Goal: Task Accomplishment & Management: Manage account settings

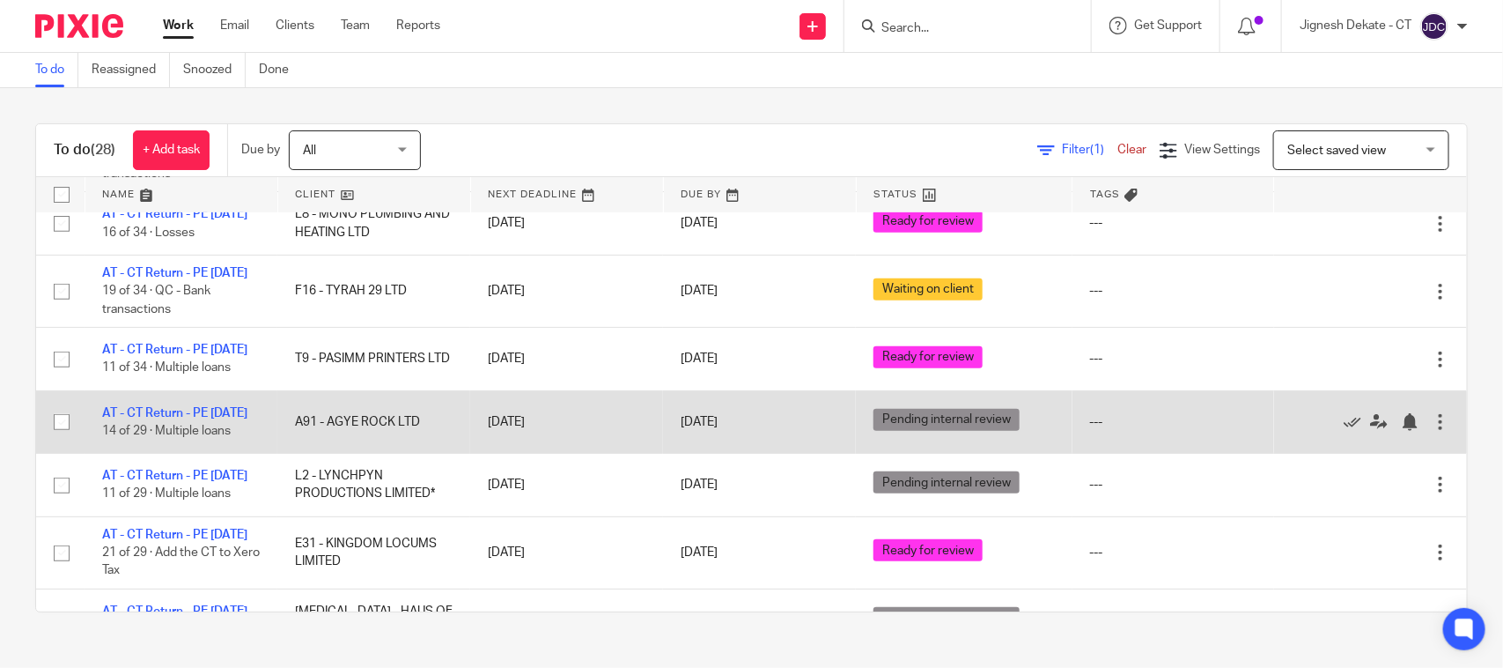
scroll to position [330, 0]
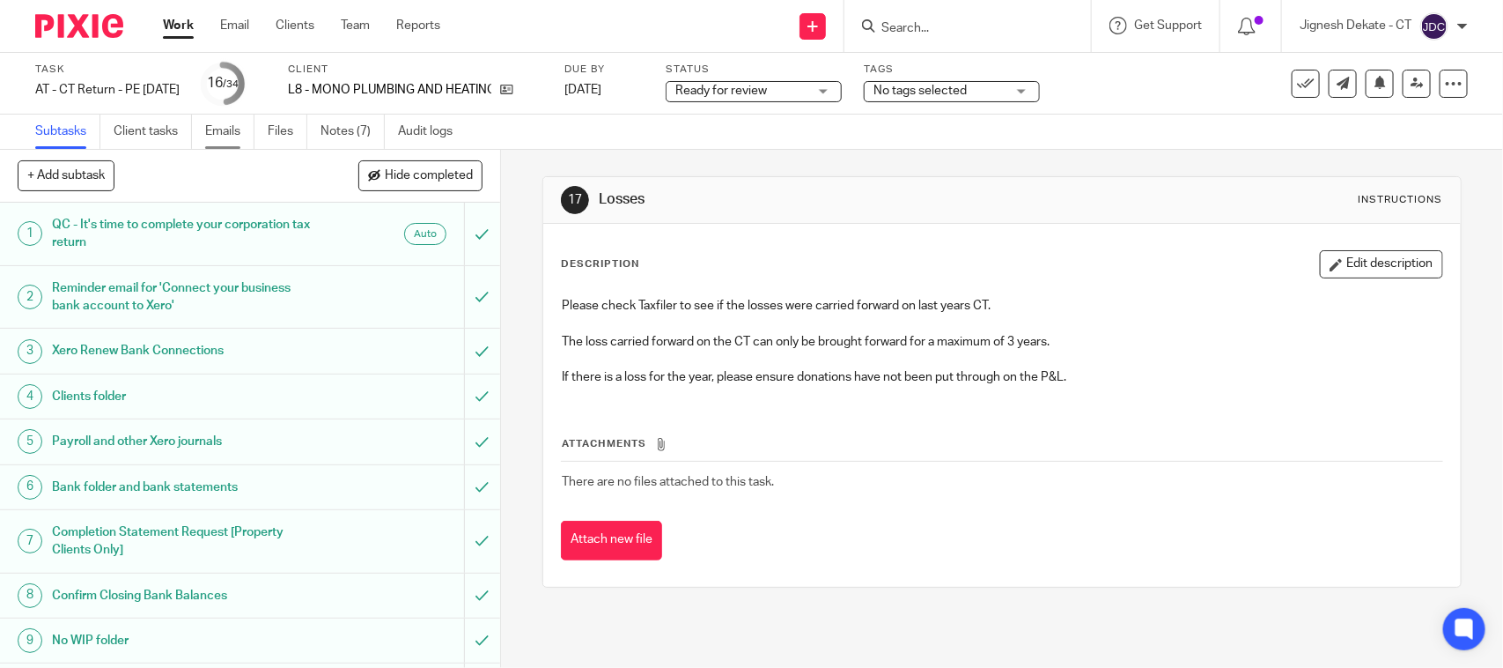
click at [218, 130] on link "Emails" at bounding box center [229, 131] width 49 height 34
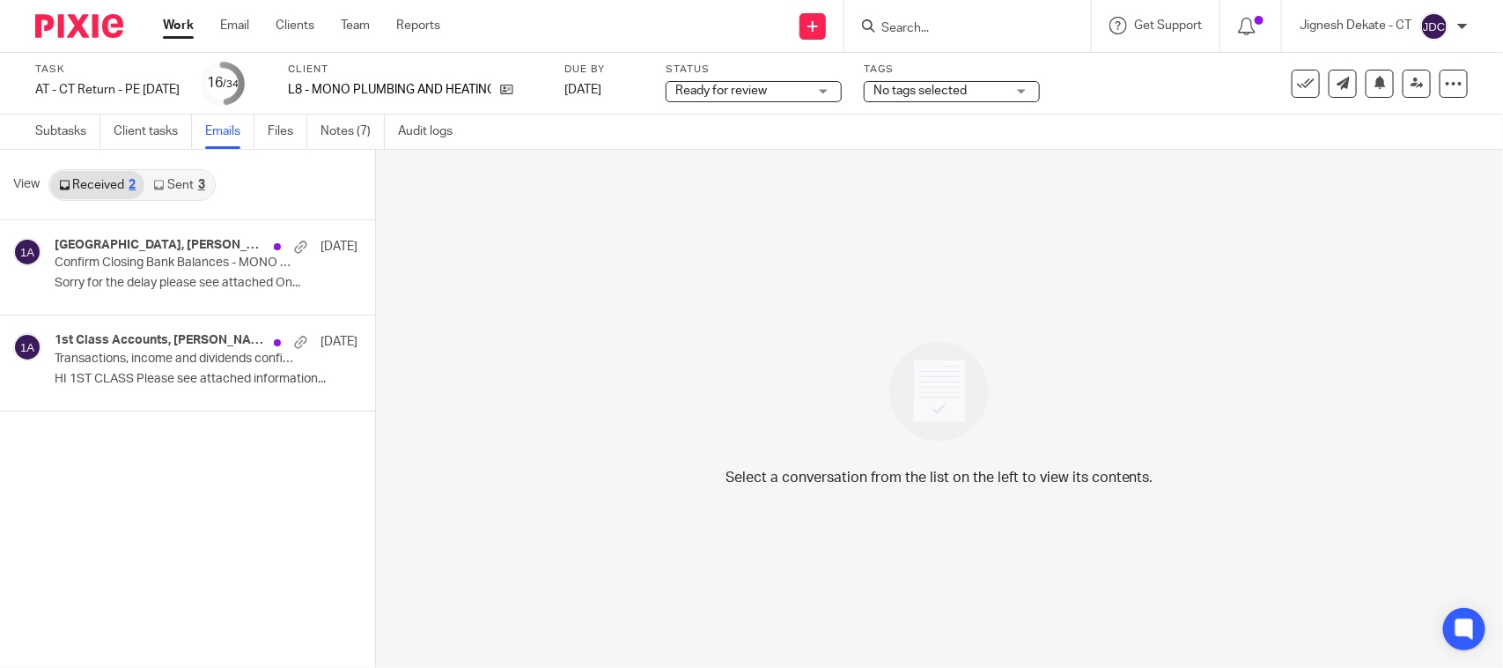
click at [190, 183] on link "Sent 3" at bounding box center [178, 185] width 69 height 28
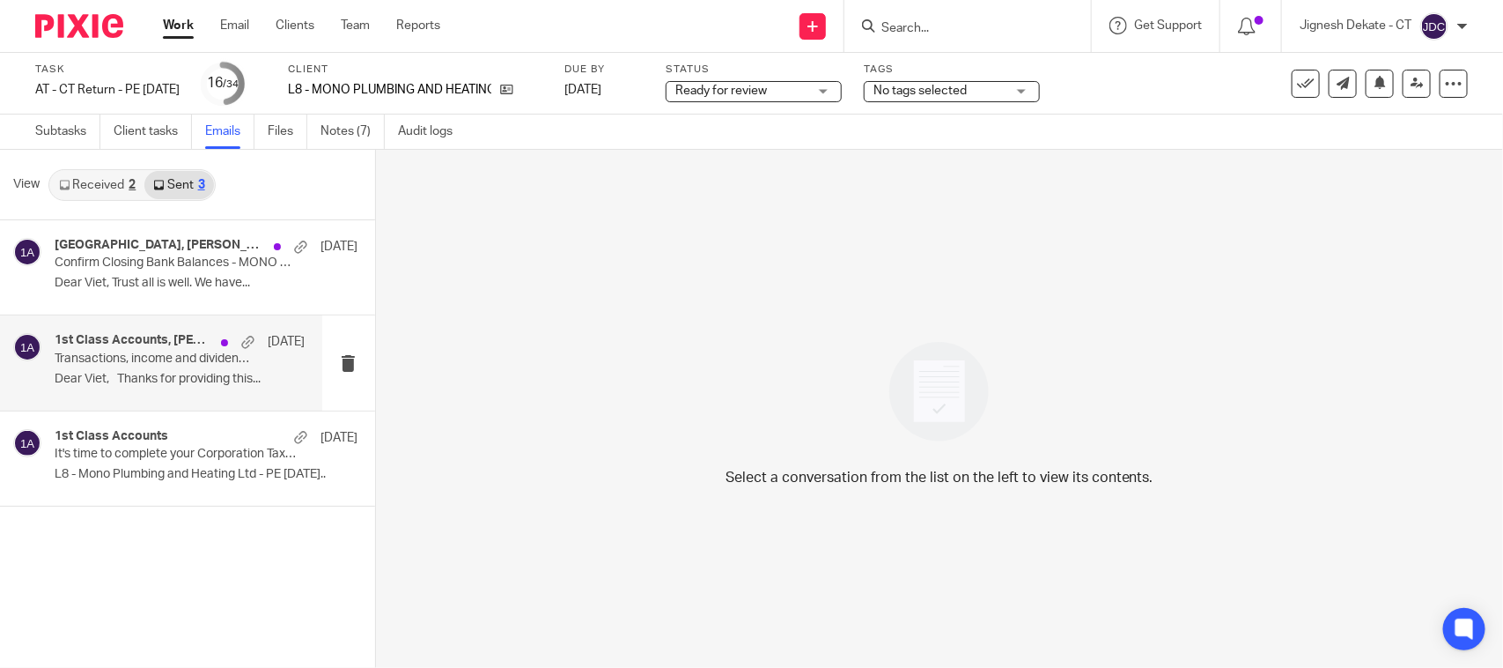
click at [146, 372] on p "Dear Viet, Thanks for providing this..." at bounding box center [180, 379] width 250 height 15
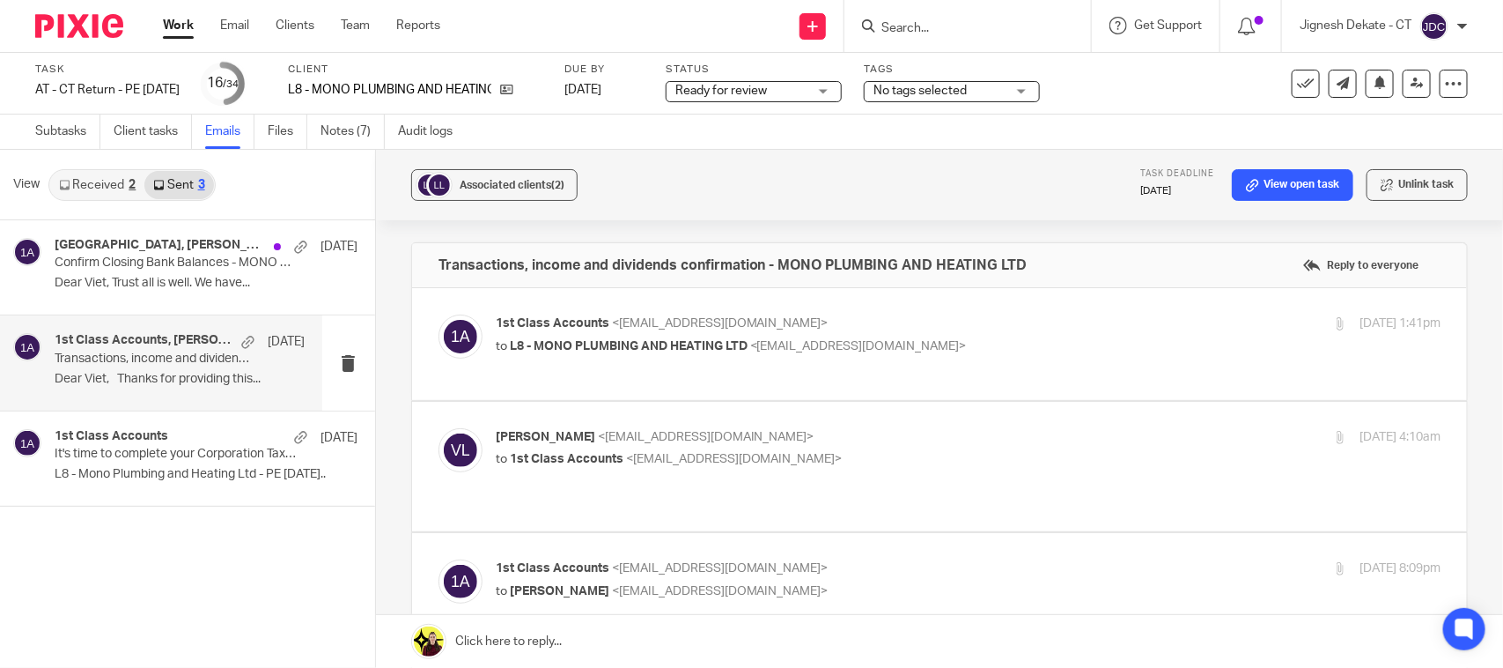
scroll to position [550, 0]
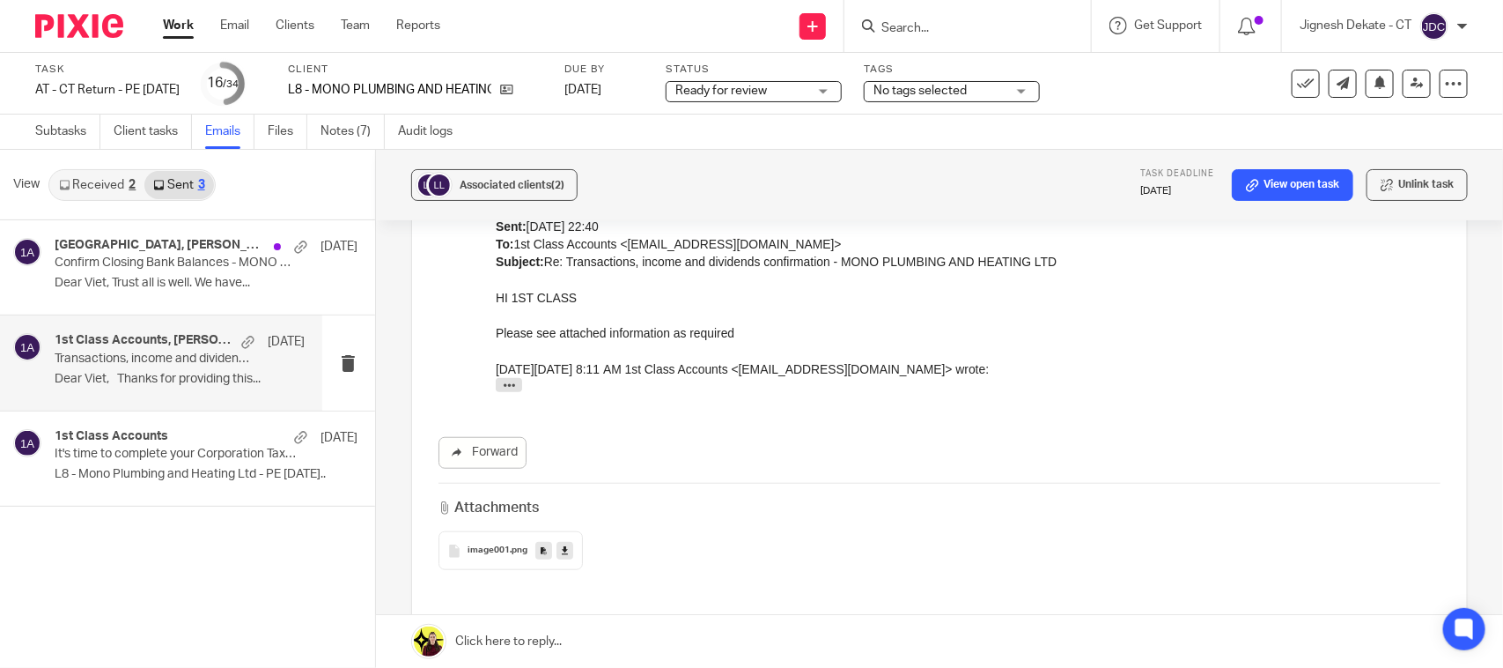
click at [107, 188] on link "Received 2" at bounding box center [97, 185] width 94 height 28
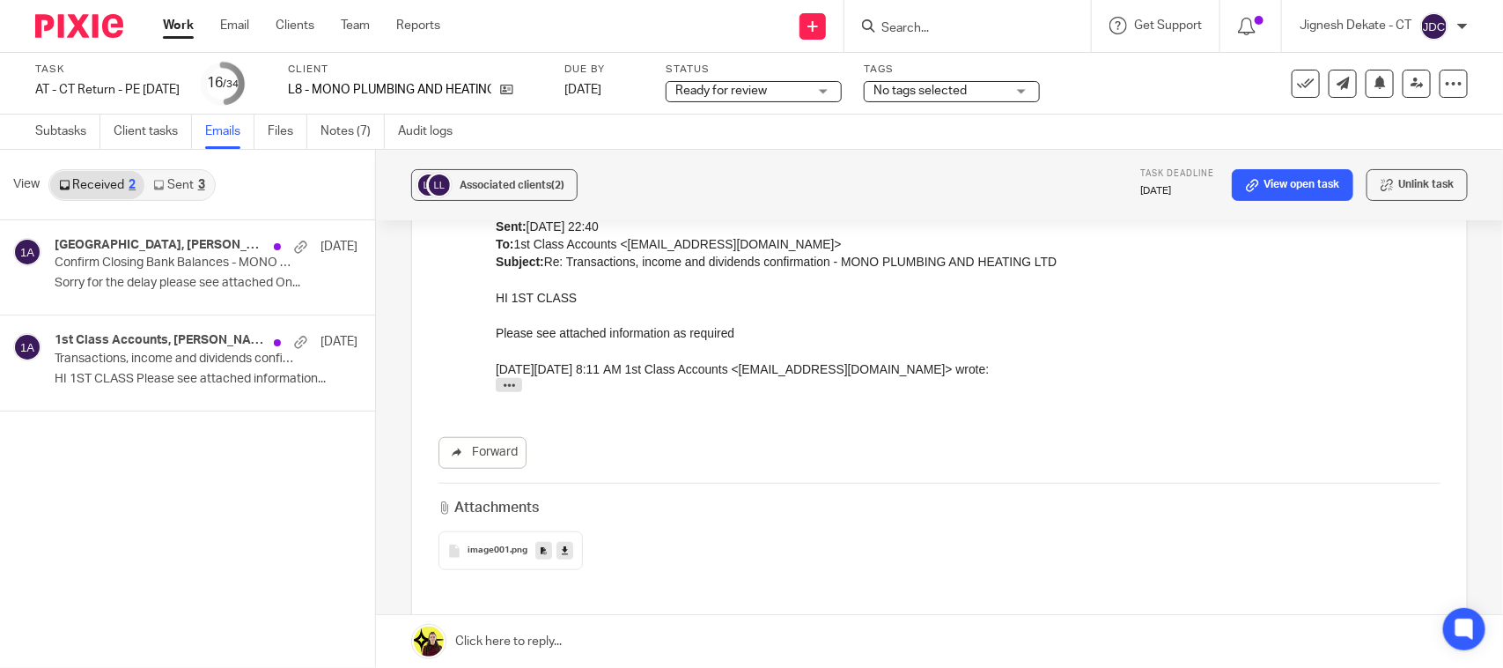
click at [181, 181] on link "Sent 3" at bounding box center [178, 185] width 69 height 28
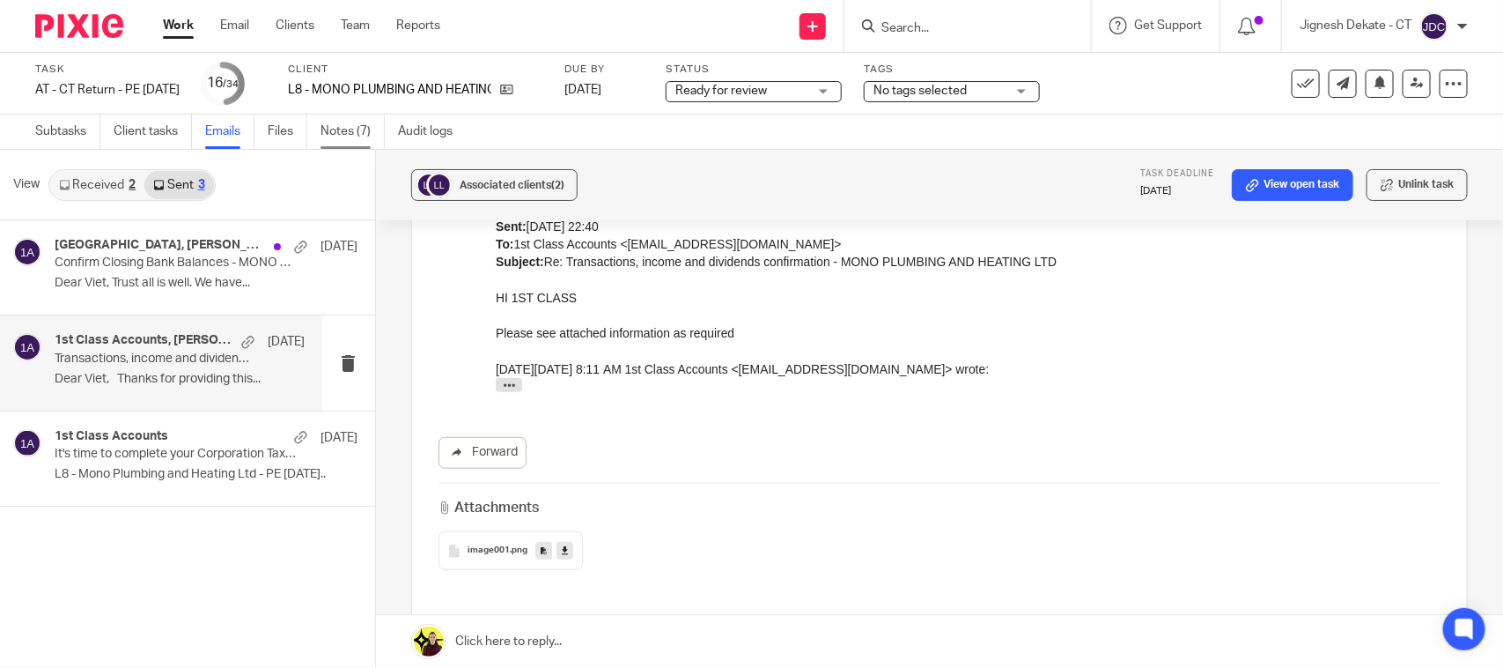
click at [337, 132] on link "Notes (7)" at bounding box center [353, 131] width 64 height 34
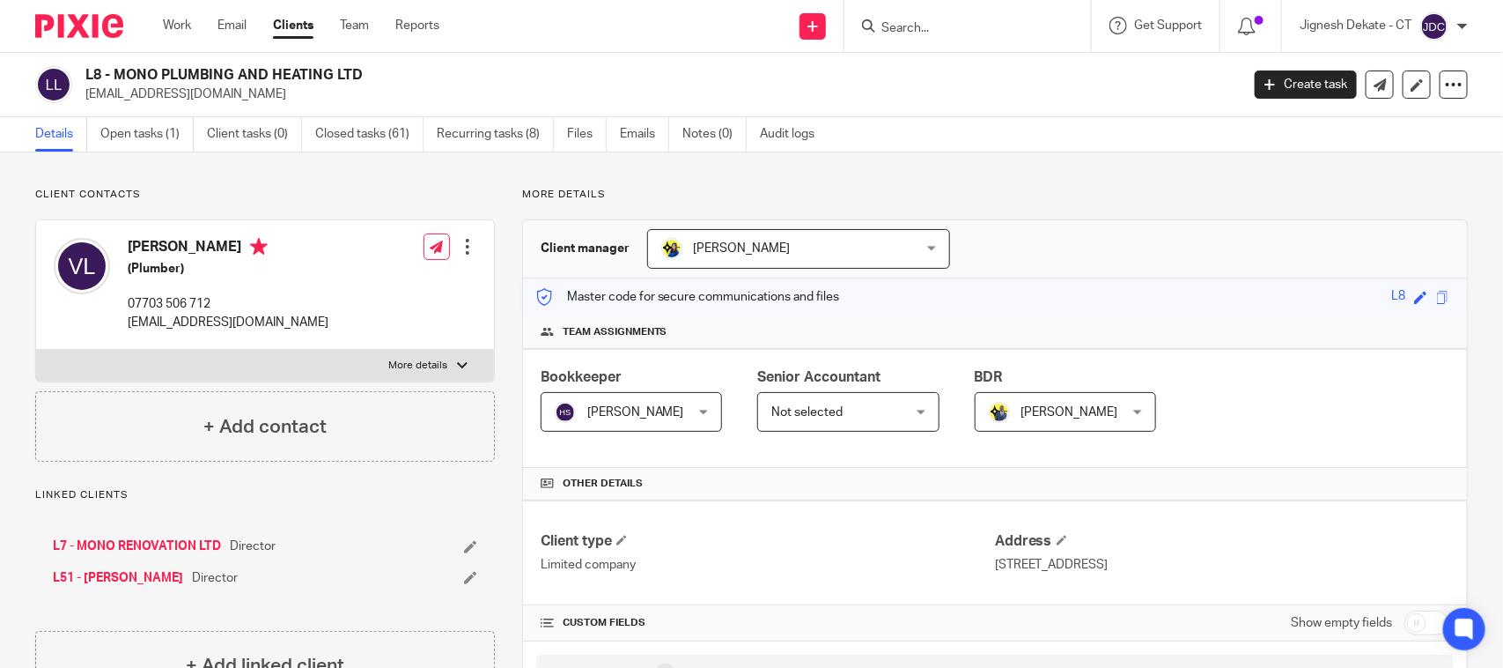
drag, startPoint x: 124, startPoint y: 240, endPoint x: 172, endPoint y: 242, distance: 47.6
click at [172, 242] on div "Viet Le (Plumber) 07703 506 712 vietanh.le91@gmail.com" at bounding box center [191, 284] width 275 height 111
copy h4 "Viet Le"
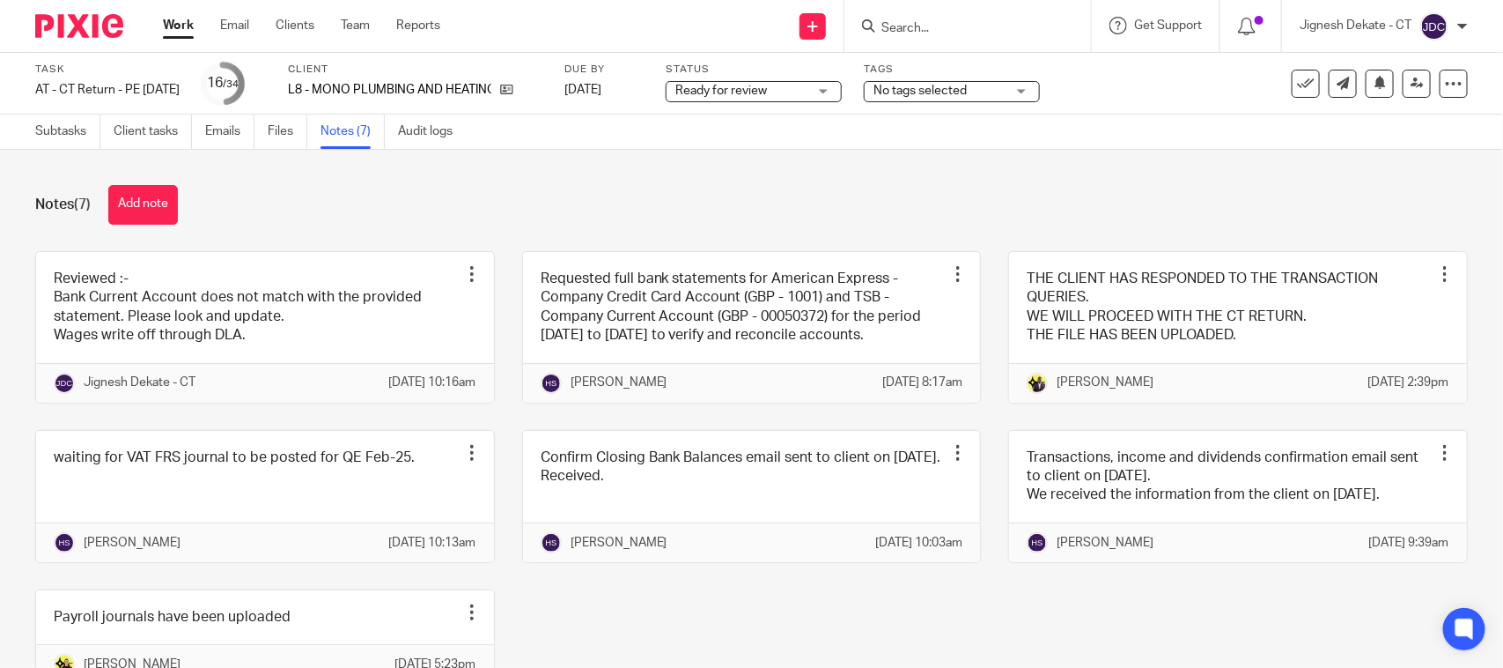
click at [353, 233] on div "Notes (7) Add note Reviewed :- Bank Current Account does not match with the pro…" at bounding box center [751, 409] width 1503 height 518
click at [163, 196] on button "Add note" at bounding box center [143, 205] width 70 height 40
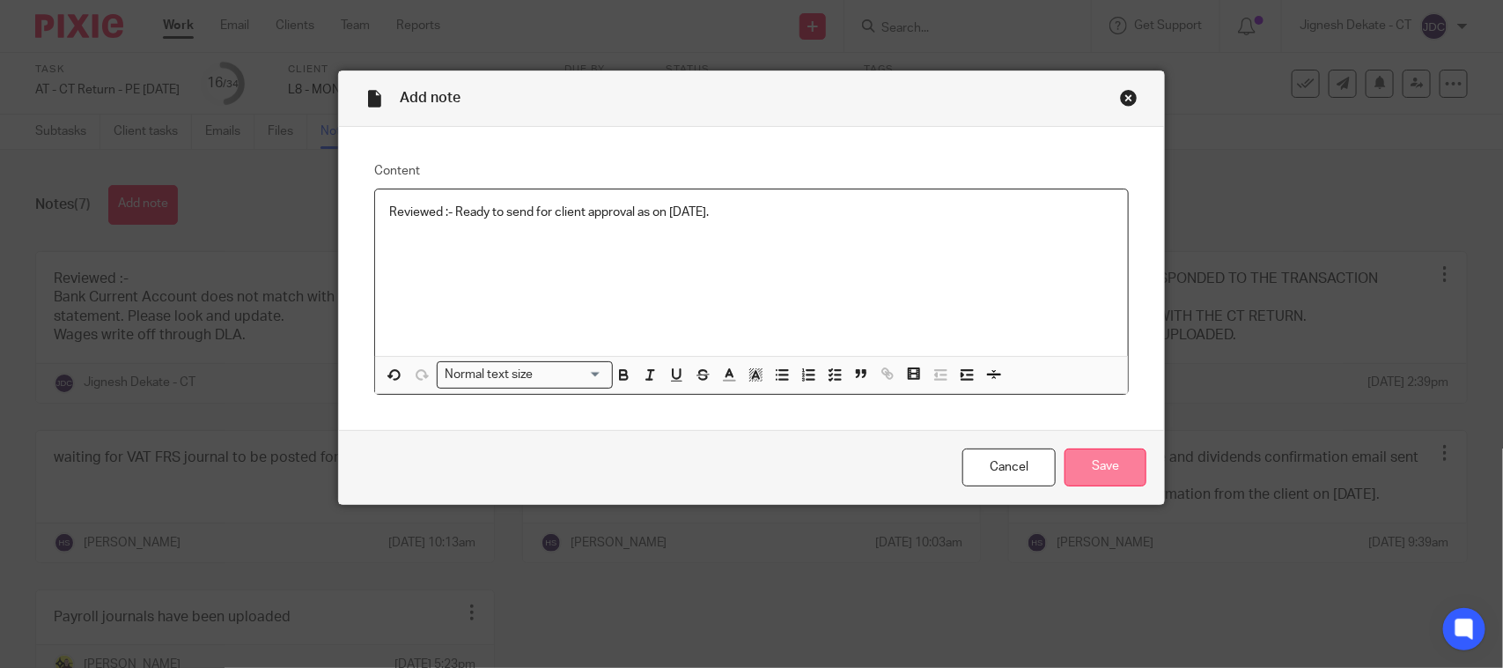
click at [1090, 473] on input "Save" at bounding box center [1106, 467] width 82 height 38
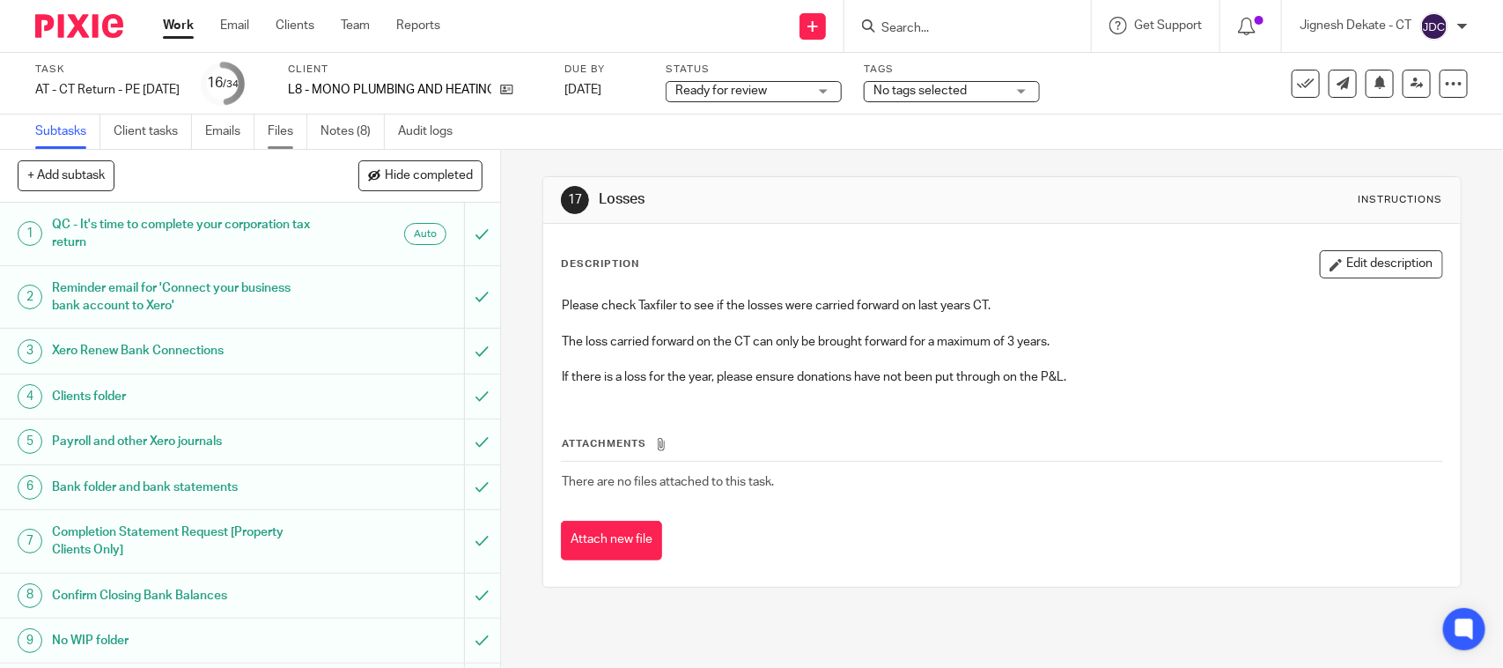
click at [277, 129] on link "Files" at bounding box center [288, 131] width 40 height 34
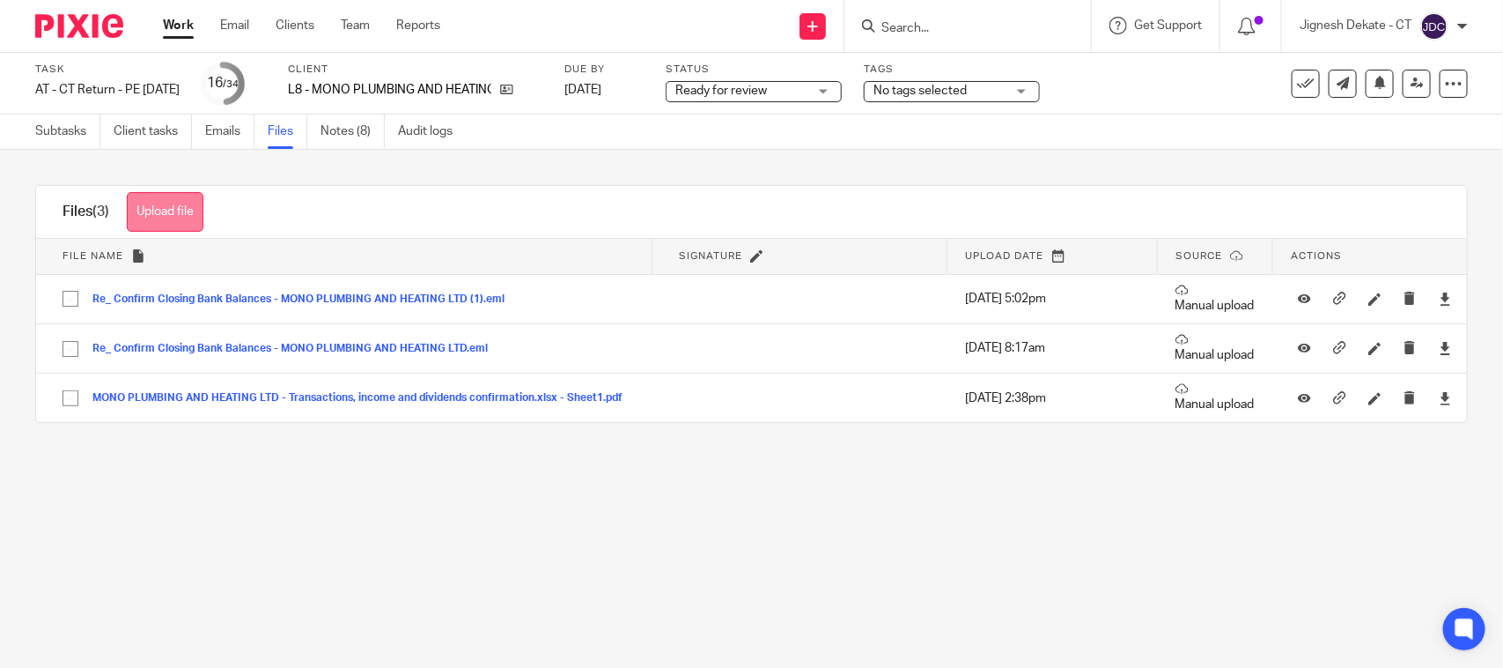
click at [169, 212] on button "Upload file" at bounding box center [165, 212] width 77 height 40
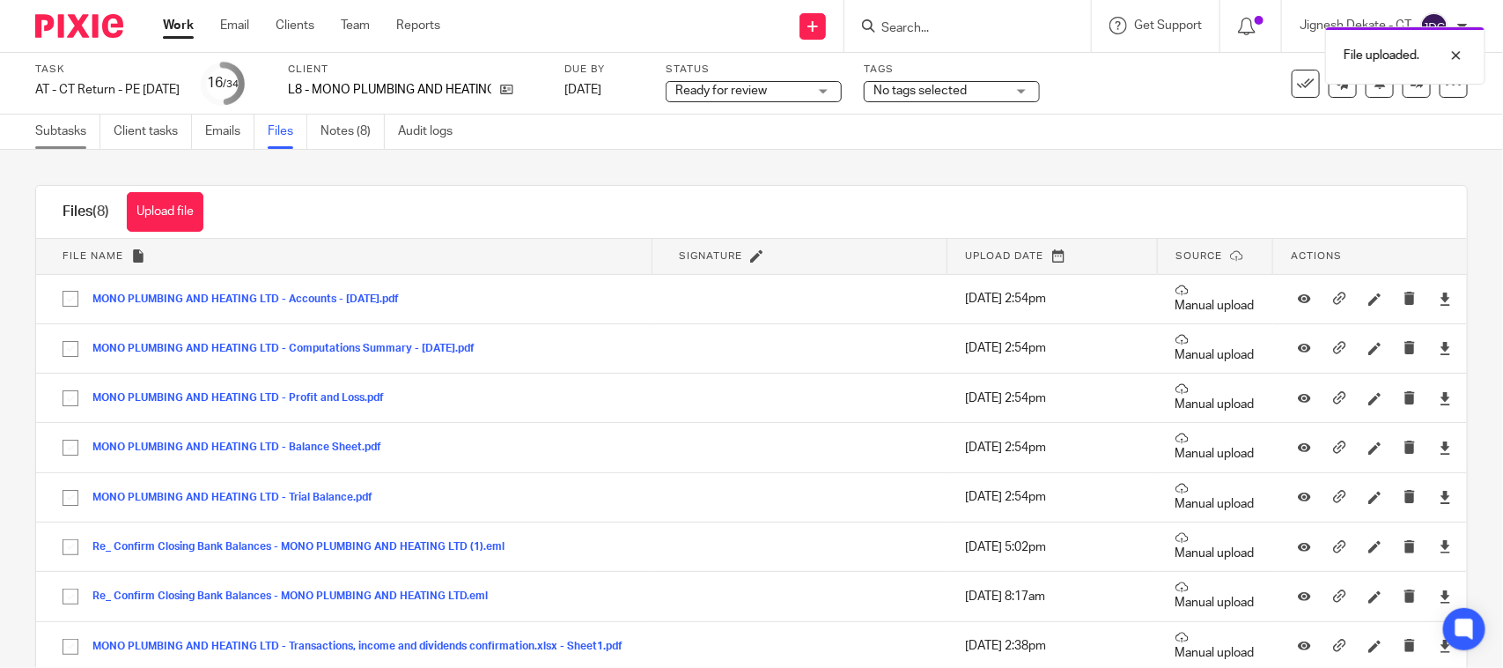
click at [62, 123] on link "Subtasks" at bounding box center [67, 131] width 65 height 34
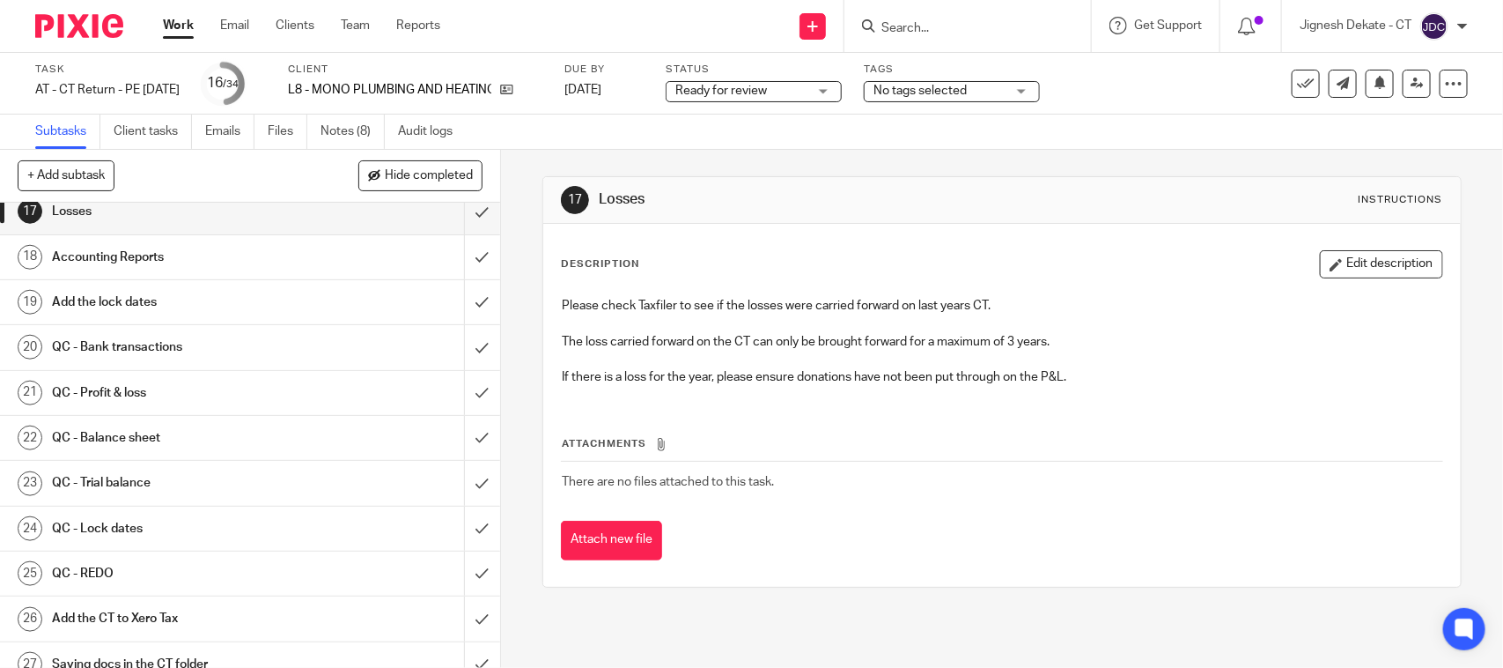
scroll to position [771, 0]
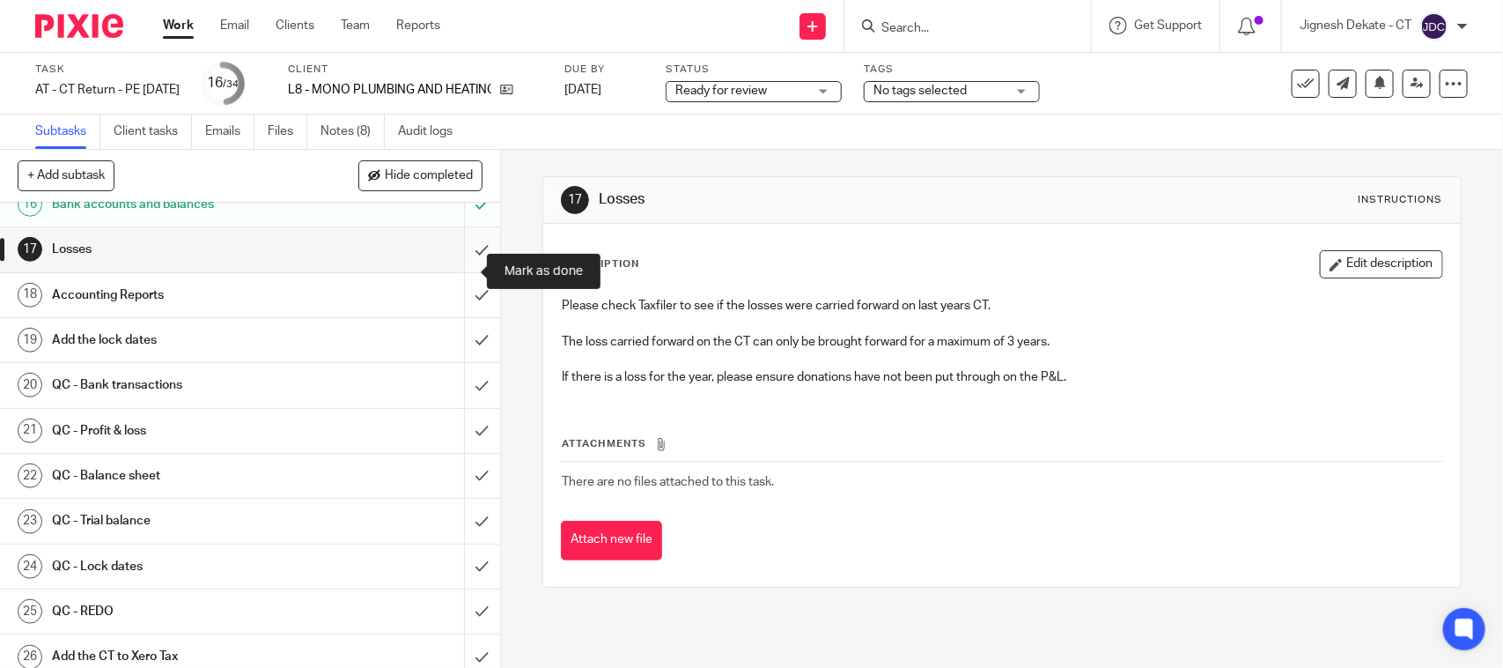
click at [463, 262] on input "submit" at bounding box center [250, 249] width 500 height 44
click at [451, 315] on input "submit" at bounding box center [250, 295] width 500 height 44
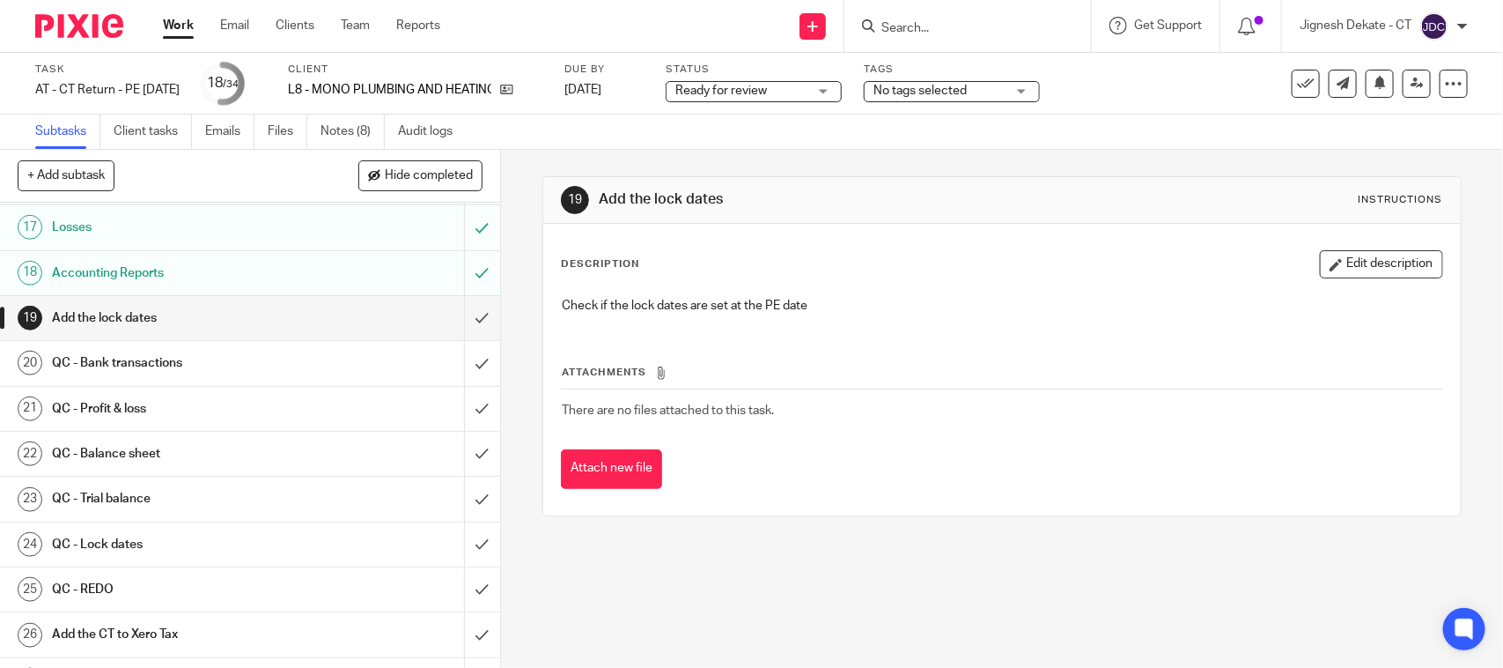
scroll to position [881, 0]
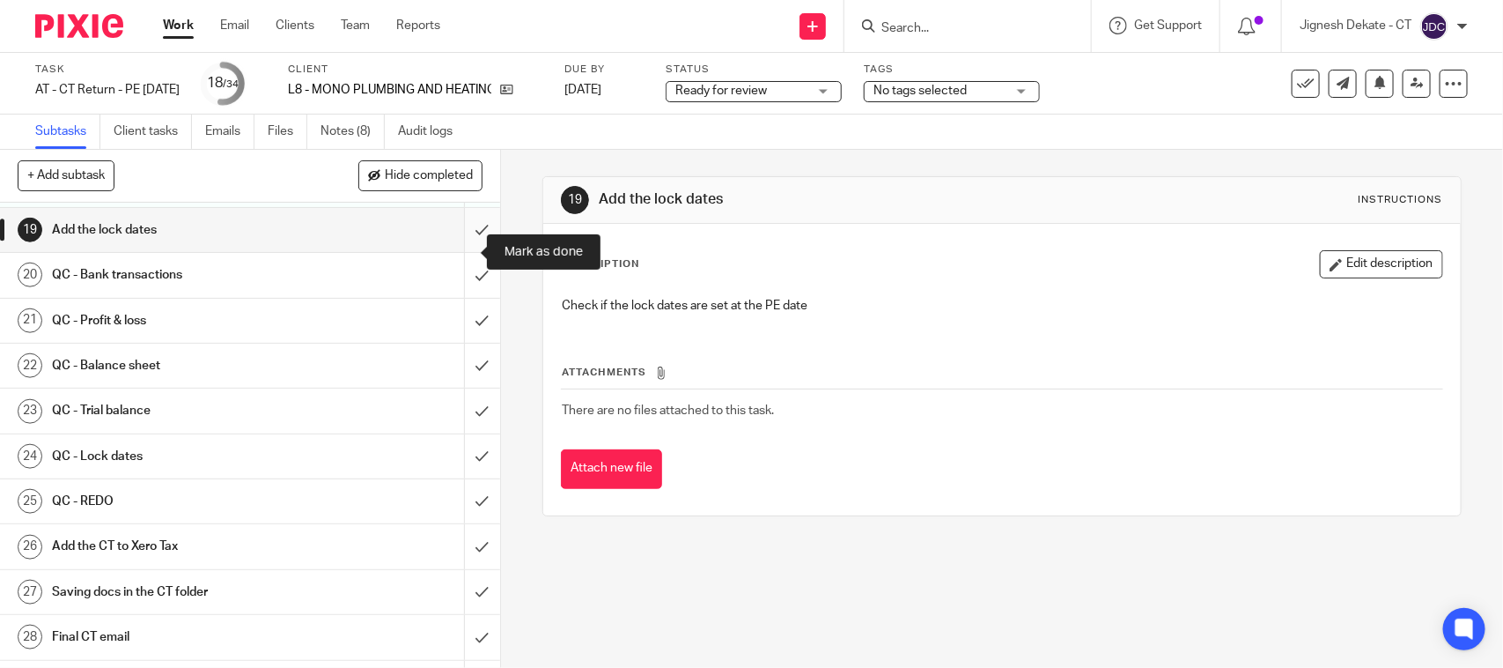
click at [454, 247] on input "submit" at bounding box center [250, 230] width 500 height 44
click at [461, 297] on input "submit" at bounding box center [250, 275] width 500 height 44
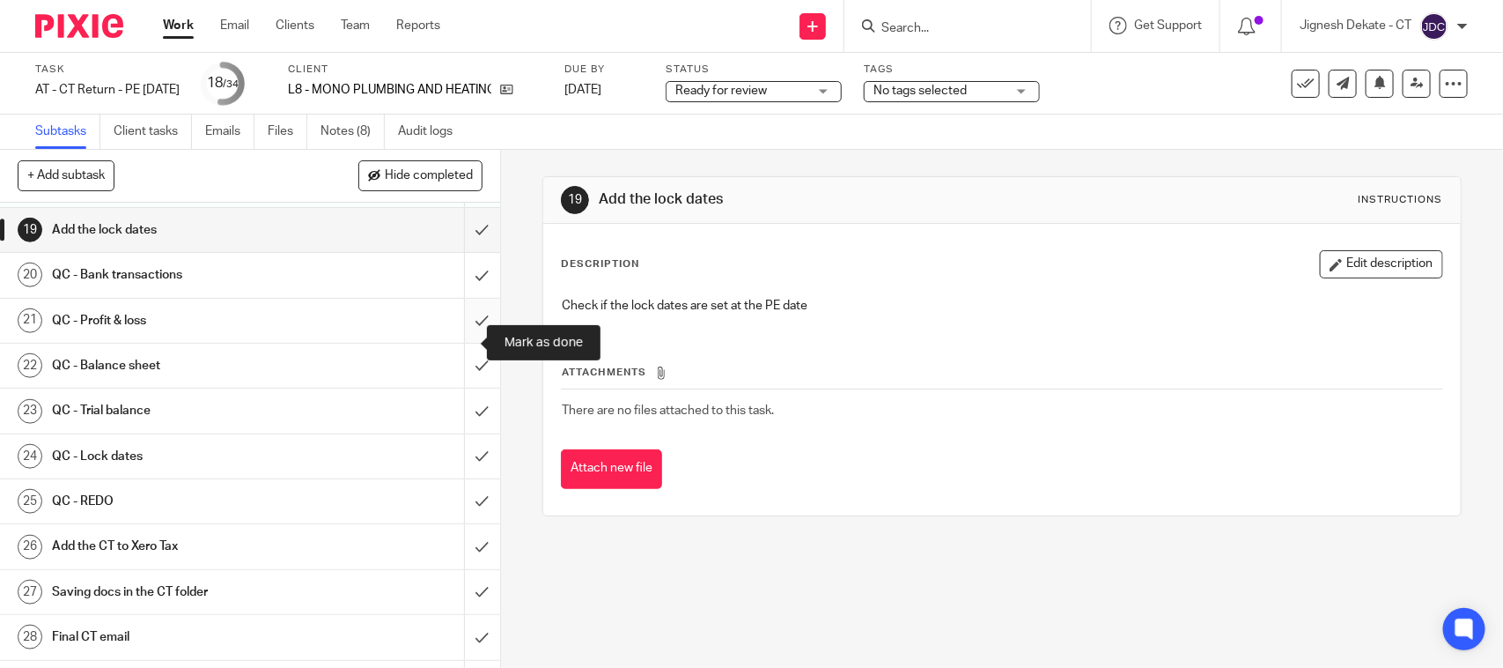
click at [458, 340] on input "submit" at bounding box center [250, 321] width 500 height 44
click at [459, 381] on input "submit" at bounding box center [250, 365] width 500 height 44
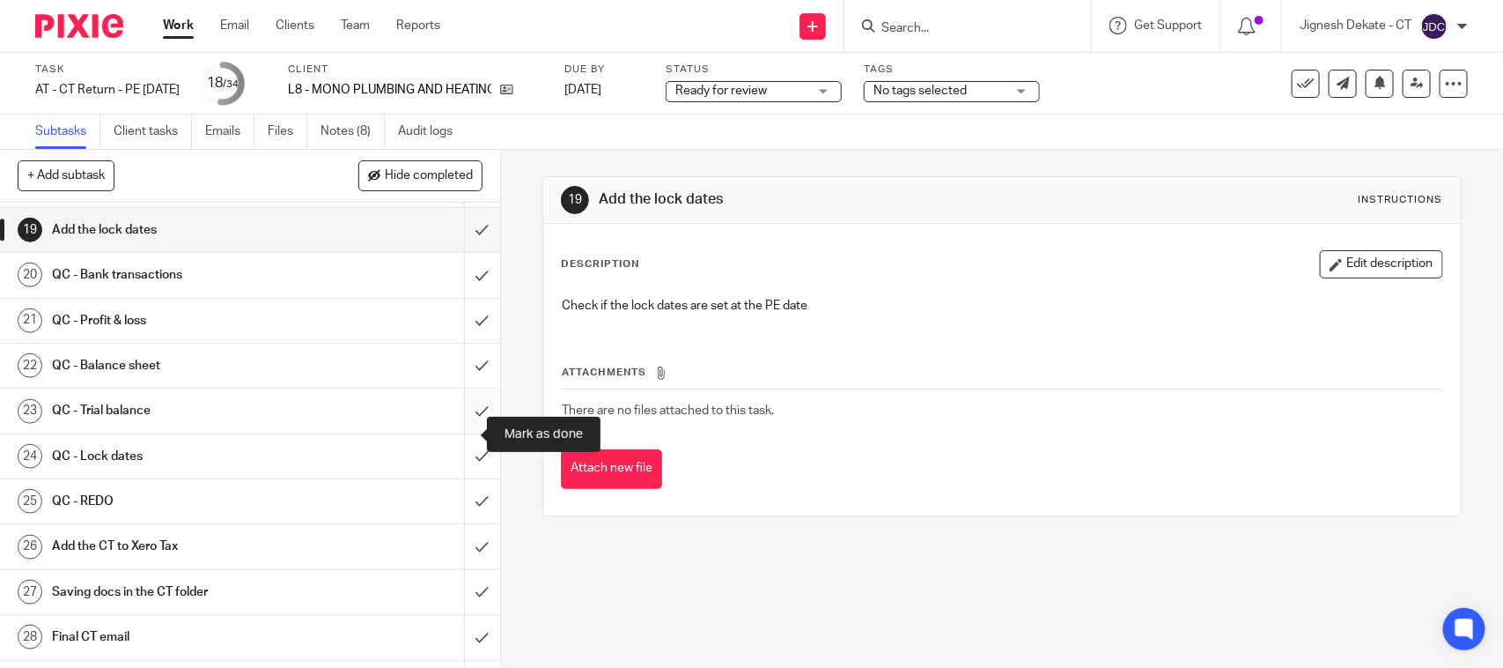
click at [464, 432] on input "submit" at bounding box center [250, 410] width 500 height 44
click at [455, 478] on input "submit" at bounding box center [250, 456] width 500 height 44
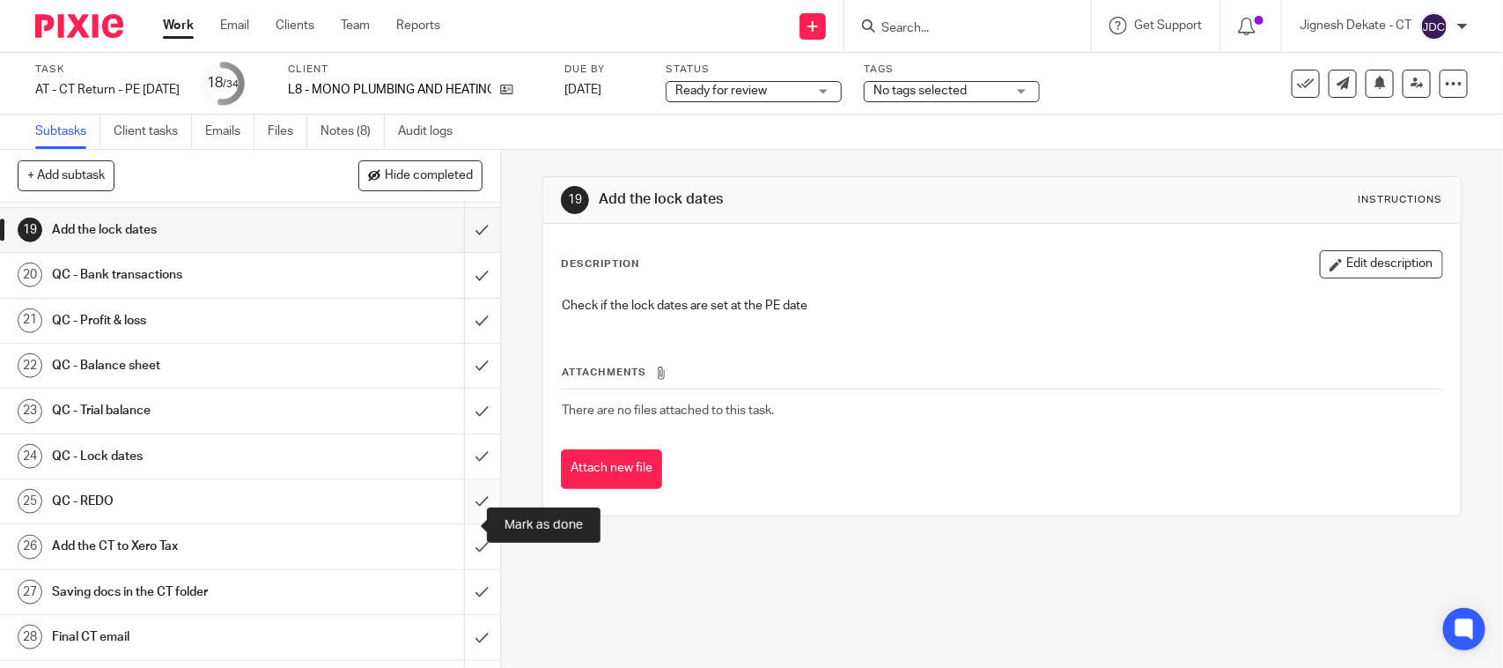
click at [461, 523] on input "submit" at bounding box center [250, 501] width 500 height 44
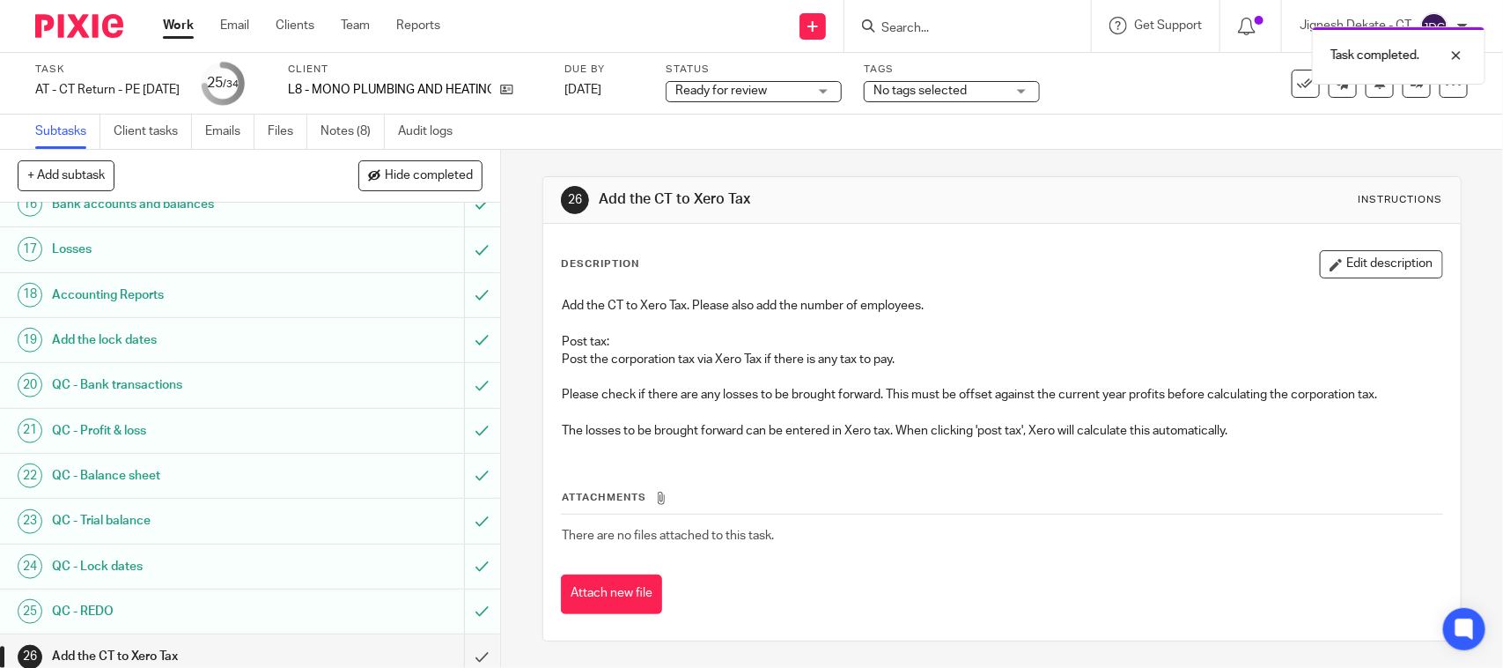
scroll to position [1101, 0]
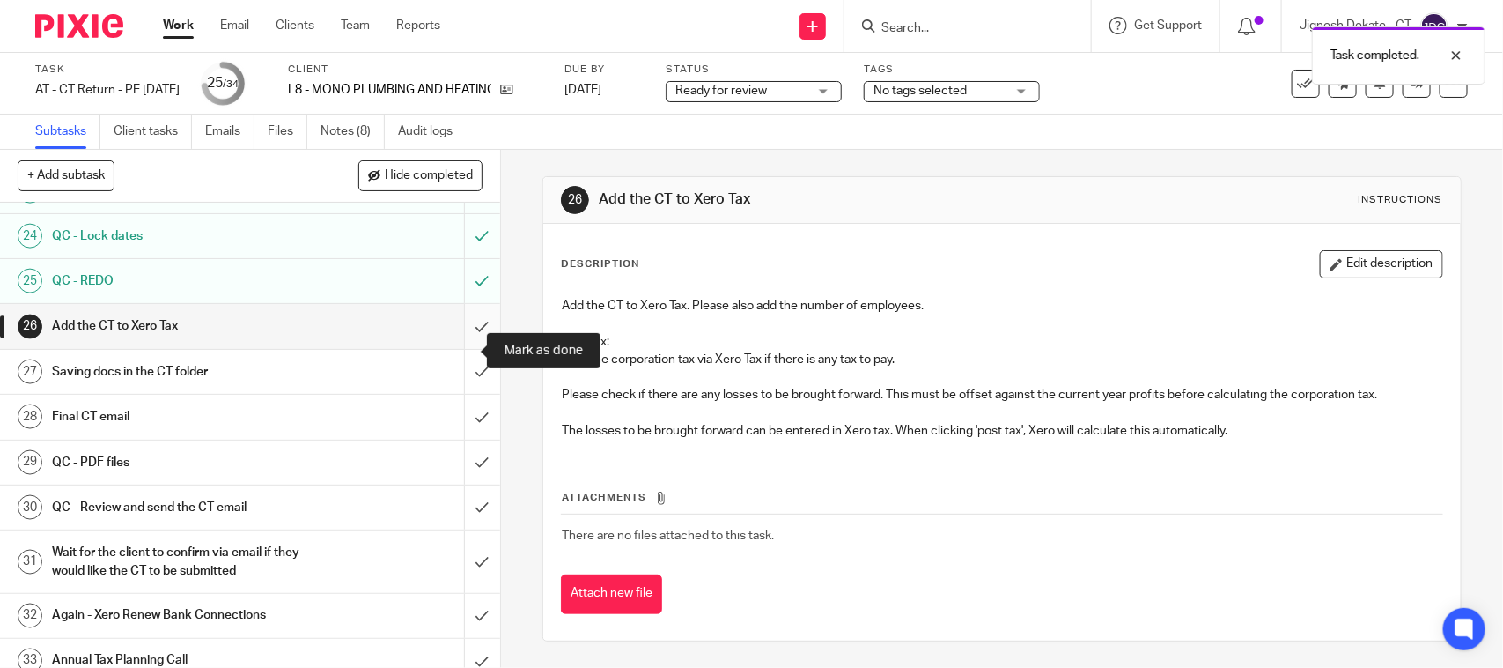
click at [463, 343] on input "submit" at bounding box center [250, 326] width 500 height 44
click at [460, 394] on input "submit" at bounding box center [250, 372] width 500 height 44
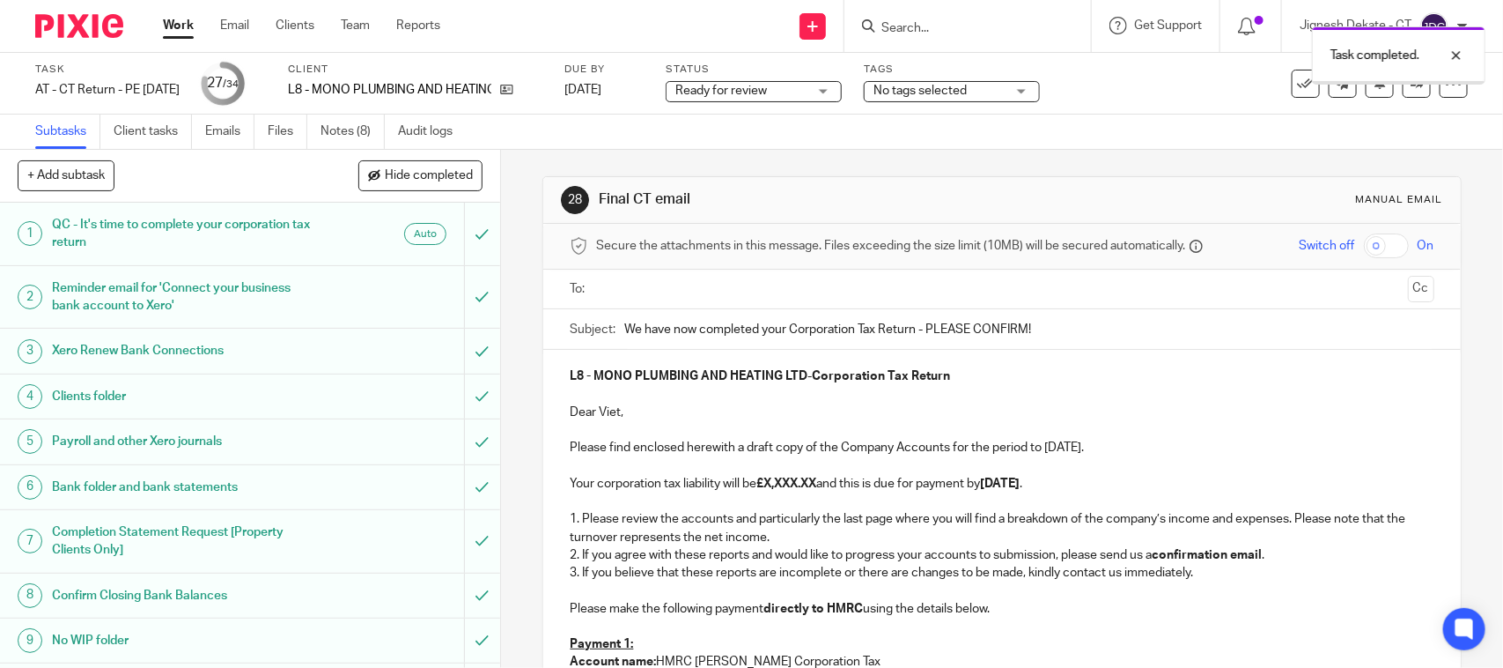
scroll to position [110, 0]
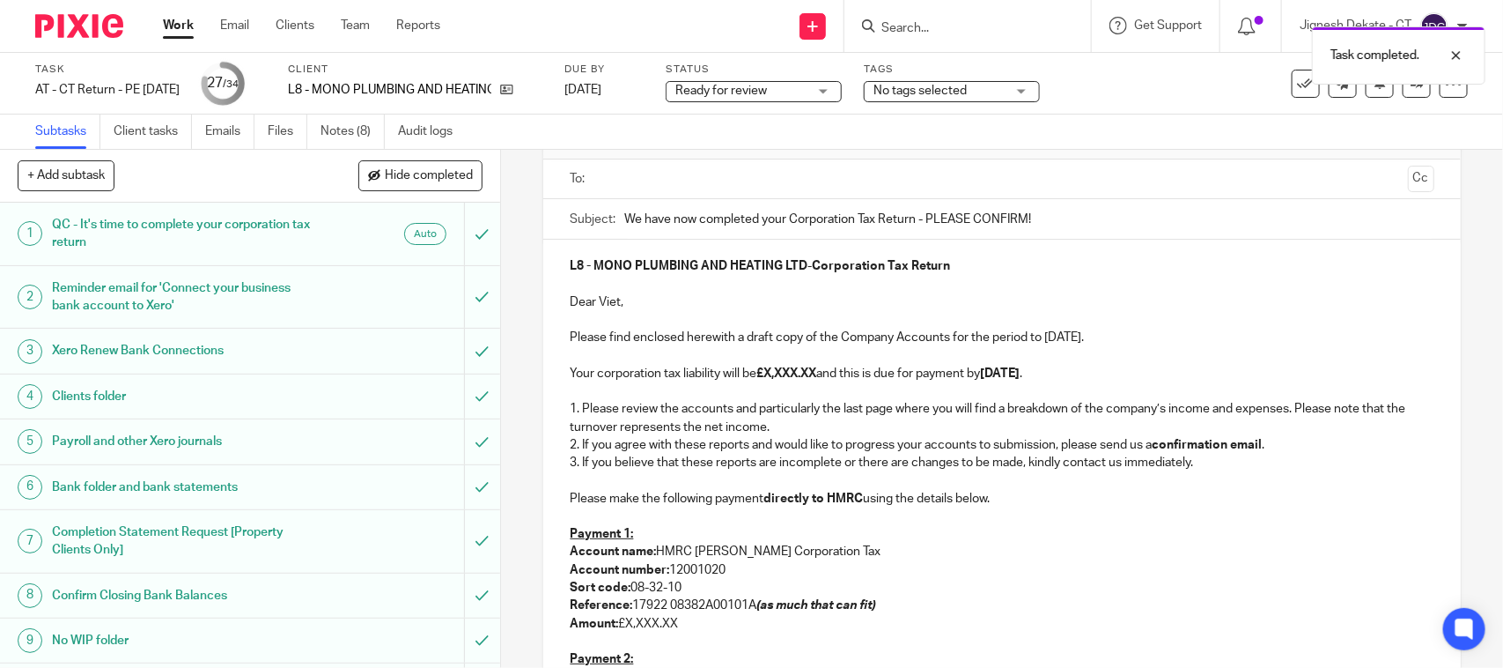
click at [575, 480] on p at bounding box center [1002, 480] width 864 height 18
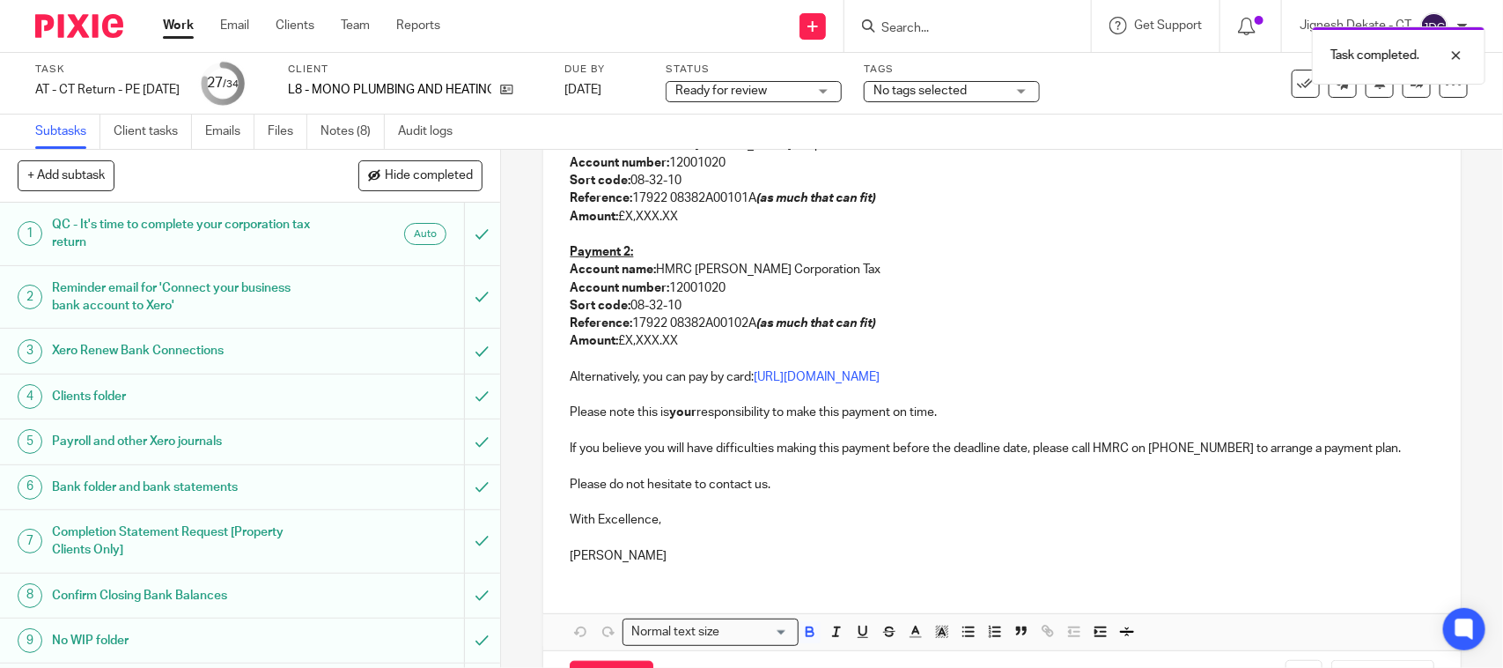
scroll to position [550, 0]
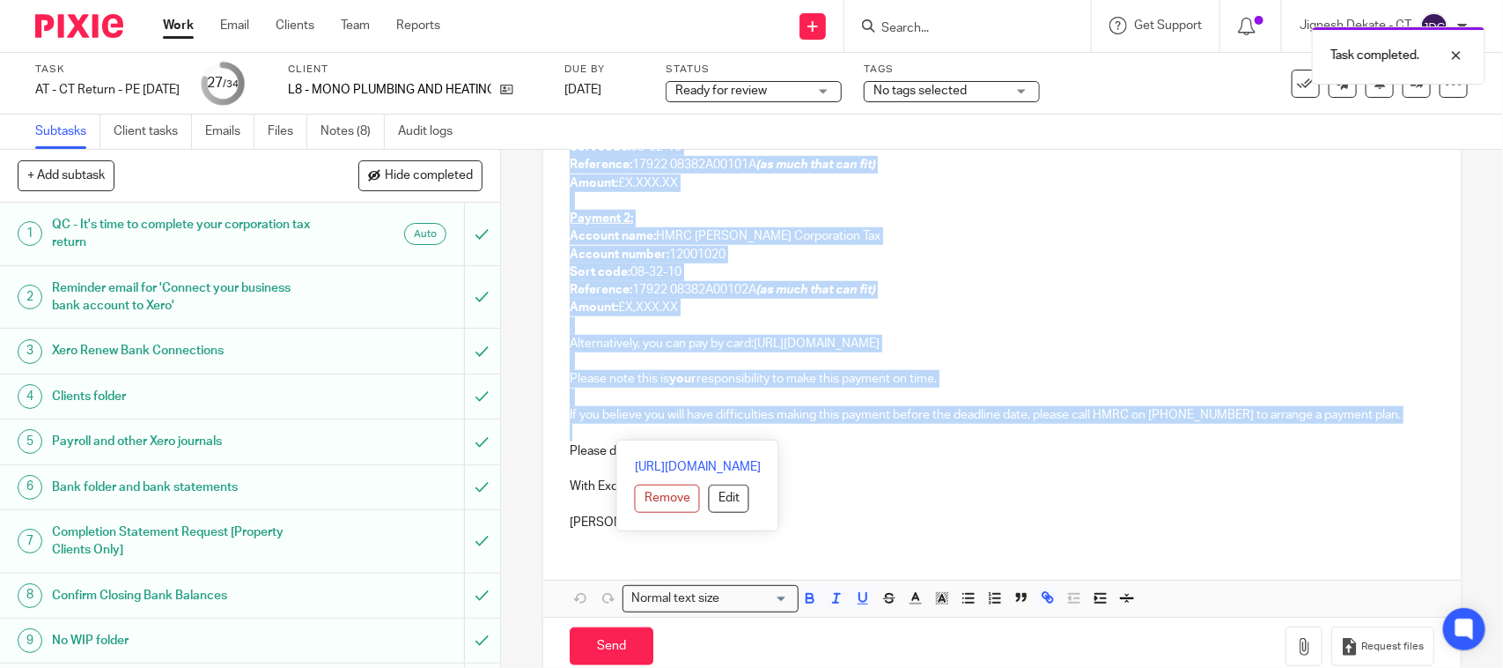
click at [596, 428] on p at bounding box center [1002, 433] width 864 height 18
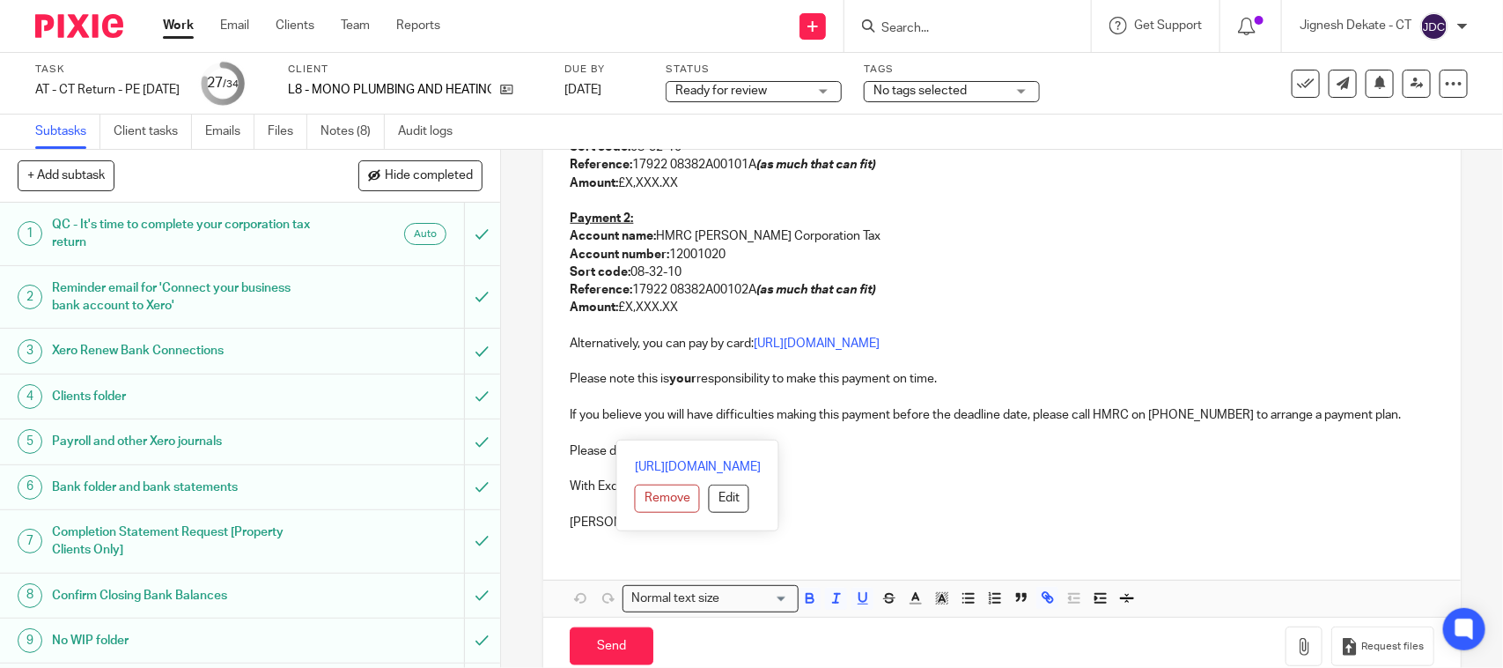
scroll to position [159, 0]
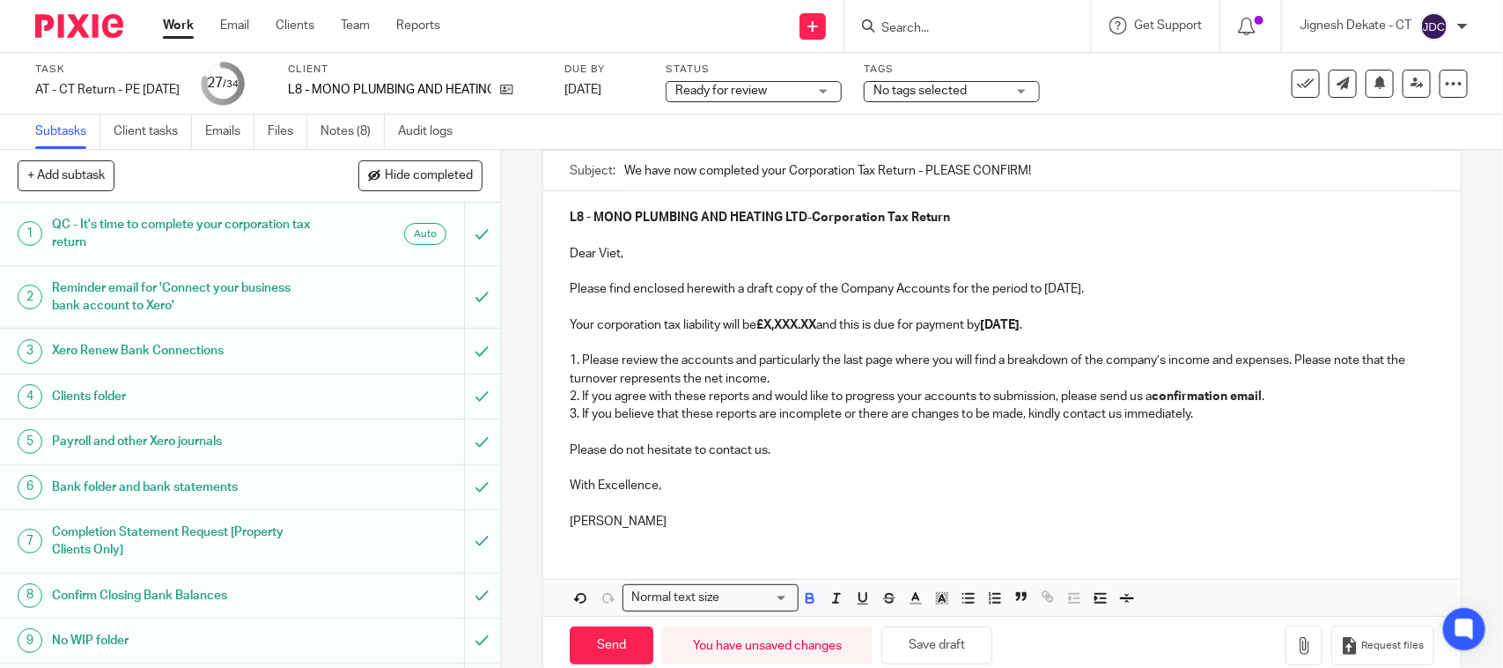
click at [672, 513] on p "[PERSON_NAME]" at bounding box center [1002, 522] width 864 height 18
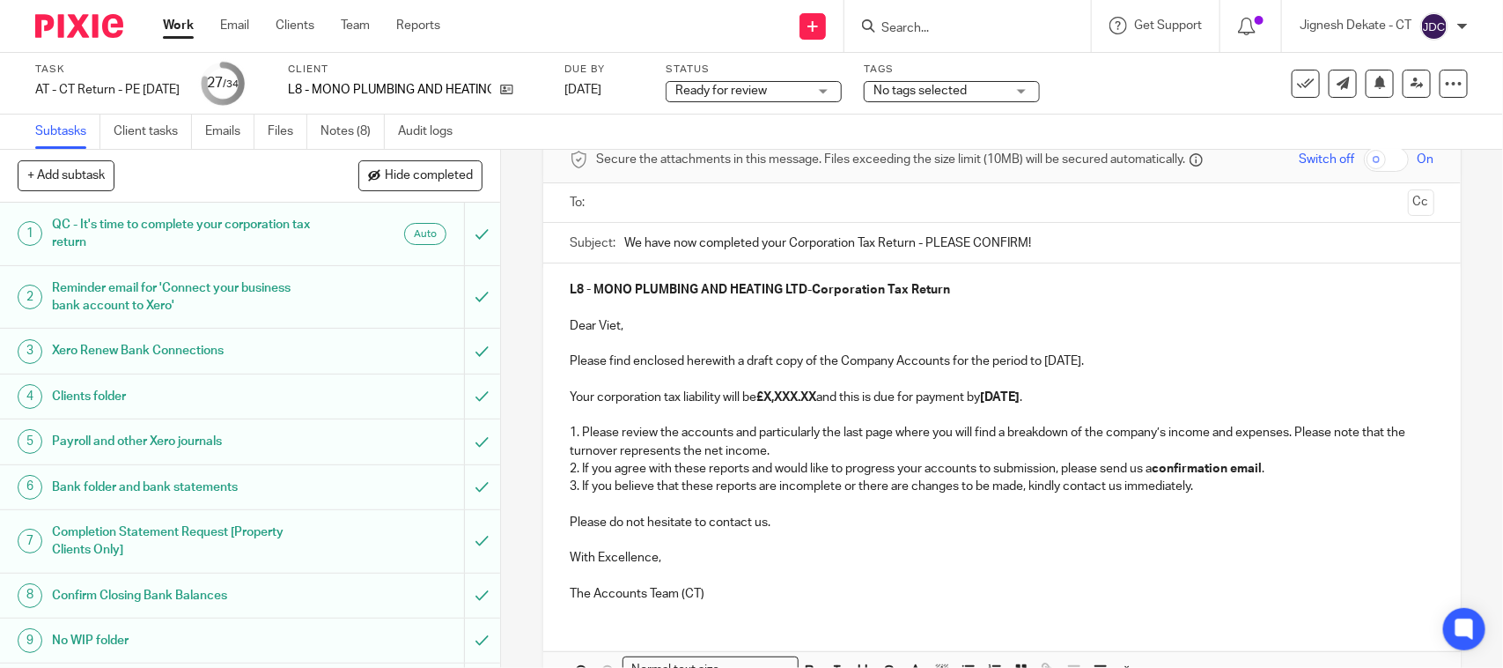
scroll to position [48, 0]
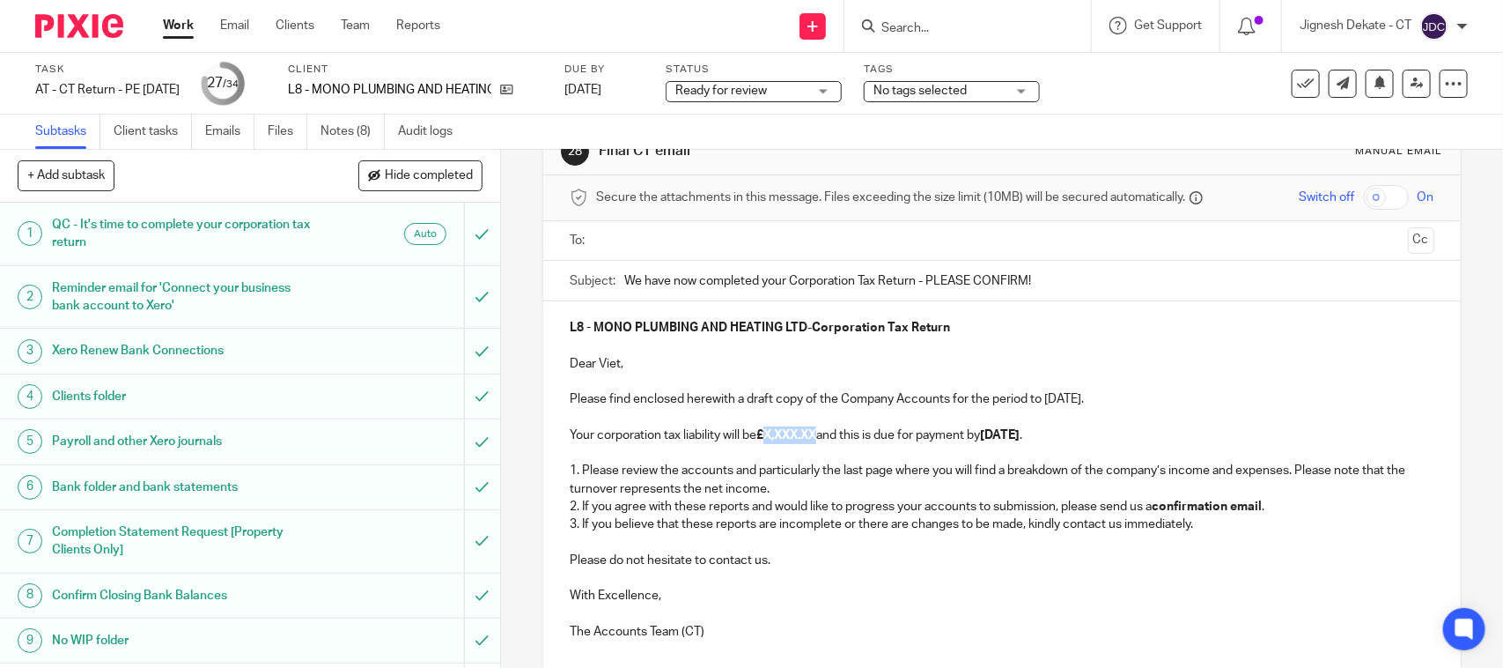
drag, startPoint x: 764, startPoint y: 434, endPoint x: 821, endPoint y: 436, distance: 56.4
click at [816, 436] on strong "£X,XXX.XX" at bounding box center [787, 435] width 60 height 12
click at [1057, 399] on p "Please find enclosed herewith a draft copy of the Company Accounts for the peri…" at bounding box center [1002, 399] width 864 height 18
click at [993, 442] on p "Your corporation tax liability will be £0.00 and this is due for payment by 30t…" at bounding box center [1002, 435] width 864 height 18
click at [991, 434] on strong "30th November 2025" at bounding box center [971, 435] width 40 height 12
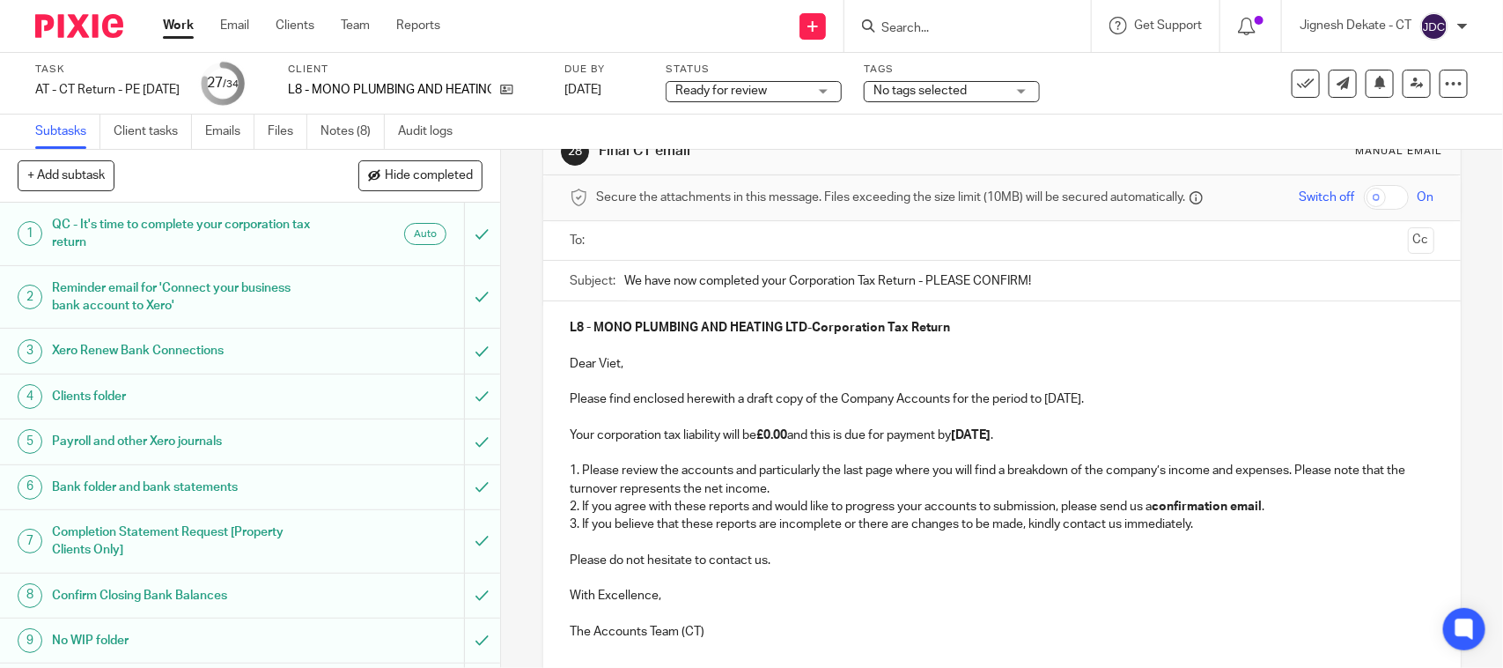
click at [991, 441] on strong "30th November 2025" at bounding box center [971, 435] width 40 height 12
click at [991, 440] on strong "30th November 2025" at bounding box center [971, 435] width 40 height 12
click at [891, 471] on p "1. Please review the accounts and particularly the last page where you will fin…" at bounding box center [1002, 480] width 864 height 36
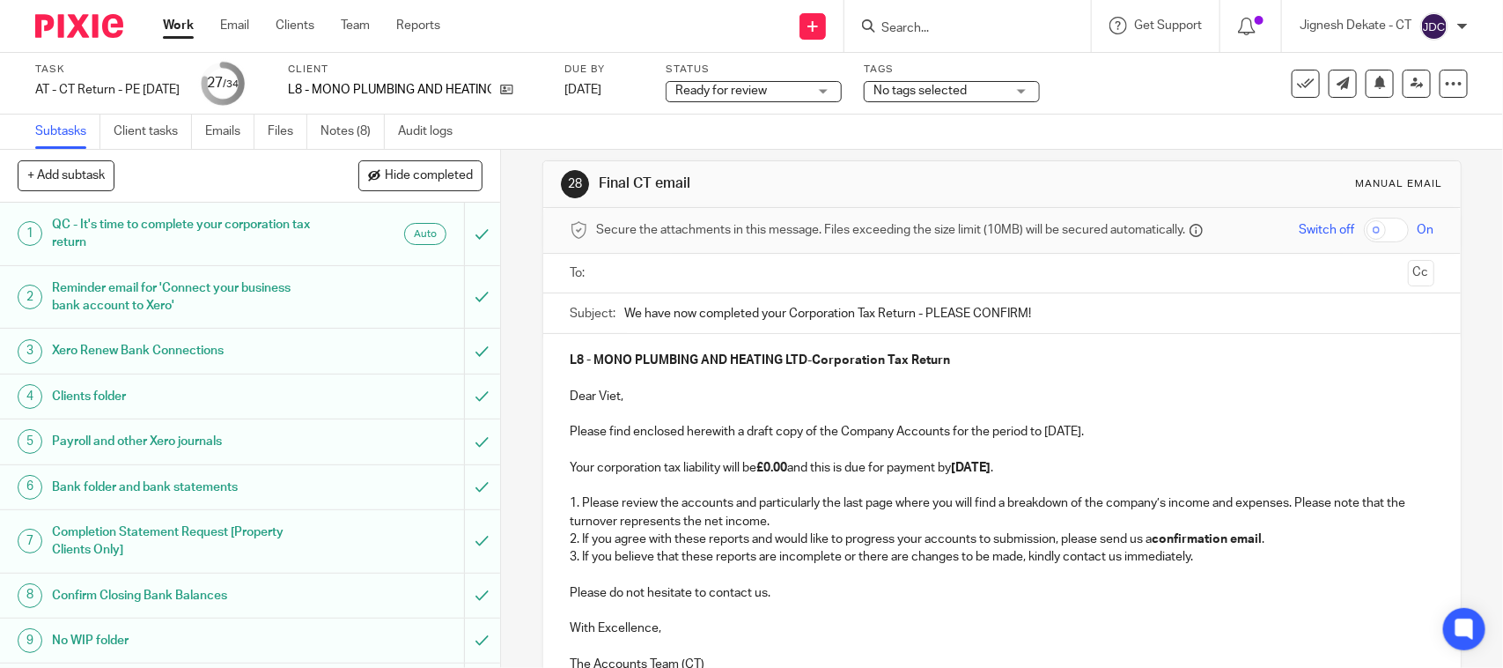
scroll to position [0, 0]
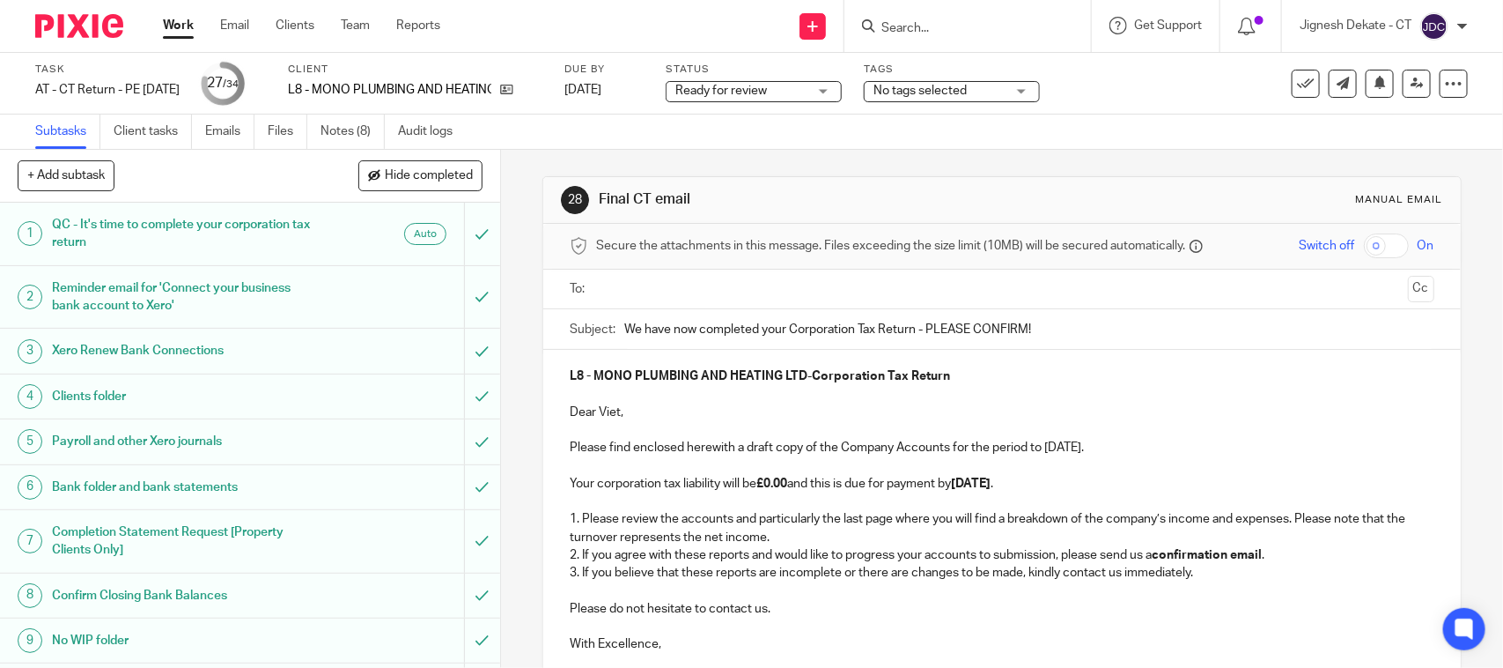
click at [644, 291] on input "text" at bounding box center [1001, 289] width 798 height 20
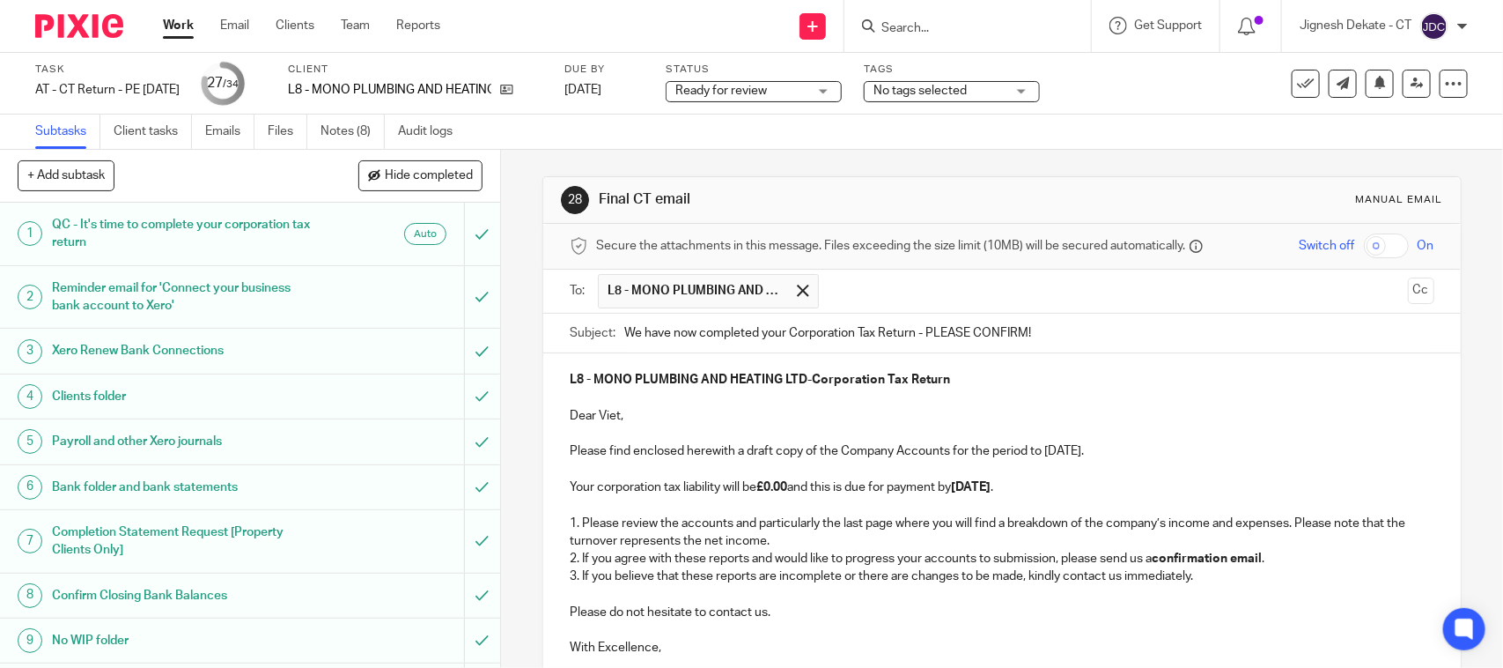
click at [1077, 373] on p "L8 - MONO PLUMBING AND HEATING LTD - Corporation Tax Return" at bounding box center [1002, 380] width 864 height 18
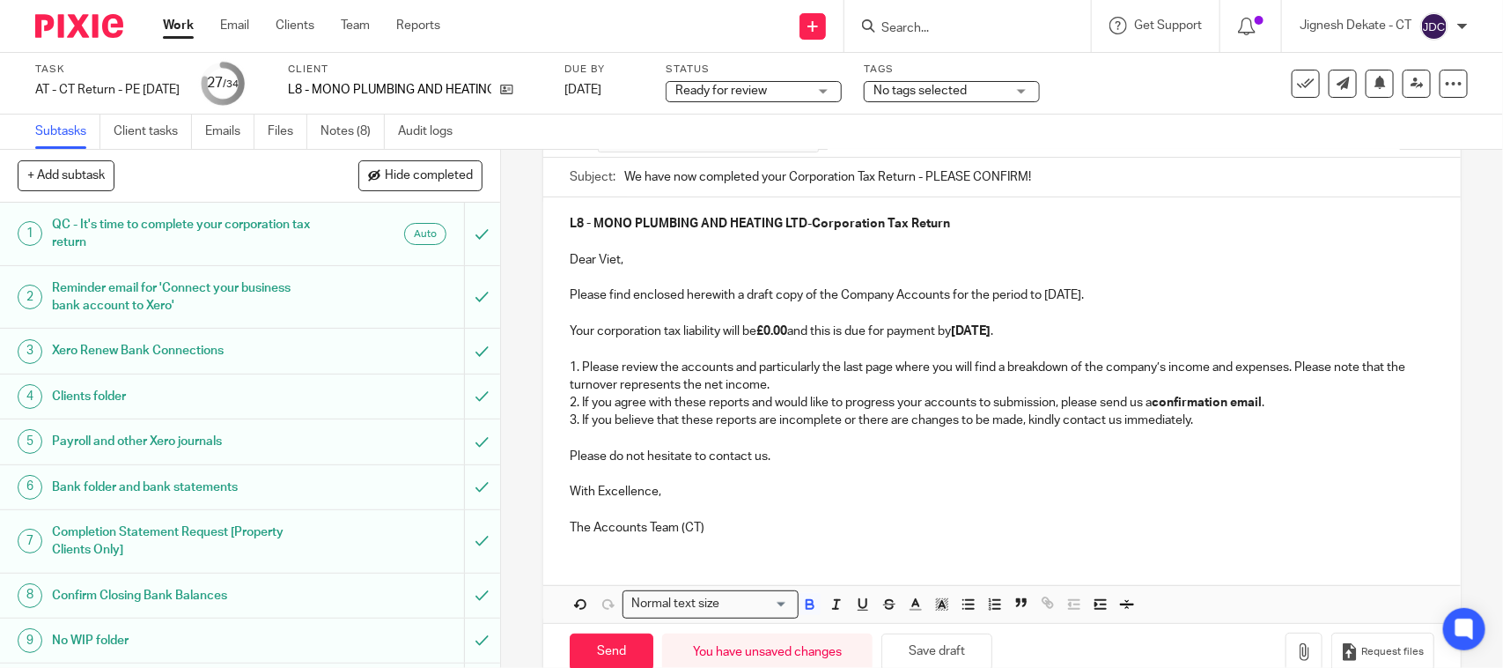
scroll to position [199, 0]
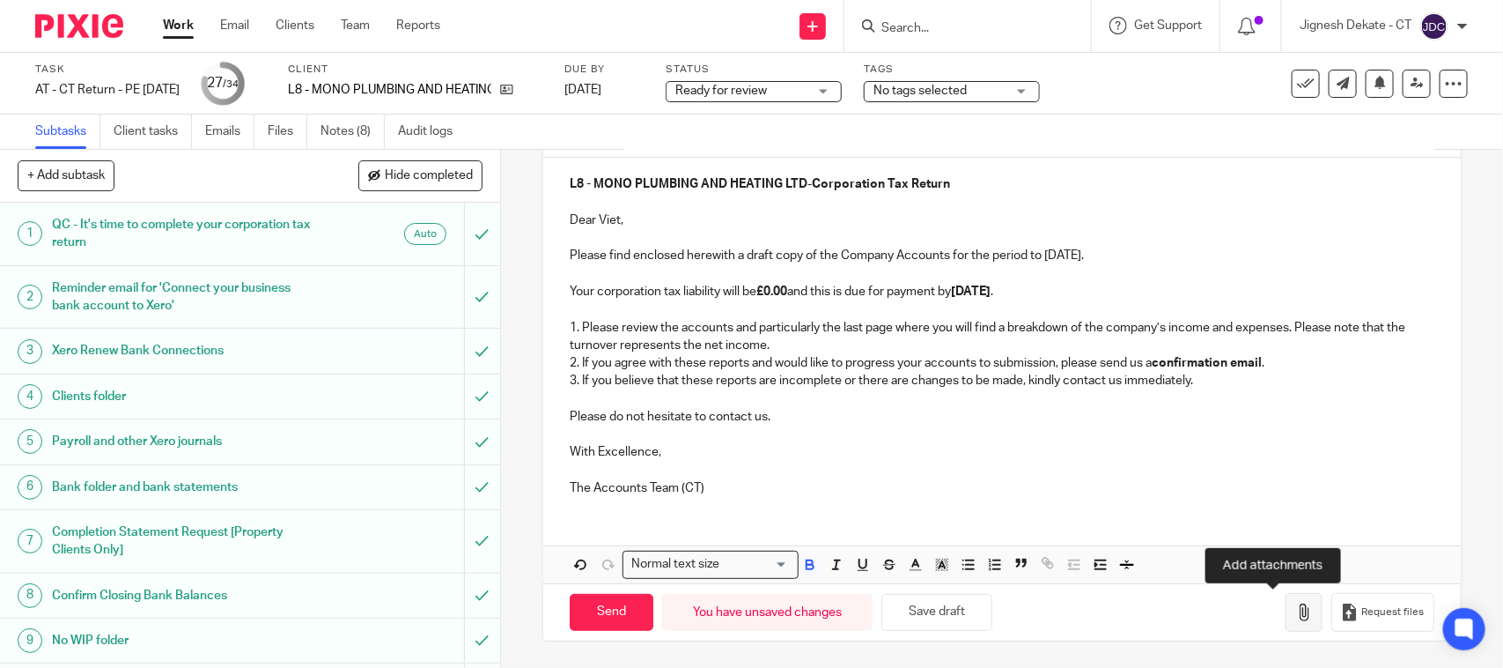
click at [1296, 608] on icon "button" at bounding box center [1305, 612] width 18 height 18
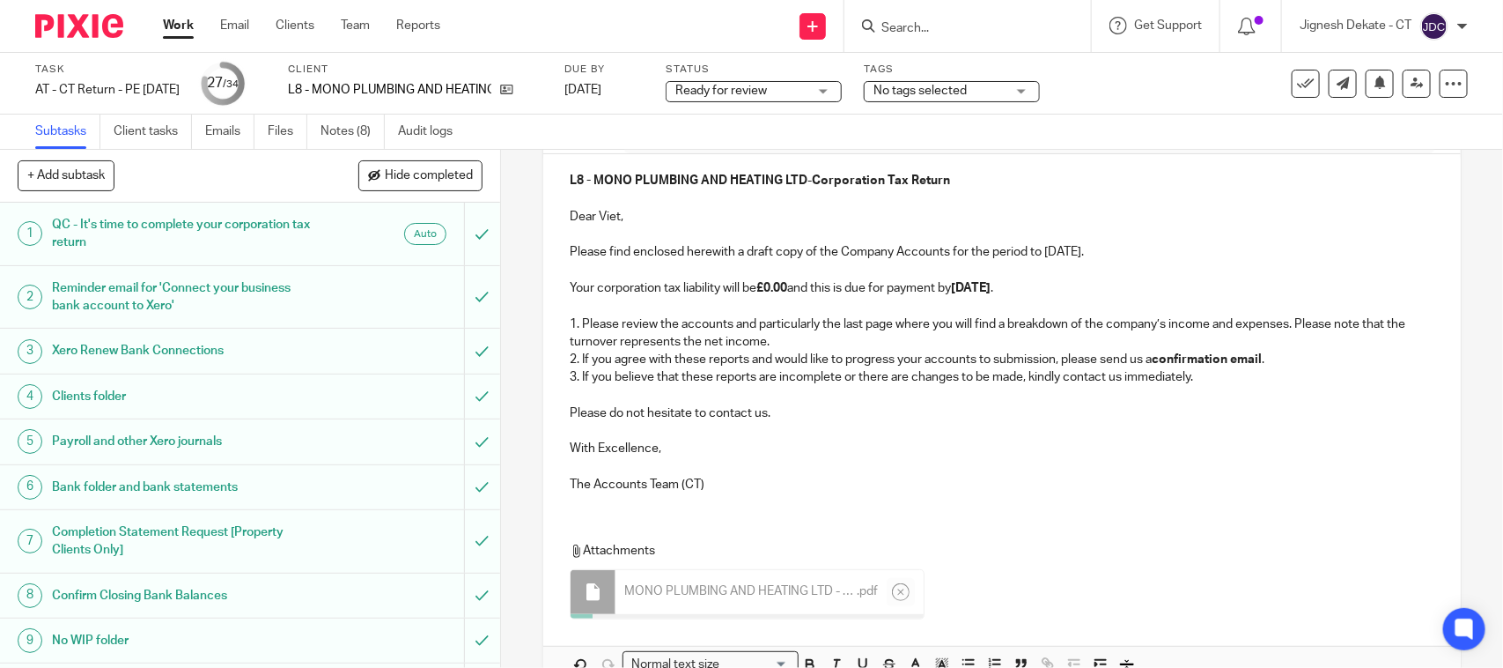
click at [813, 407] on p "Please do not hesitate to contact us." at bounding box center [1002, 413] width 864 height 18
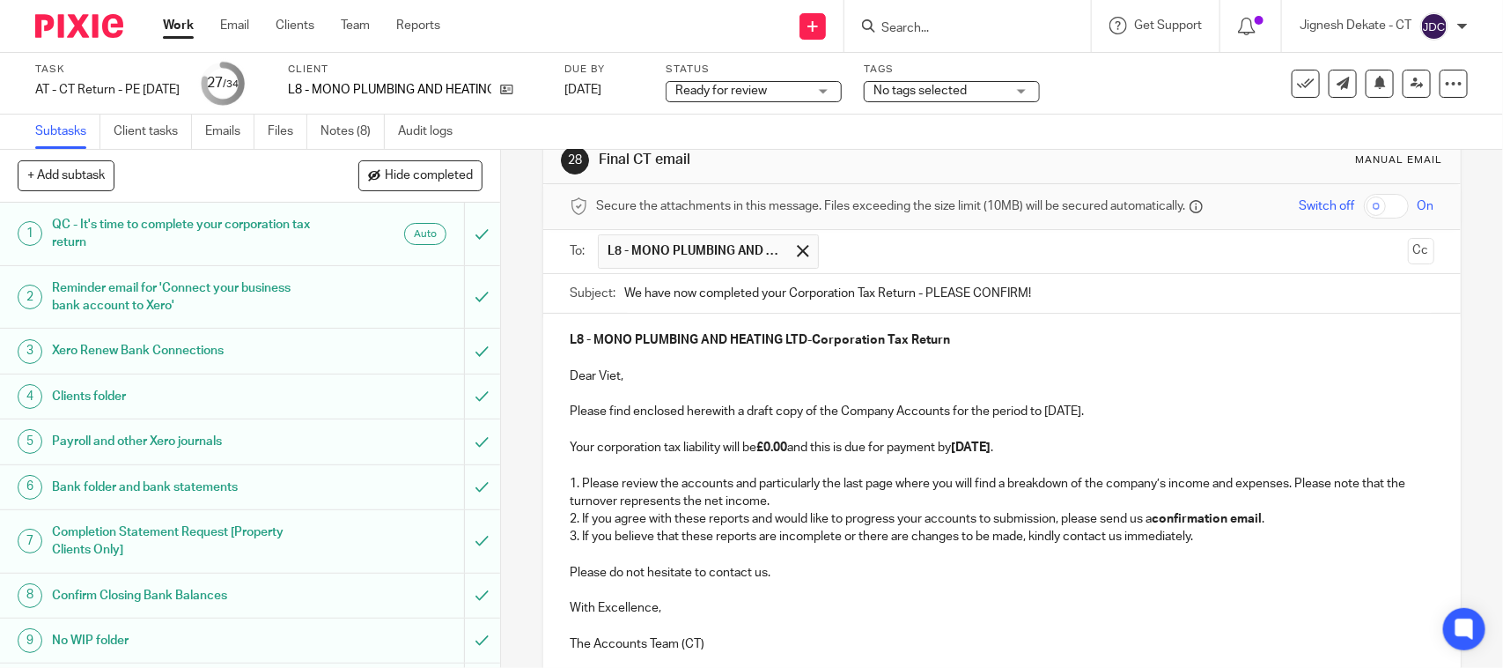
scroll to position [0, 0]
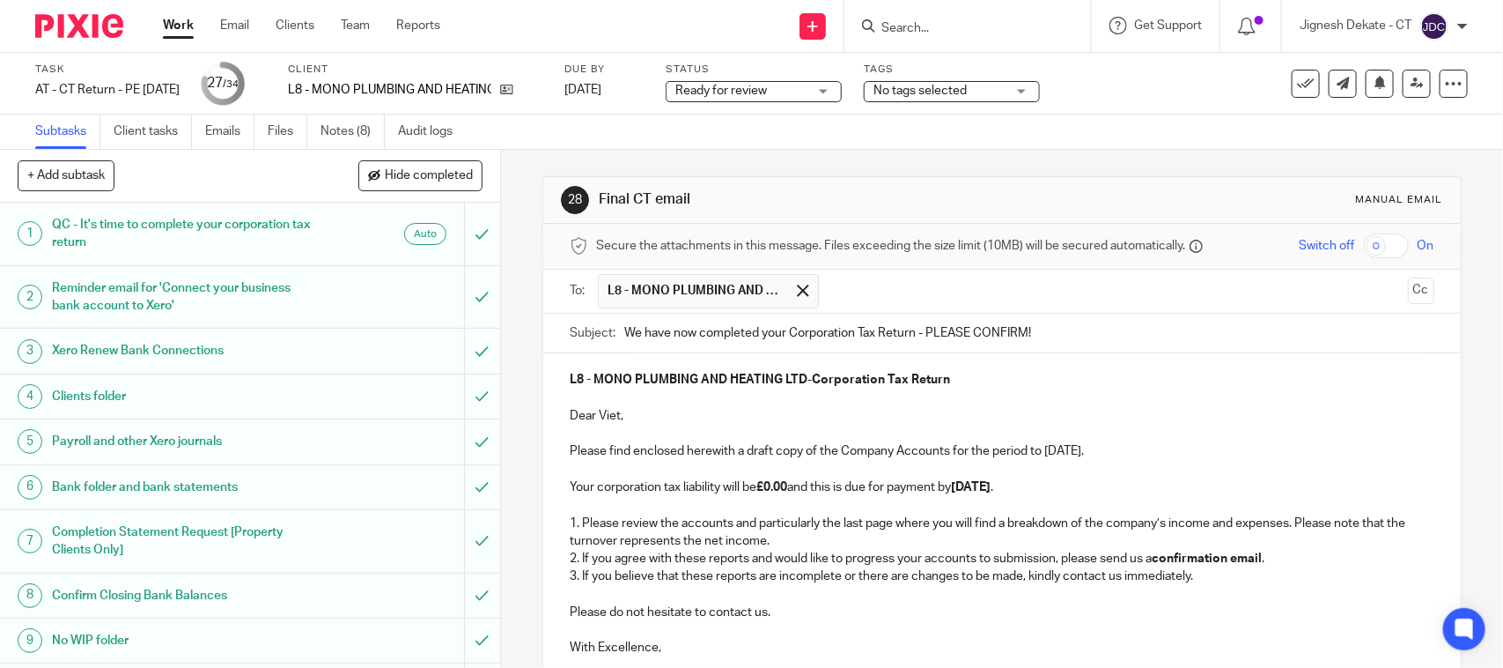
click at [713, 483] on p "Your corporation tax liability will be £0.00 and this is due for payment by 30t…" at bounding box center [1002, 487] width 864 height 18
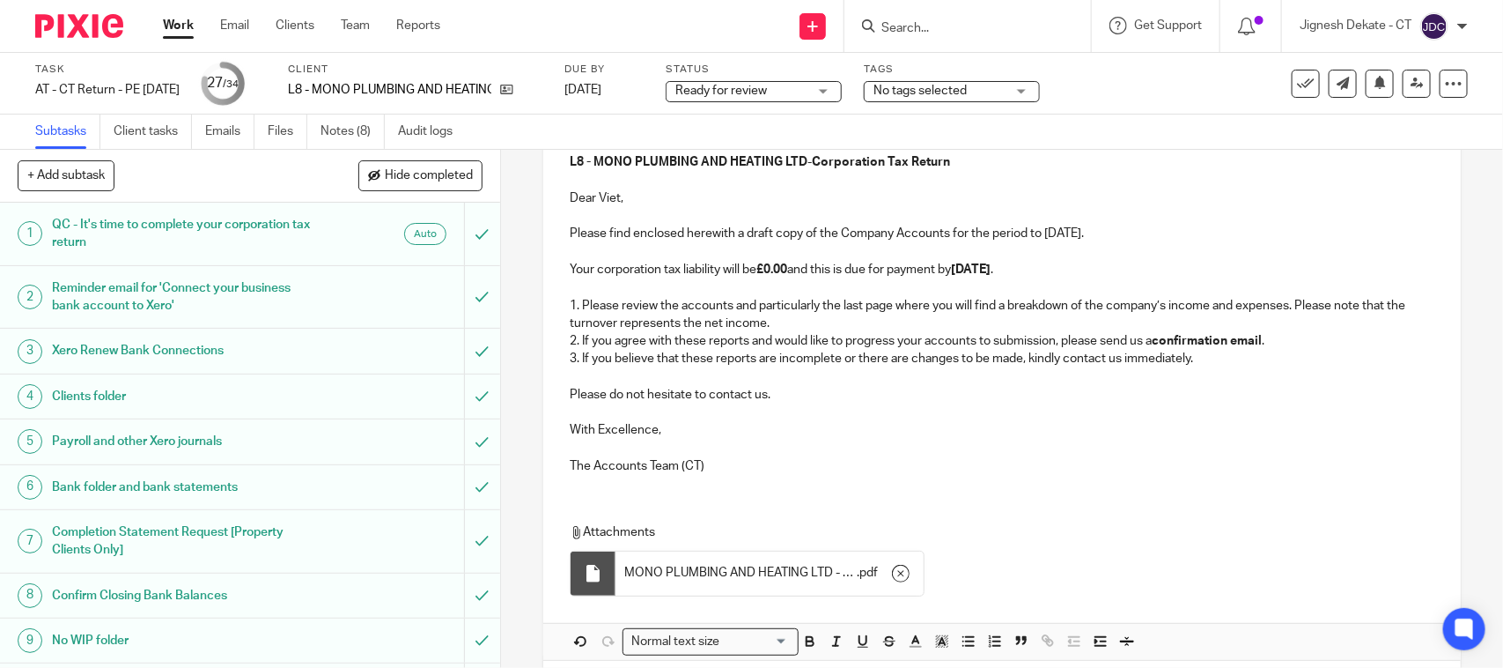
scroll to position [220, 0]
click at [838, 467] on p "The Accounts Team (CT)" at bounding box center [1002, 463] width 864 height 18
click at [930, 380] on p at bounding box center [1002, 375] width 864 height 18
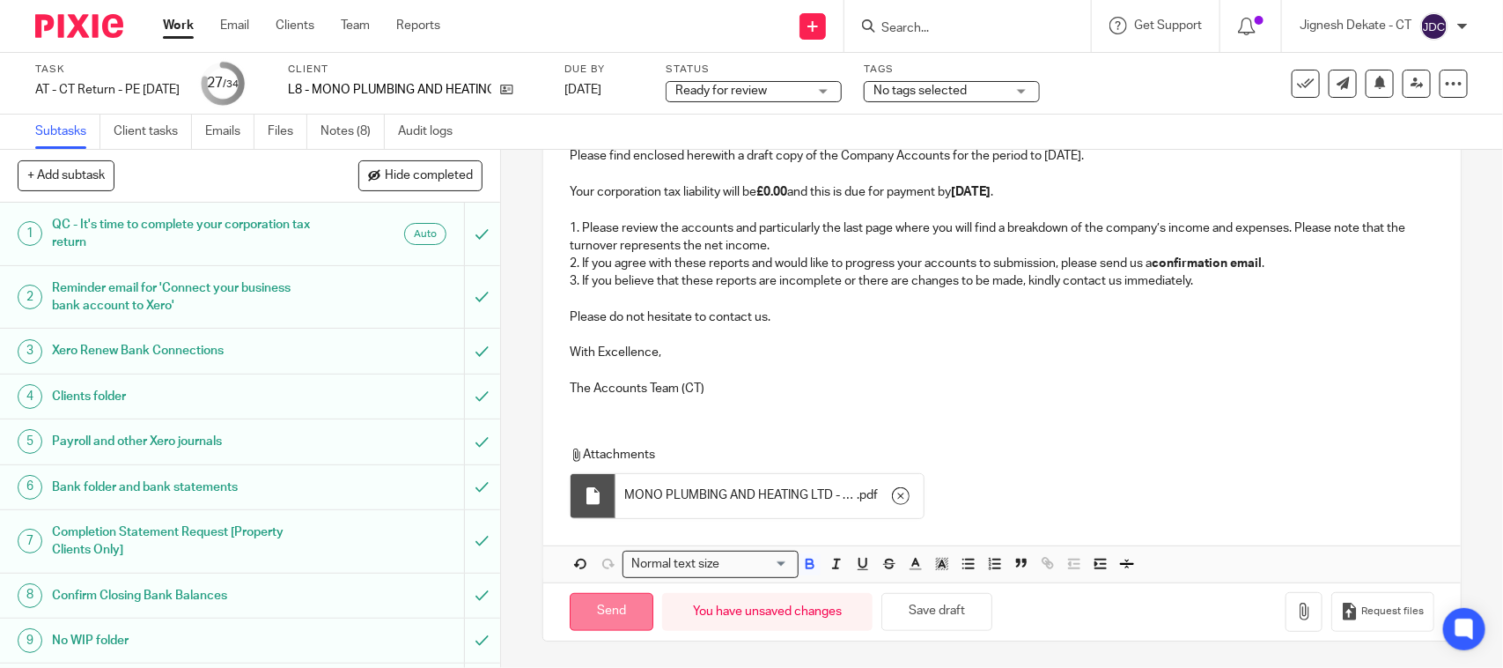
click at [599, 610] on input "Send" at bounding box center [612, 612] width 84 height 38
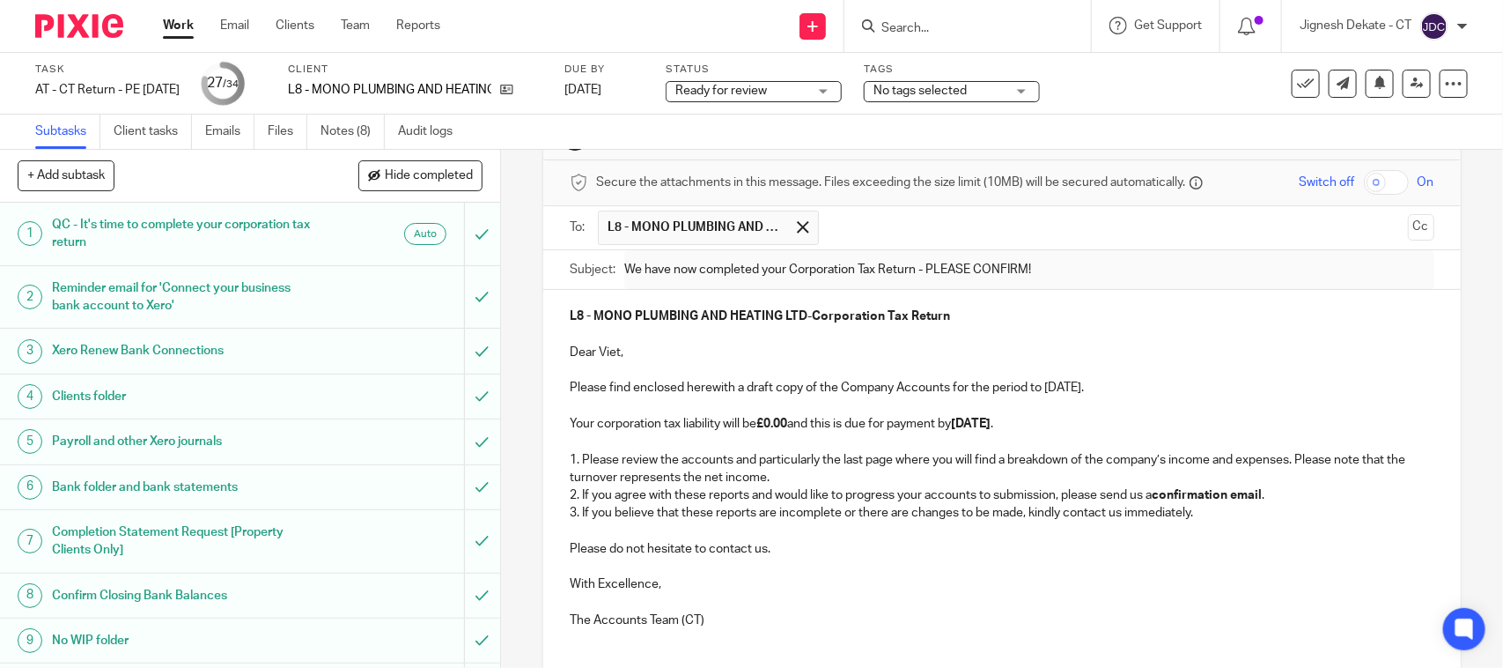
scroll to position [0, 0]
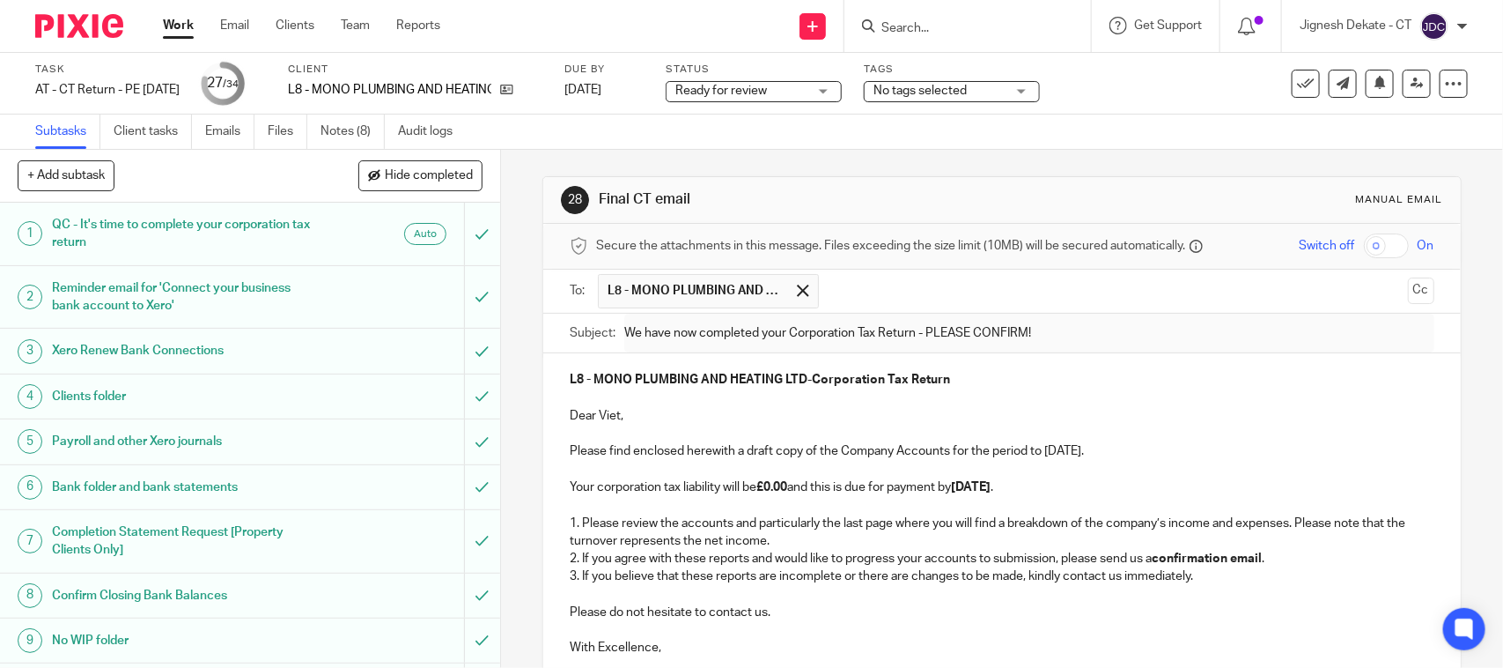
type input "Sent"
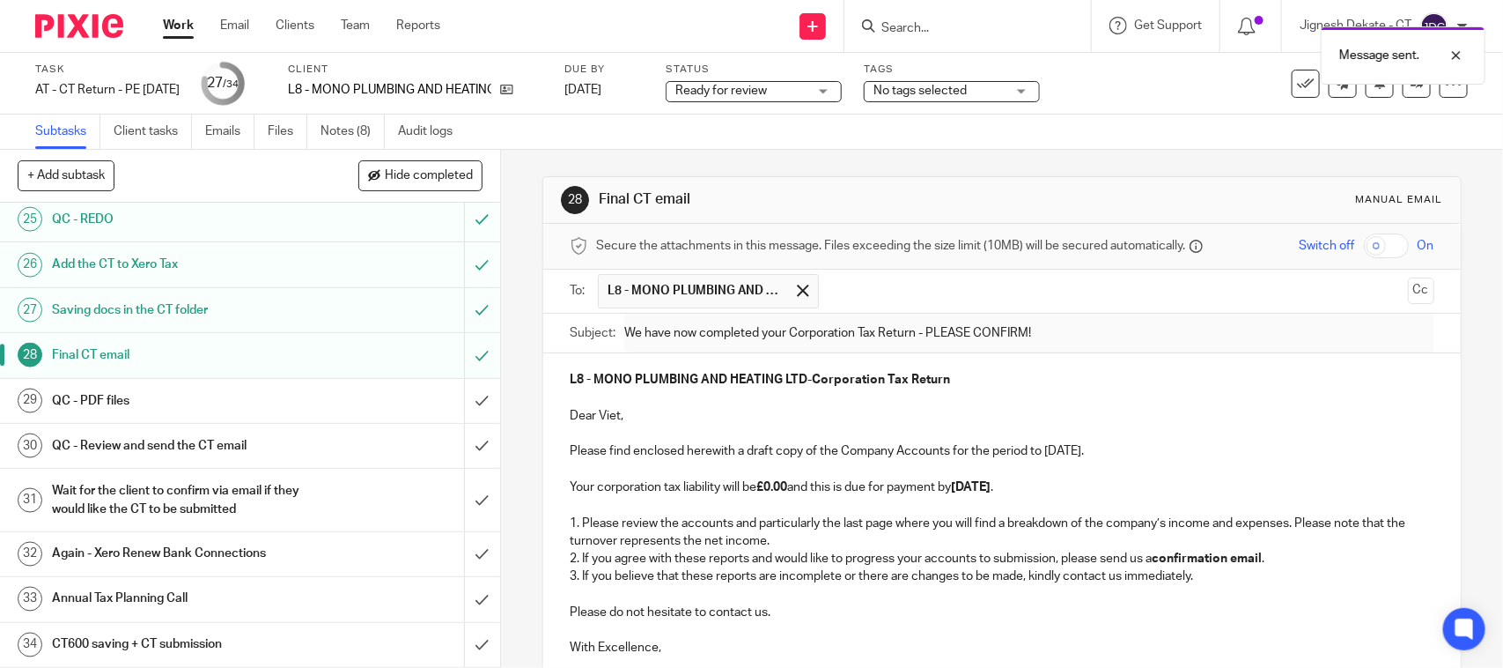
scroll to position [1187, 0]
click at [462, 399] on input "submit" at bounding box center [250, 401] width 500 height 44
click at [454, 436] on input "submit" at bounding box center [250, 446] width 500 height 44
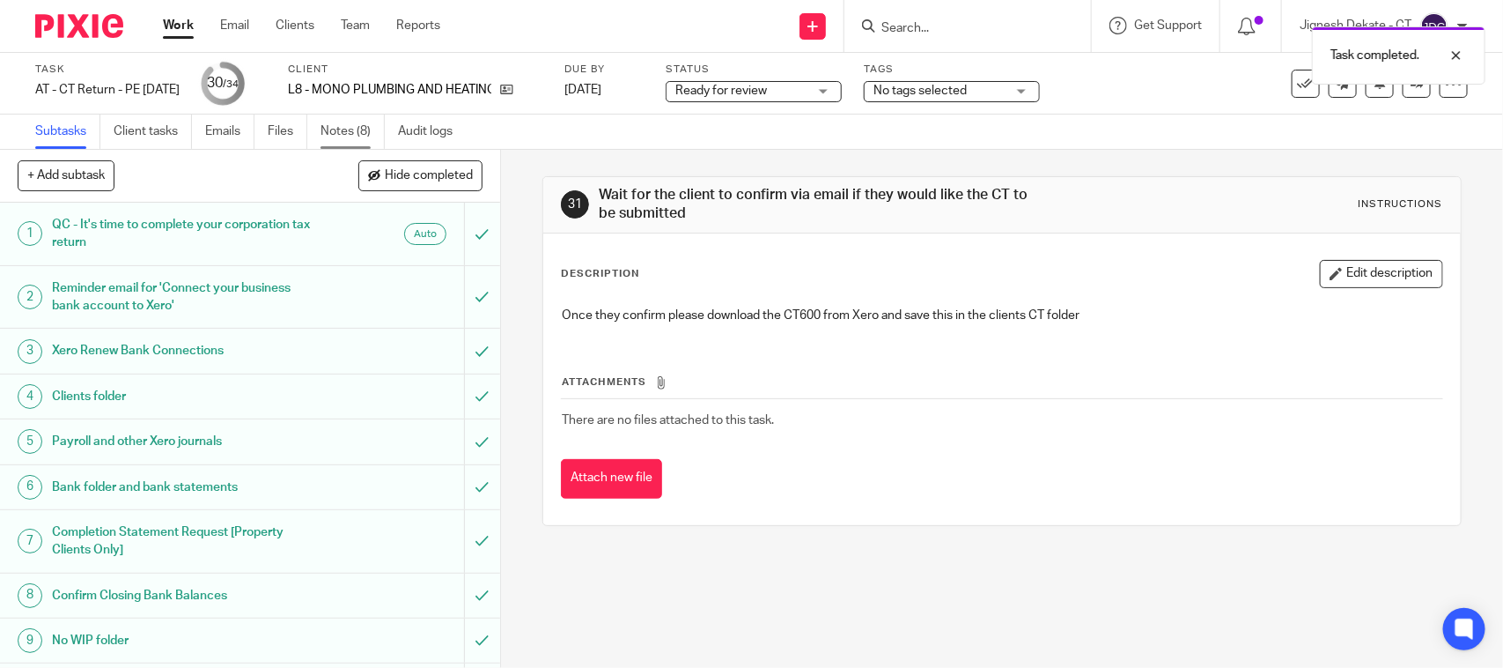
click at [327, 123] on link "Notes (8)" at bounding box center [353, 131] width 64 height 34
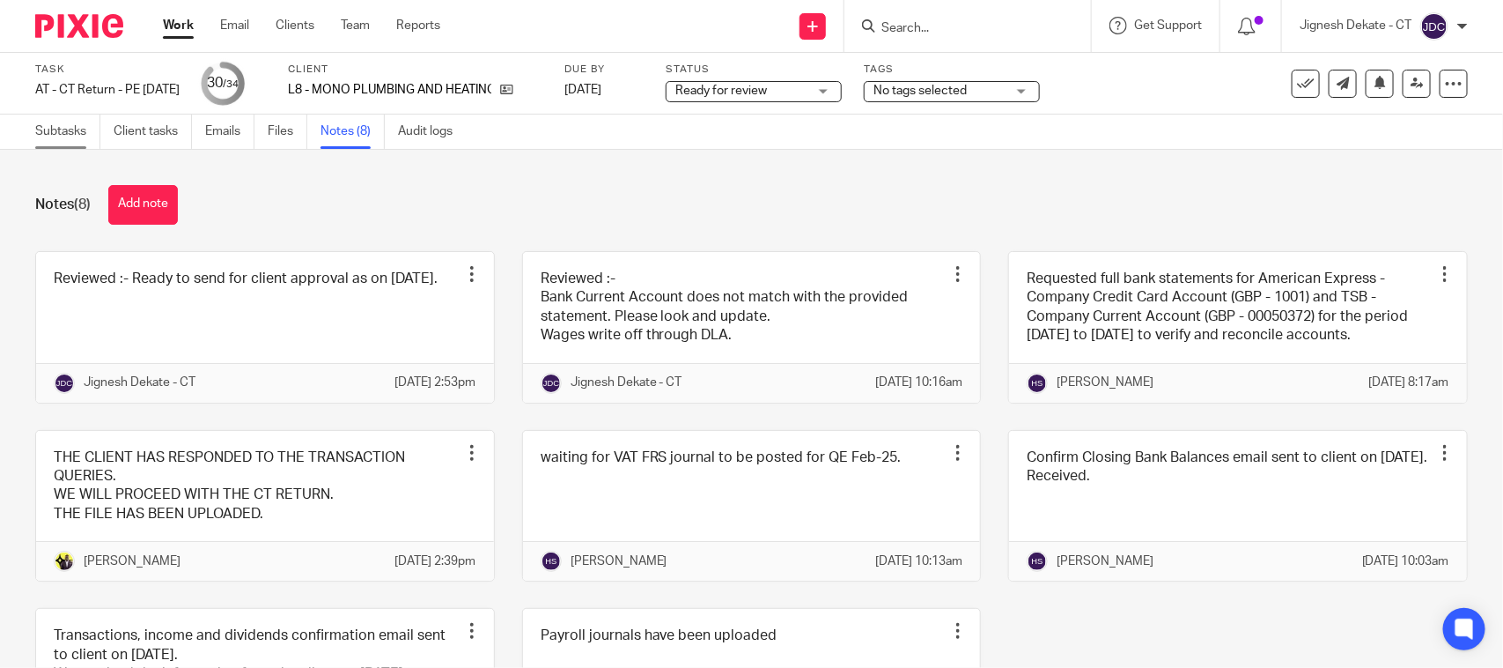
click at [48, 128] on link "Subtasks" at bounding box center [67, 131] width 65 height 34
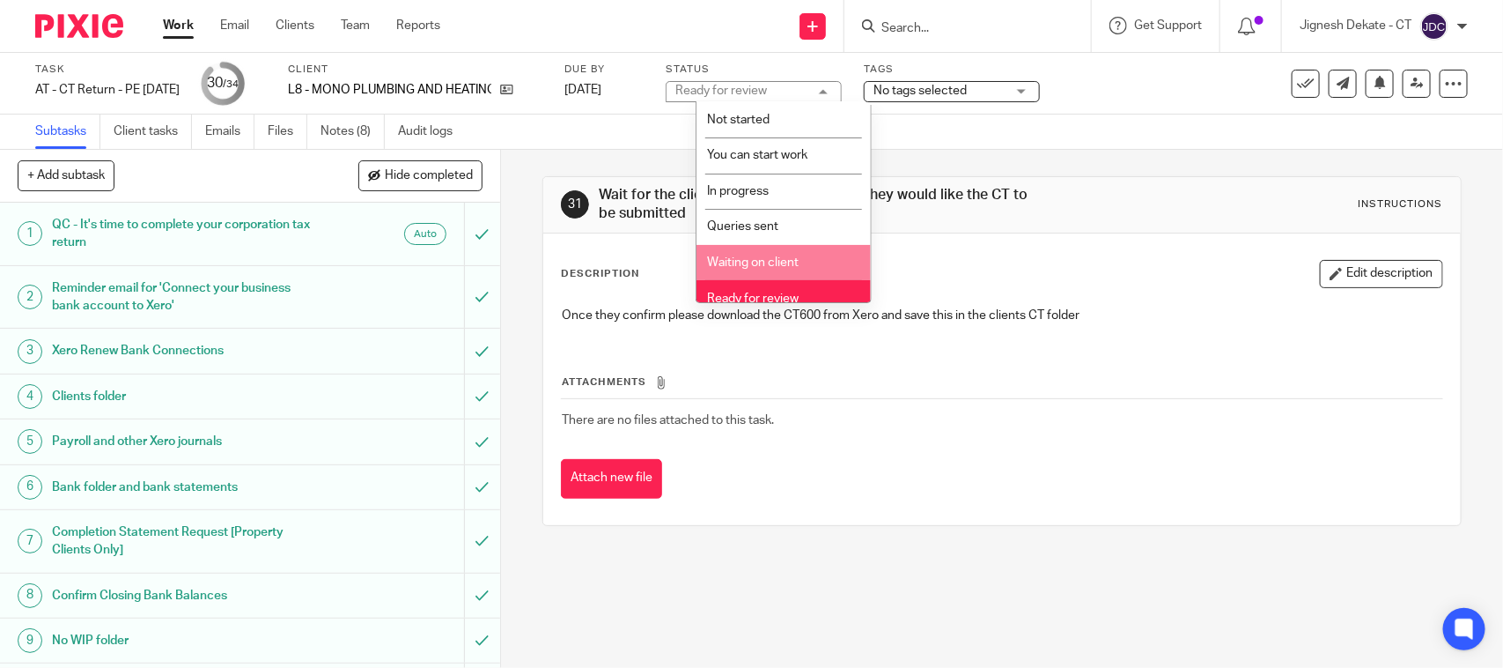
scroll to position [84, 0]
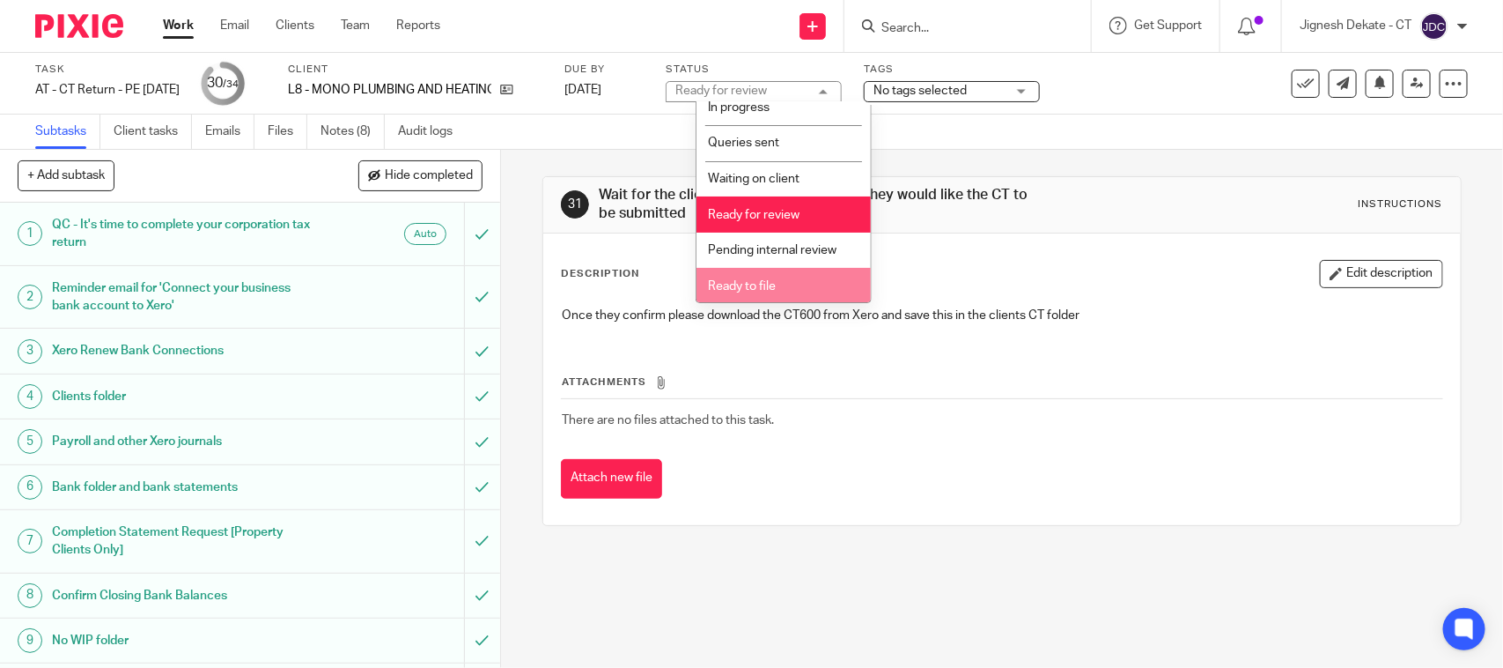
click at [729, 280] on span "Ready to file" at bounding box center [742, 286] width 68 height 12
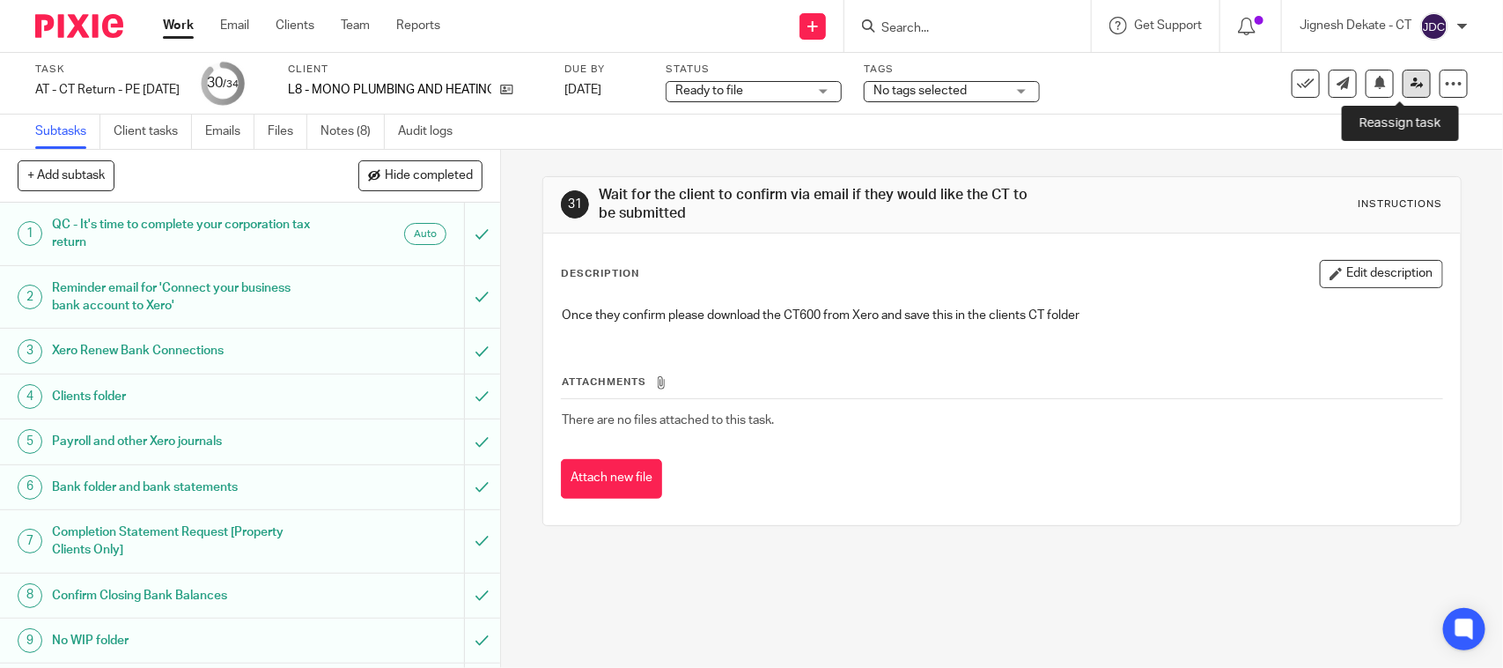
click at [1411, 81] on icon at bounding box center [1417, 83] width 13 height 13
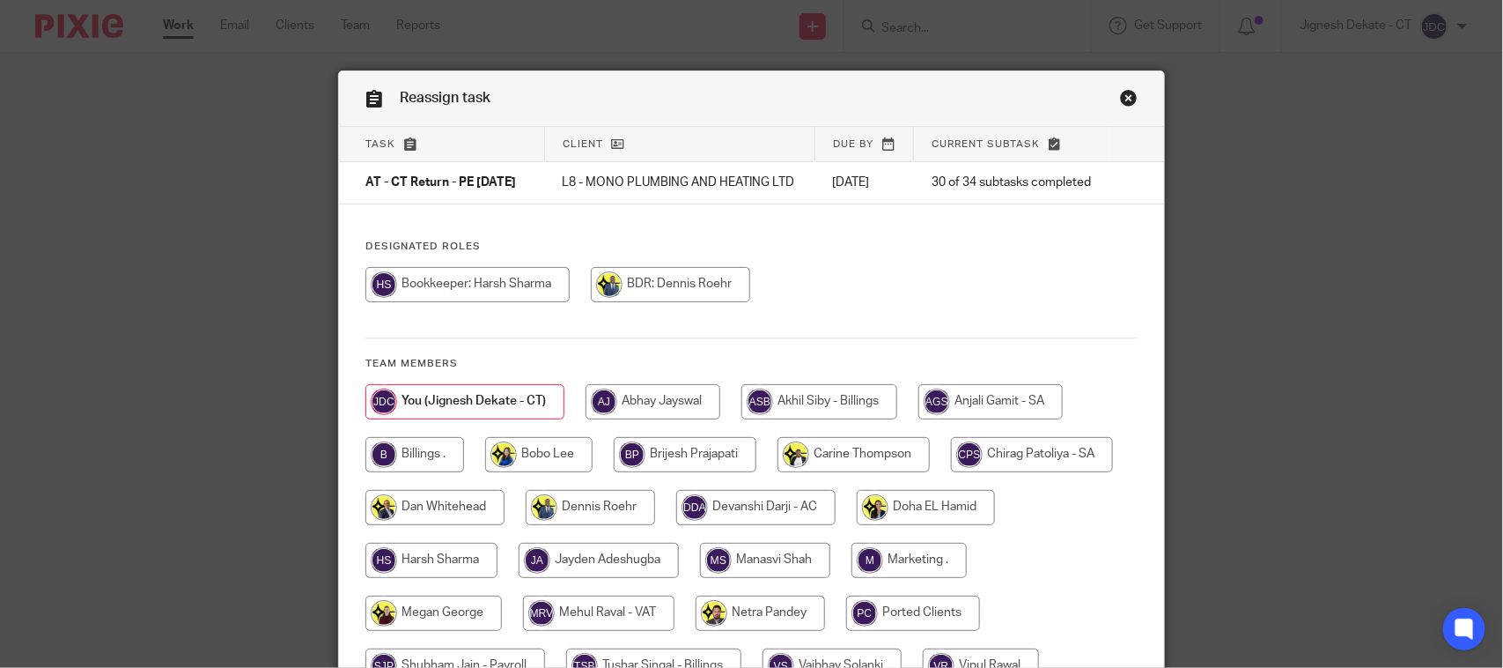
click at [419, 468] on input "radio" at bounding box center [415, 454] width 99 height 35
radio input "true"
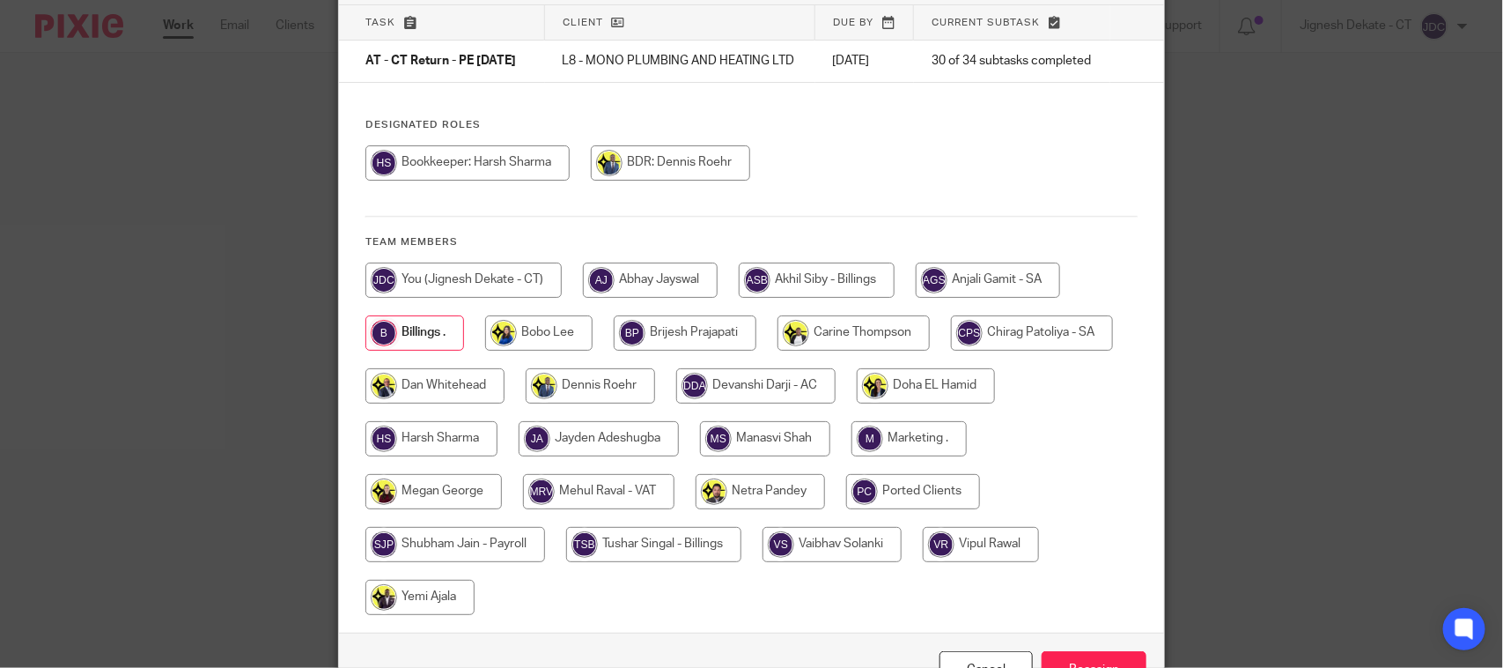
scroll to position [244, 0]
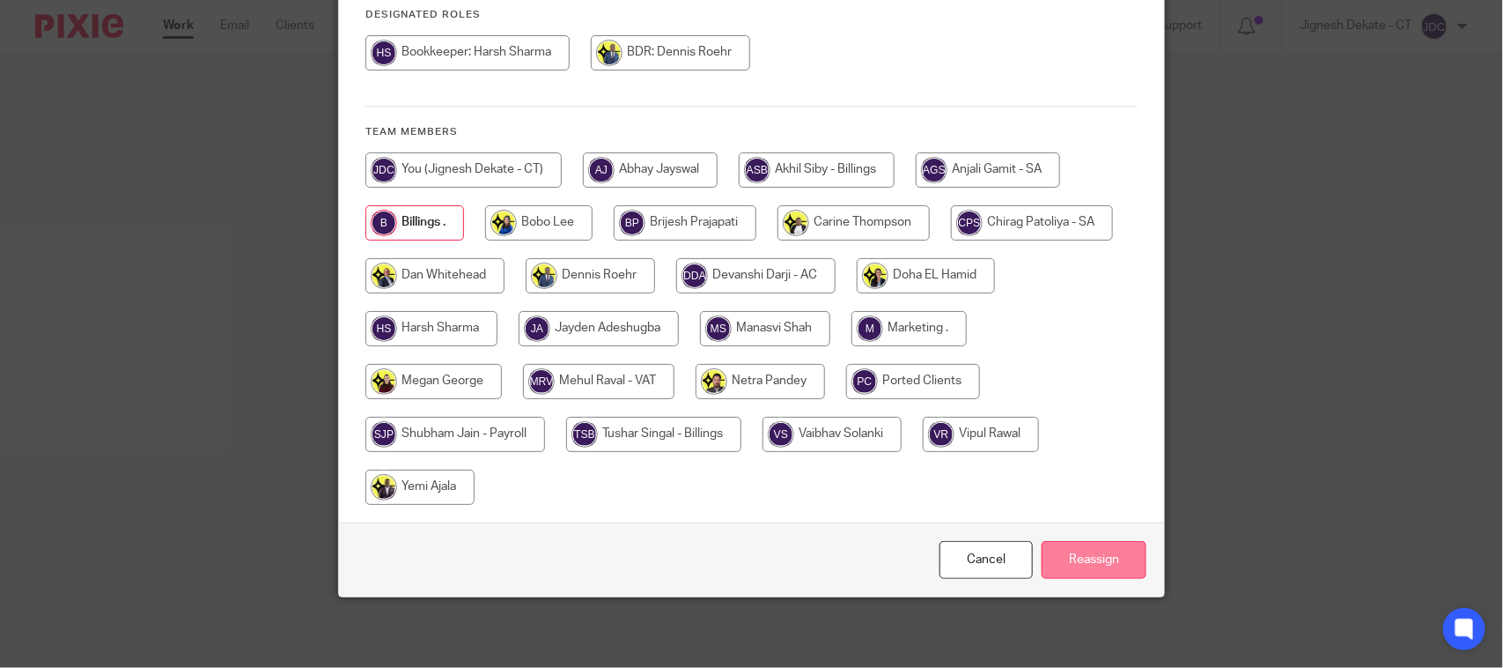
click at [1089, 565] on input "Reassign" at bounding box center [1094, 560] width 105 height 38
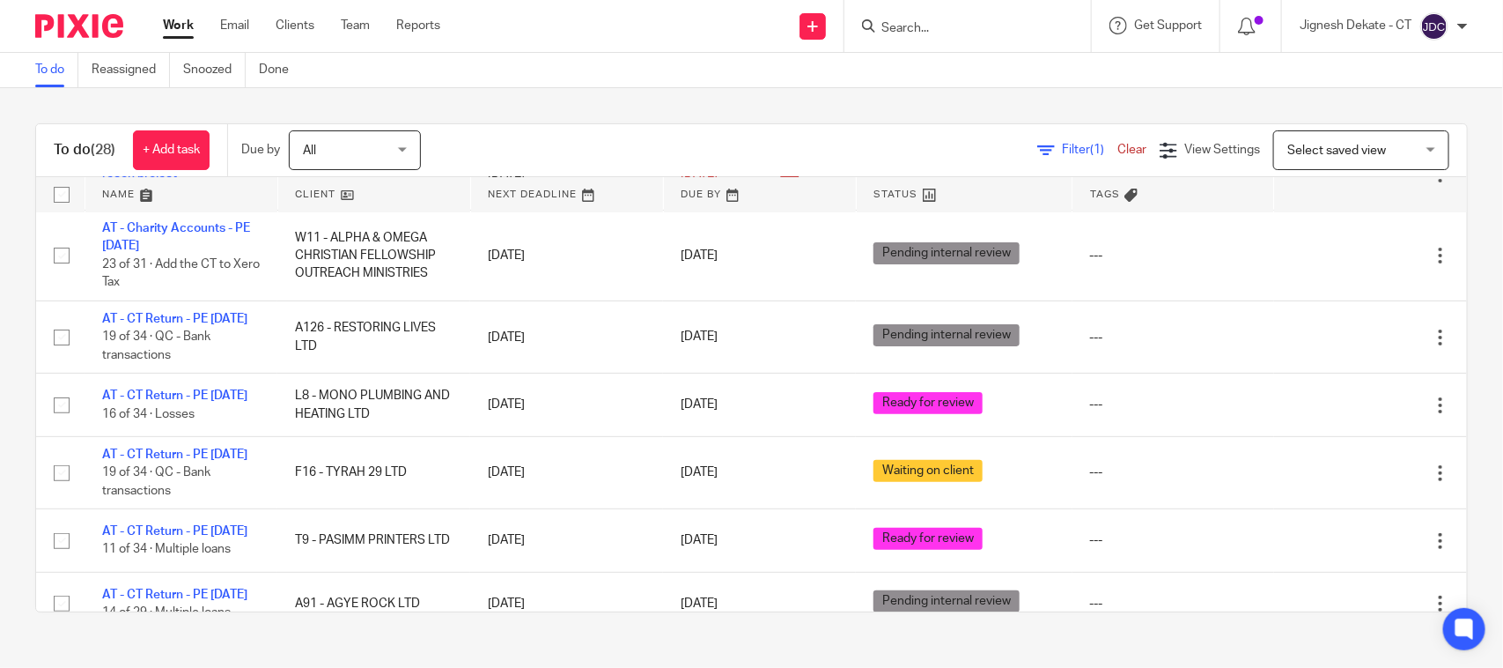
scroll to position [110, 0]
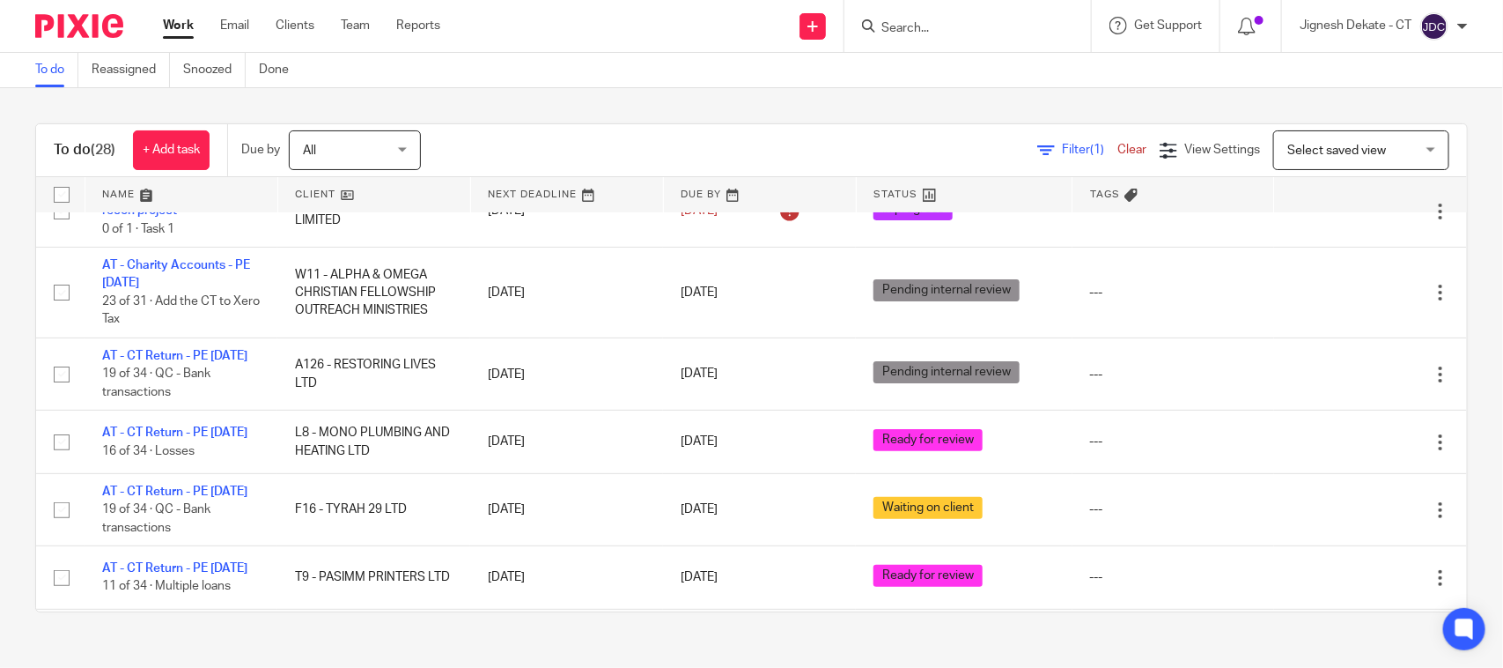
click at [47, 71] on link "To do" at bounding box center [56, 70] width 43 height 34
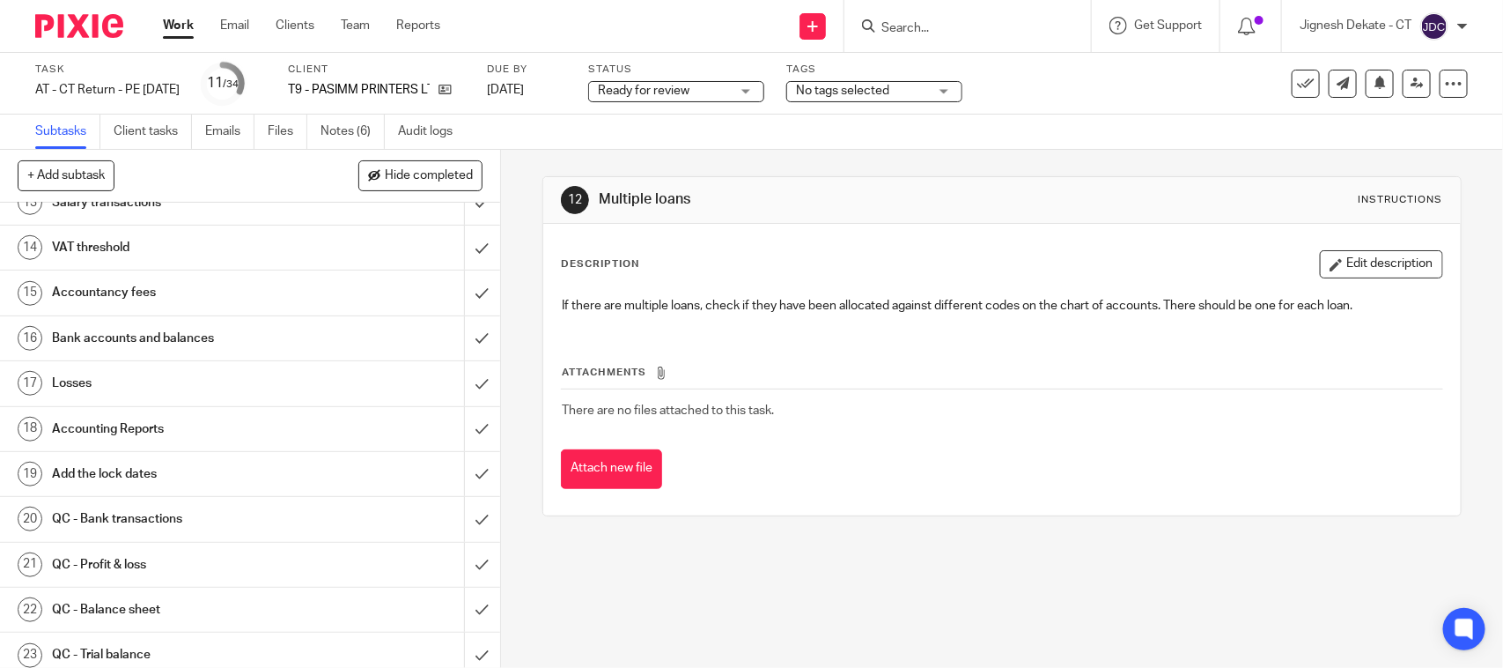
scroll to position [417, 0]
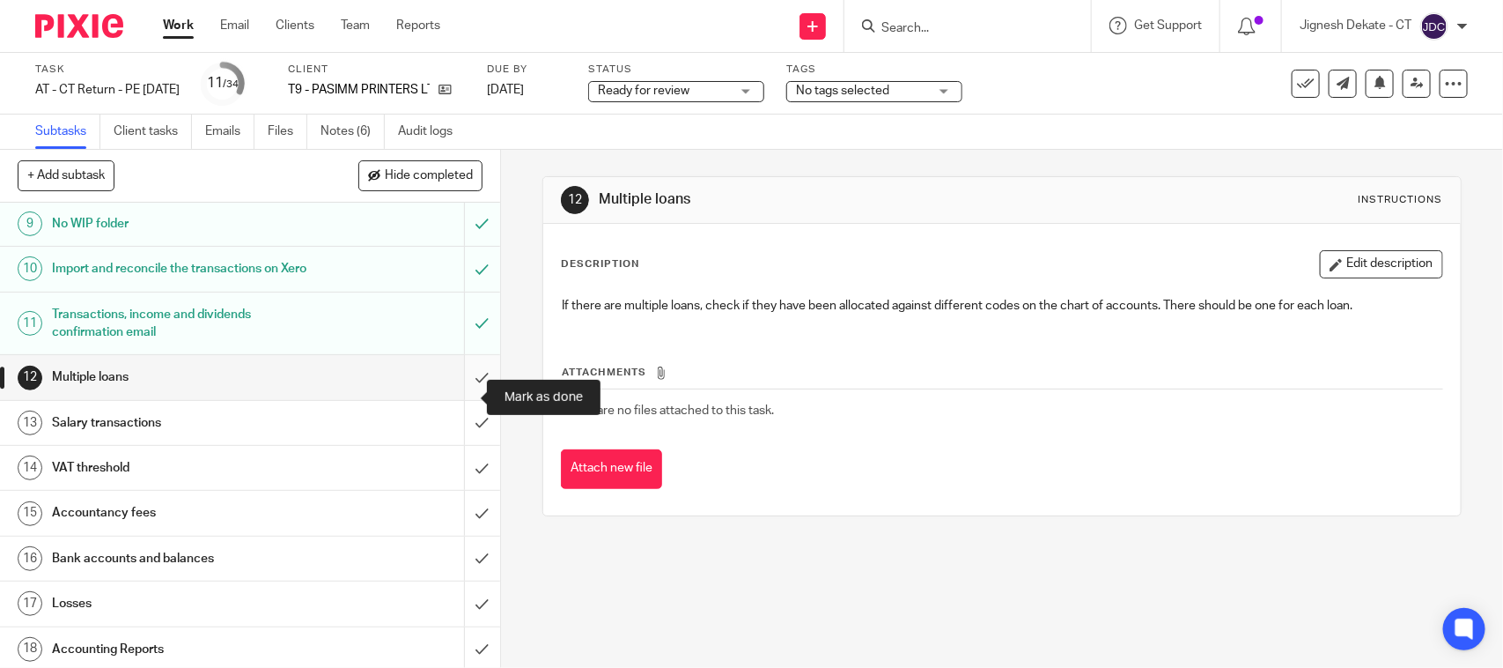
click at [454, 393] on input "submit" at bounding box center [250, 377] width 500 height 44
click at [456, 443] on input "submit" at bounding box center [250, 423] width 500 height 44
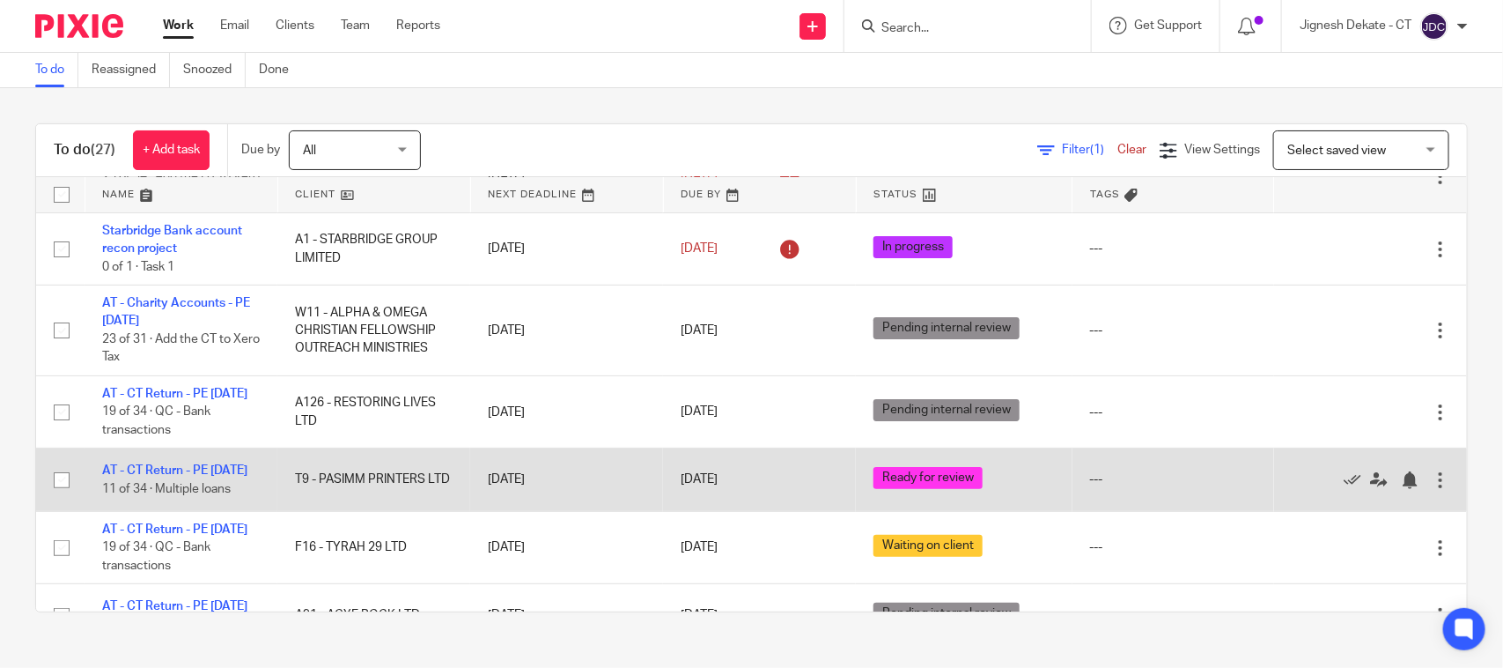
scroll to position [110, 0]
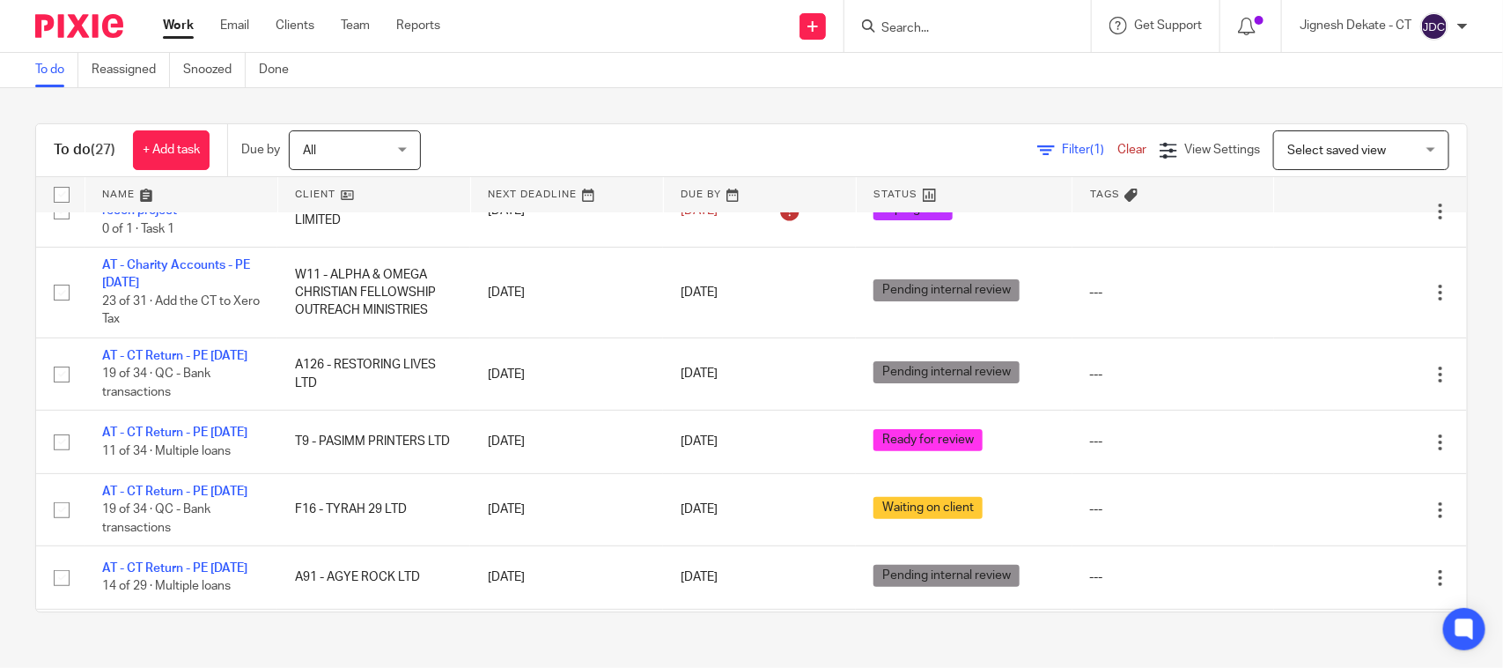
click at [55, 69] on link "To do" at bounding box center [56, 70] width 43 height 34
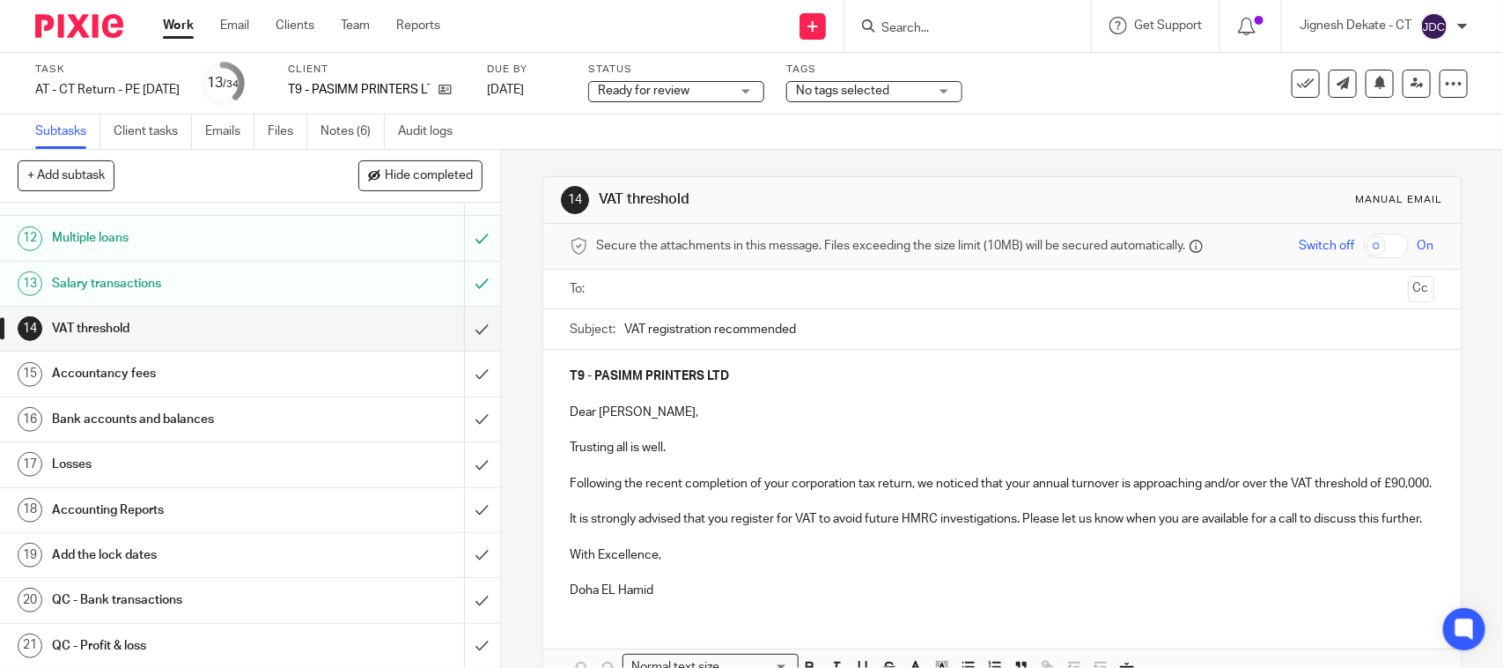
scroll to position [550, 0]
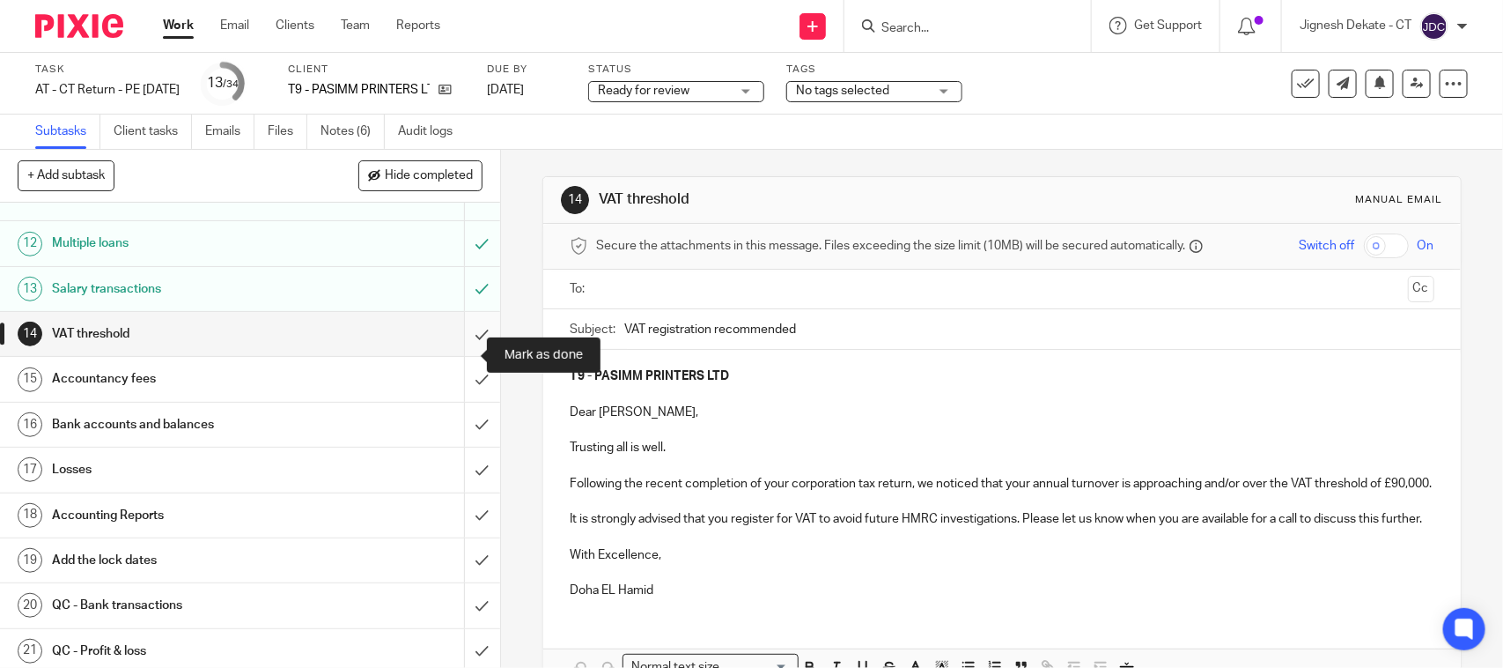
click at [454, 353] on input "submit" at bounding box center [250, 334] width 500 height 44
click at [458, 390] on input "submit" at bounding box center [250, 379] width 500 height 44
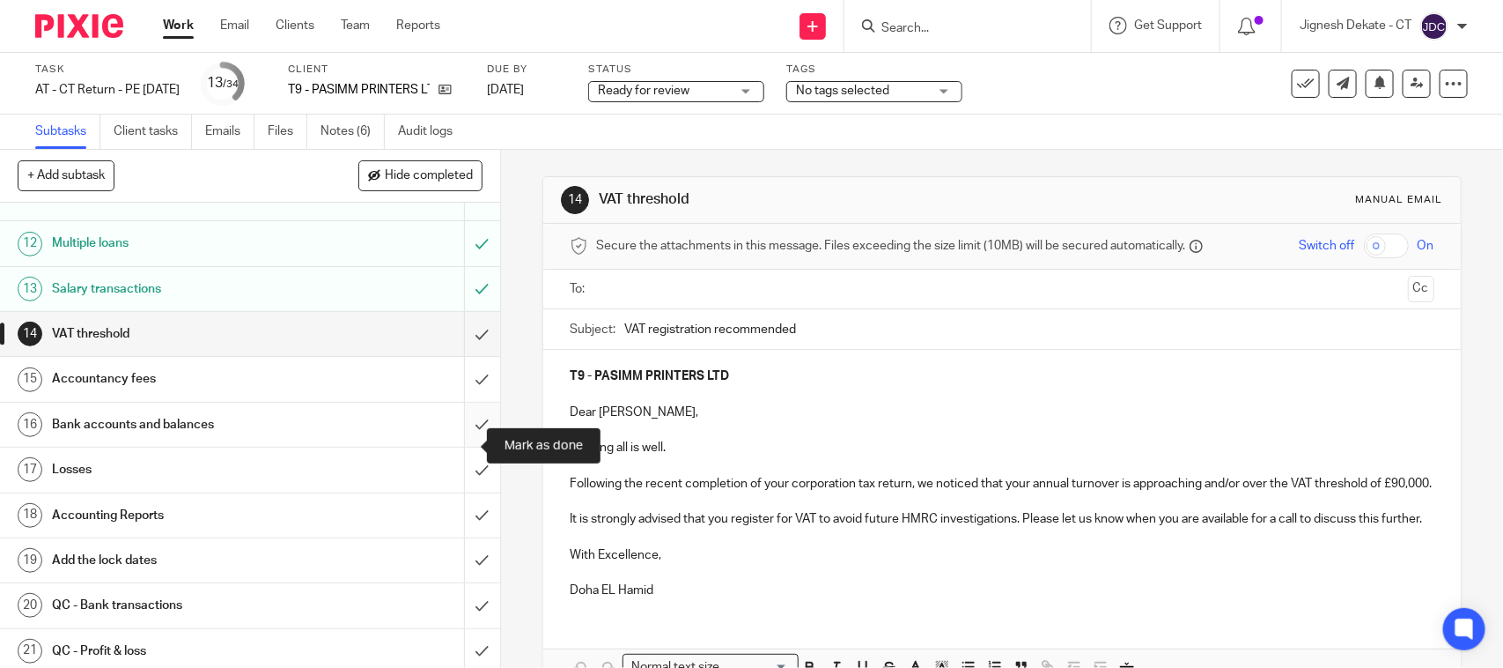
click at [450, 439] on input "submit" at bounding box center [250, 424] width 500 height 44
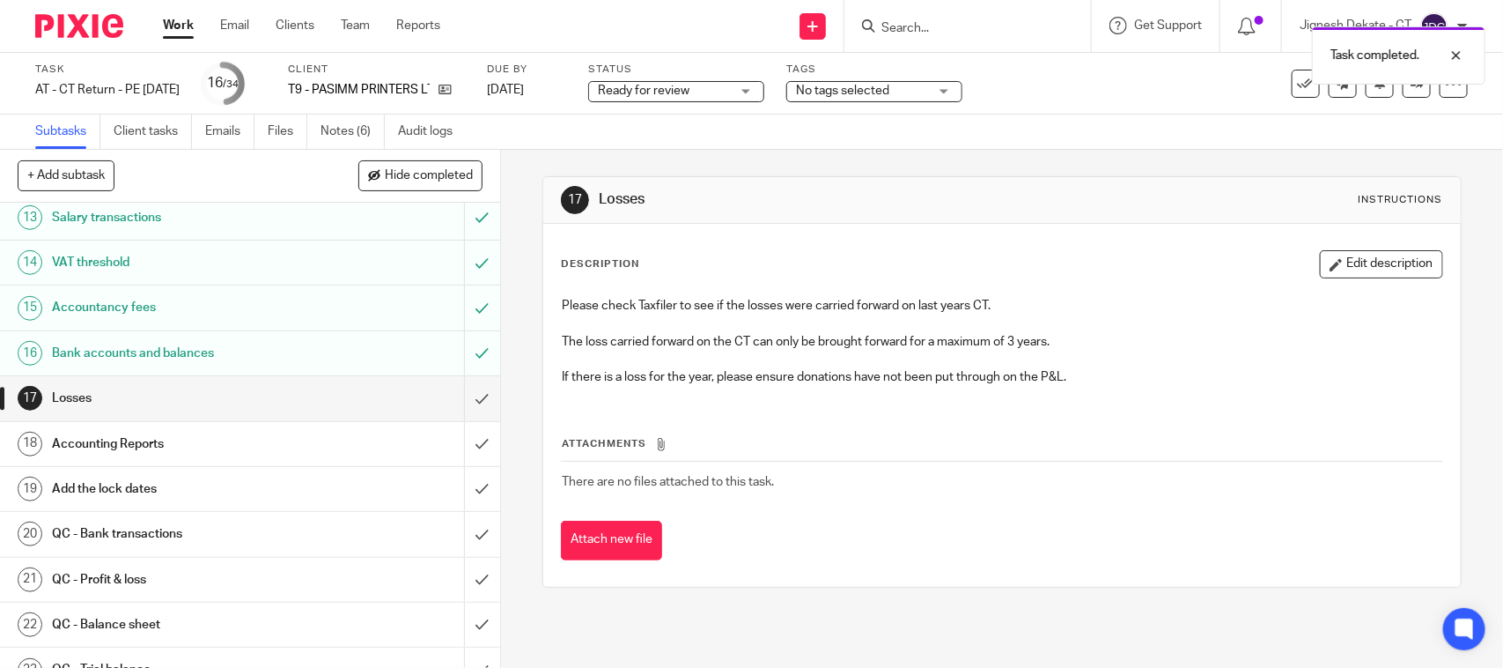
scroll to position [661, 0]
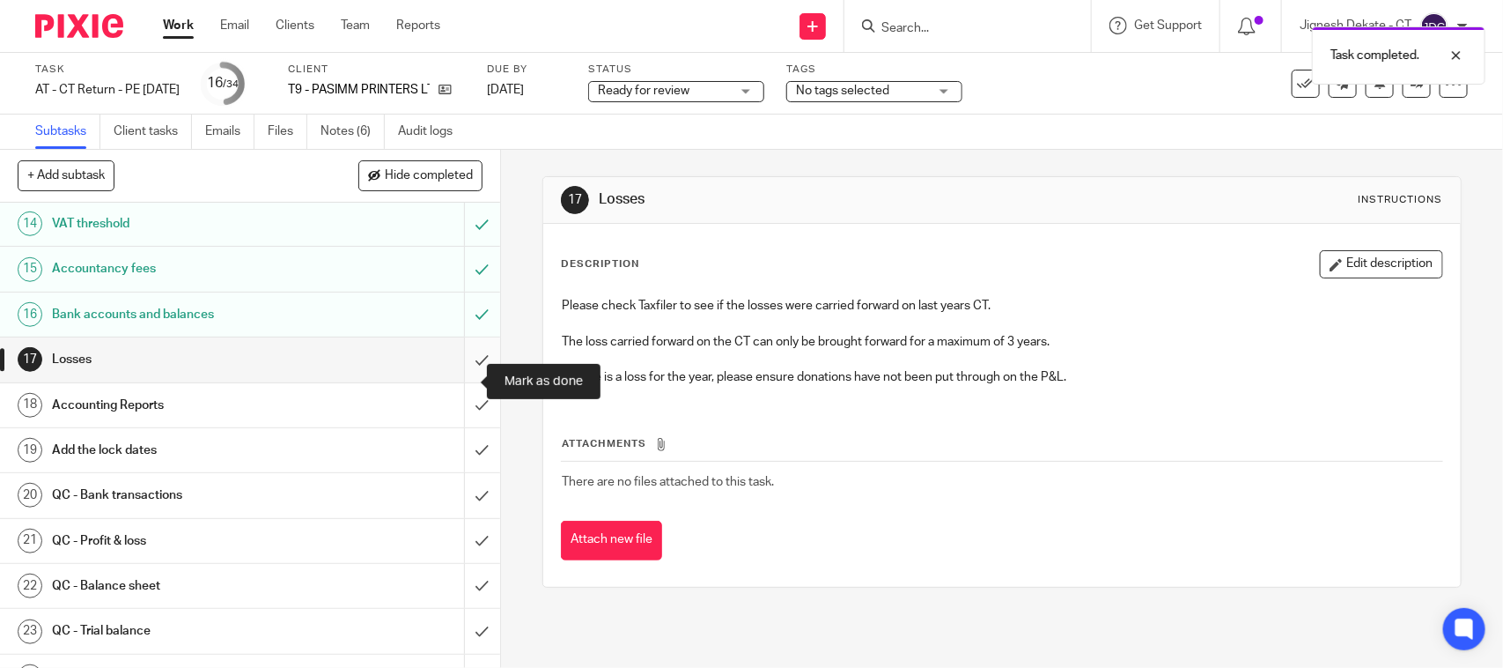
click at [462, 381] on input "submit" at bounding box center [250, 359] width 500 height 44
click at [459, 427] on input "submit" at bounding box center [250, 405] width 500 height 44
click at [454, 472] on input "submit" at bounding box center [250, 450] width 500 height 44
click at [456, 517] on input "submit" at bounding box center [250, 495] width 500 height 44
click at [455, 559] on input "submit" at bounding box center [250, 541] width 500 height 44
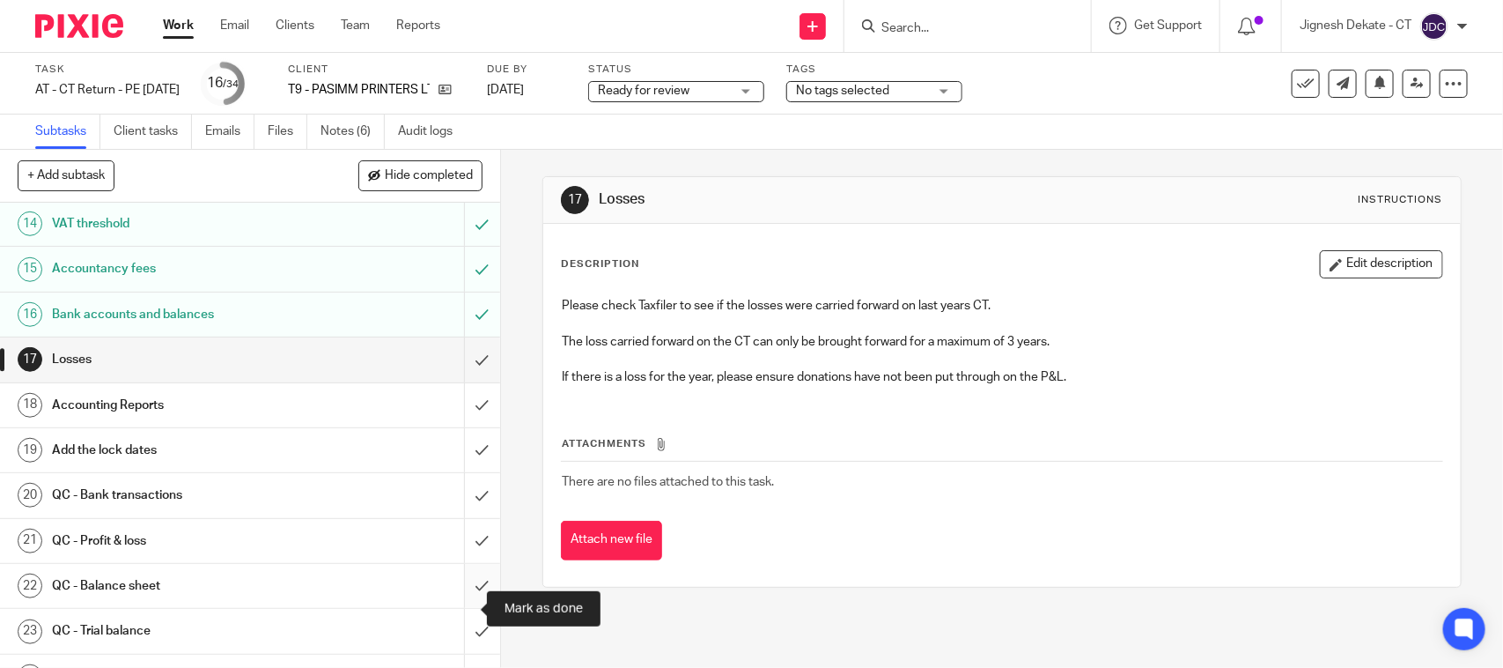
click at [462, 604] on input "submit" at bounding box center [250, 586] width 500 height 44
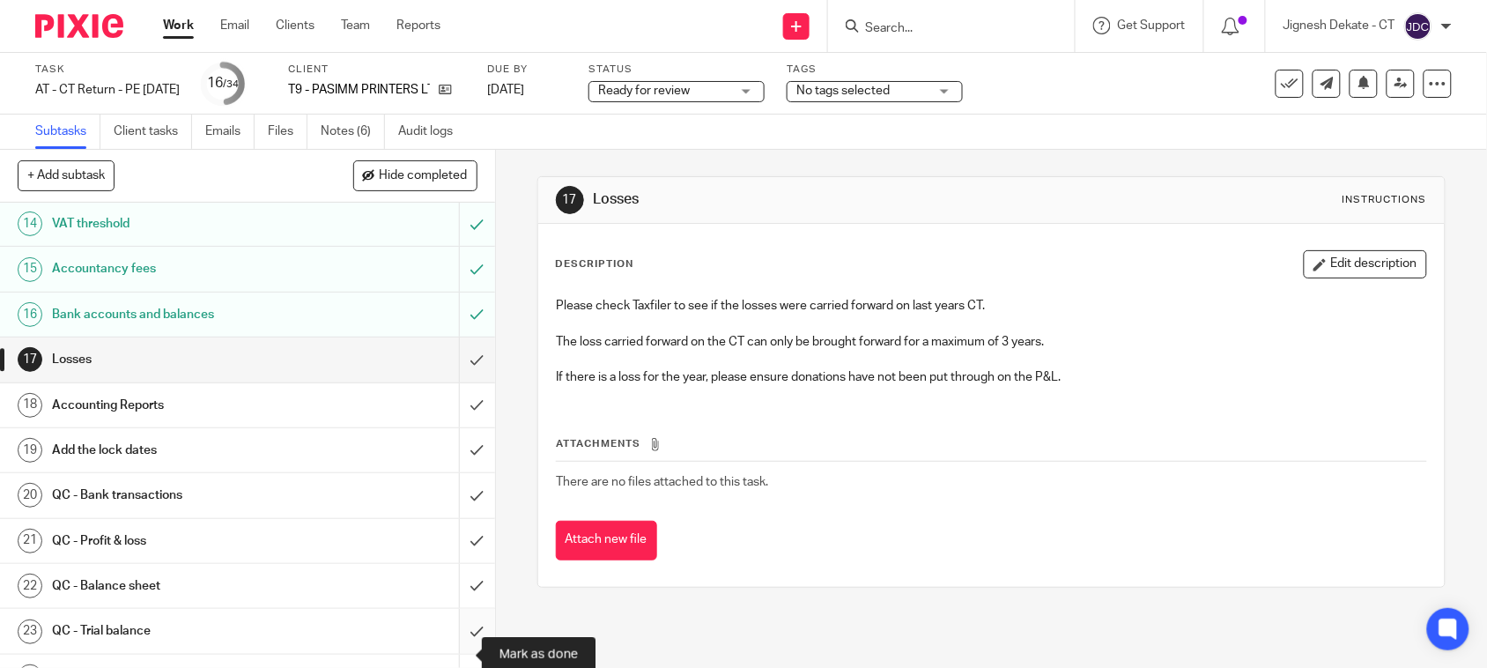
click at [458, 650] on input "submit" at bounding box center [247, 631] width 495 height 44
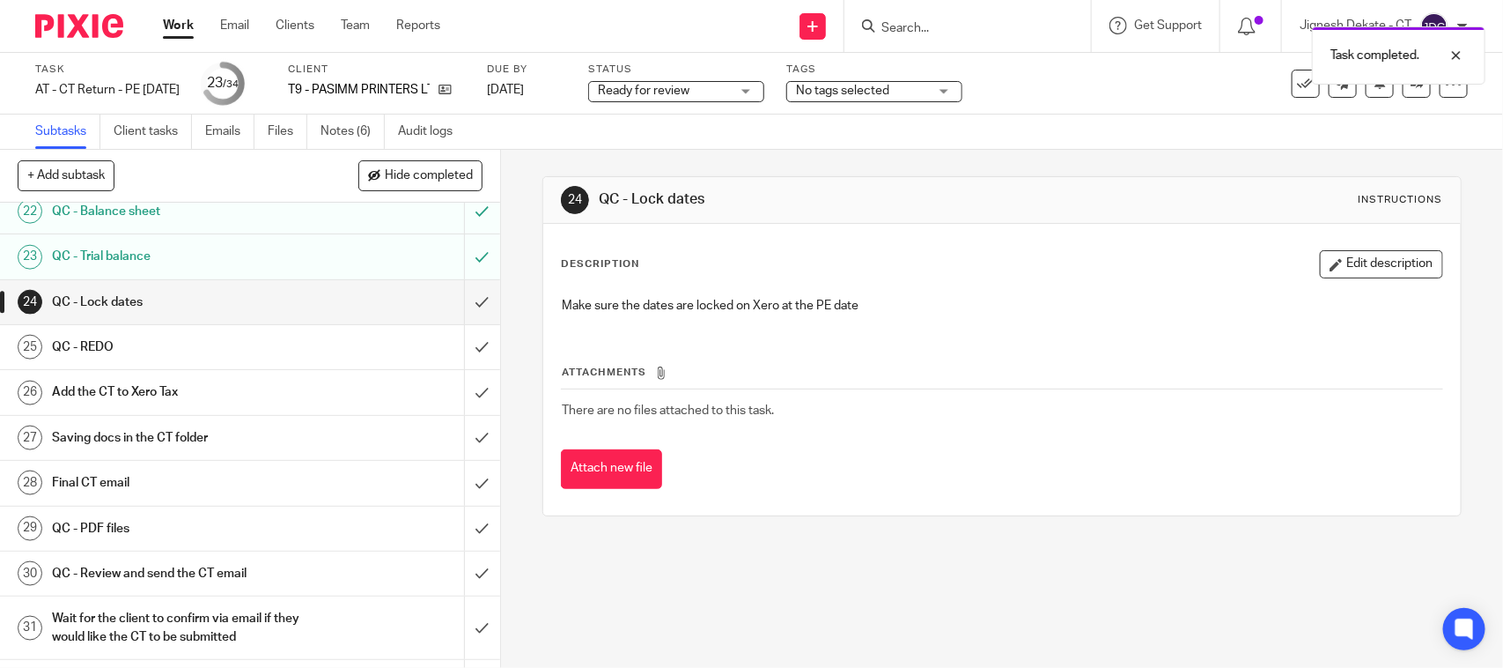
scroll to position [1101, 0]
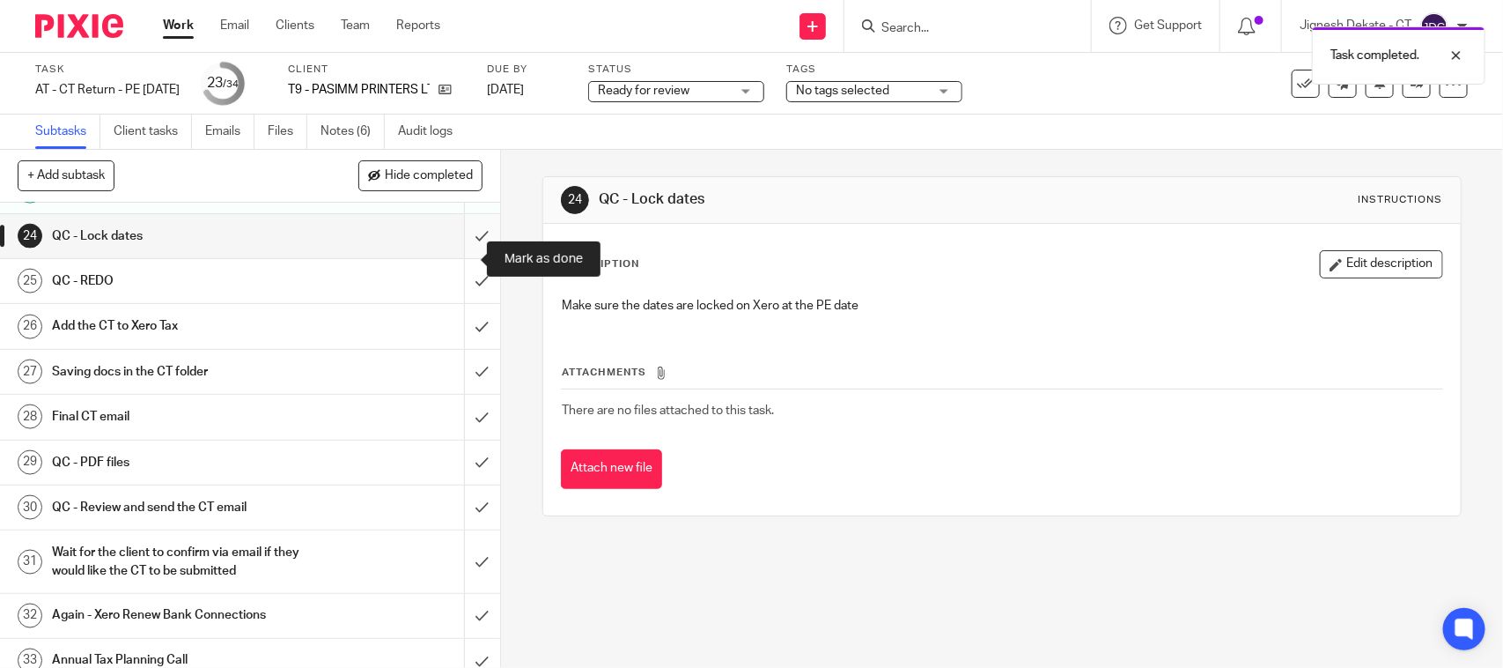
click at [458, 255] on input "submit" at bounding box center [250, 236] width 500 height 44
click at [456, 303] on input "submit" at bounding box center [250, 281] width 500 height 44
click at [450, 348] on input "submit" at bounding box center [250, 326] width 500 height 44
click at [452, 394] on input "submit" at bounding box center [250, 372] width 500 height 44
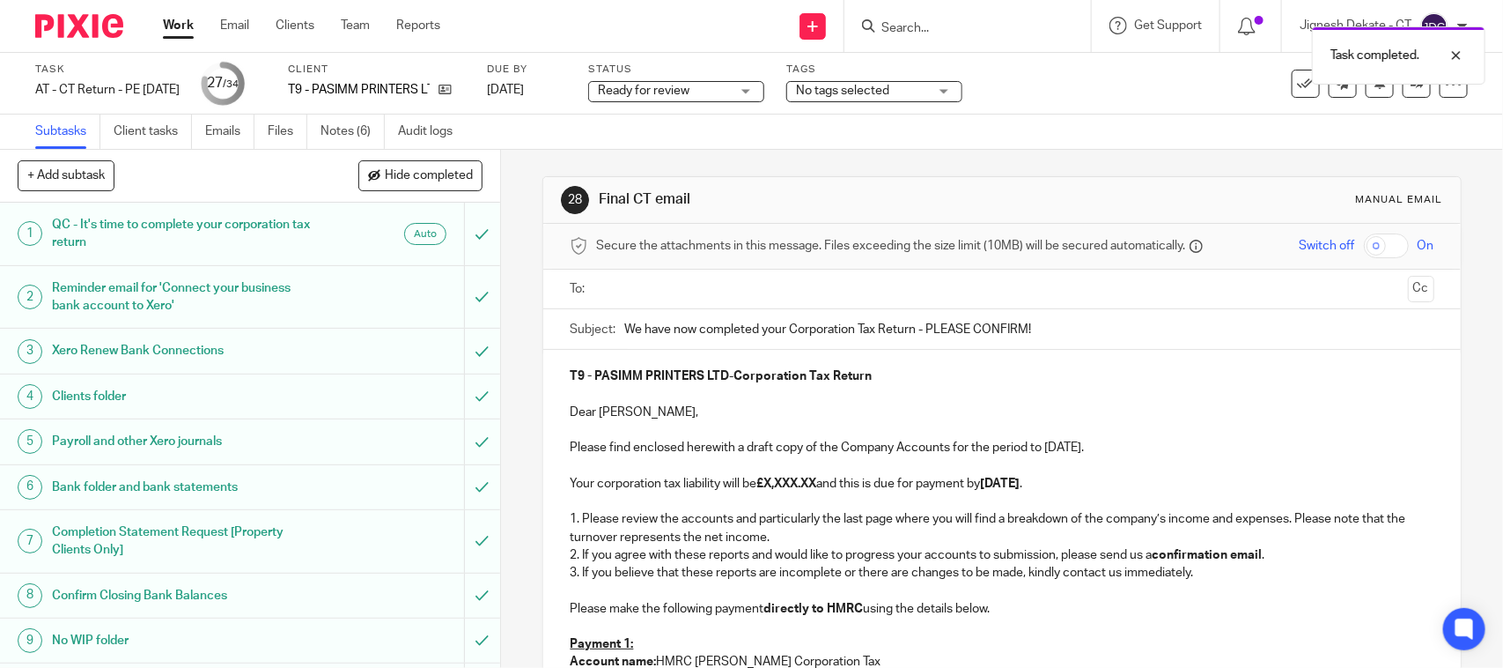
scroll to position [110, 0]
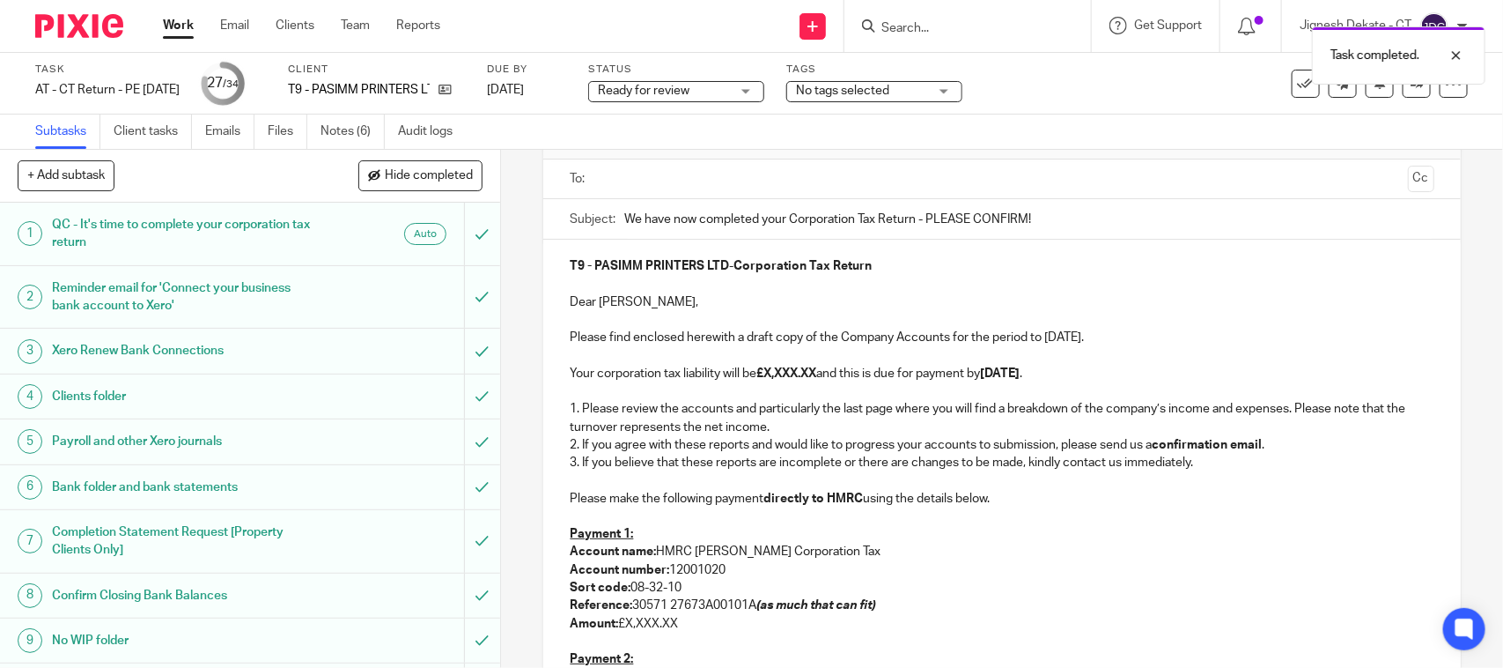
drag, startPoint x: 993, startPoint y: 407, endPoint x: 984, endPoint y: 407, distance: 9.7
click at [993, 407] on p "1. Please review the accounts and particularly the last page where you will fin…" at bounding box center [1002, 418] width 864 height 36
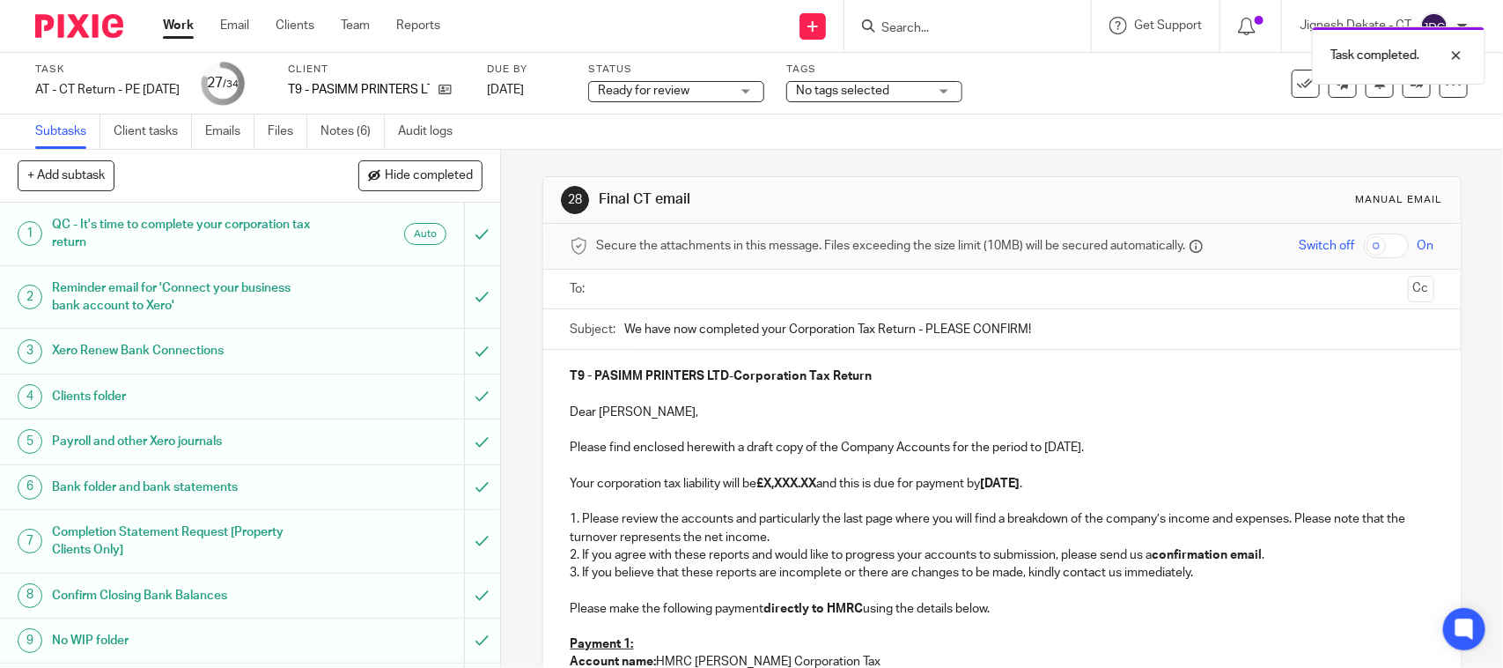
click at [602, 292] on input "text" at bounding box center [1001, 289] width 798 height 20
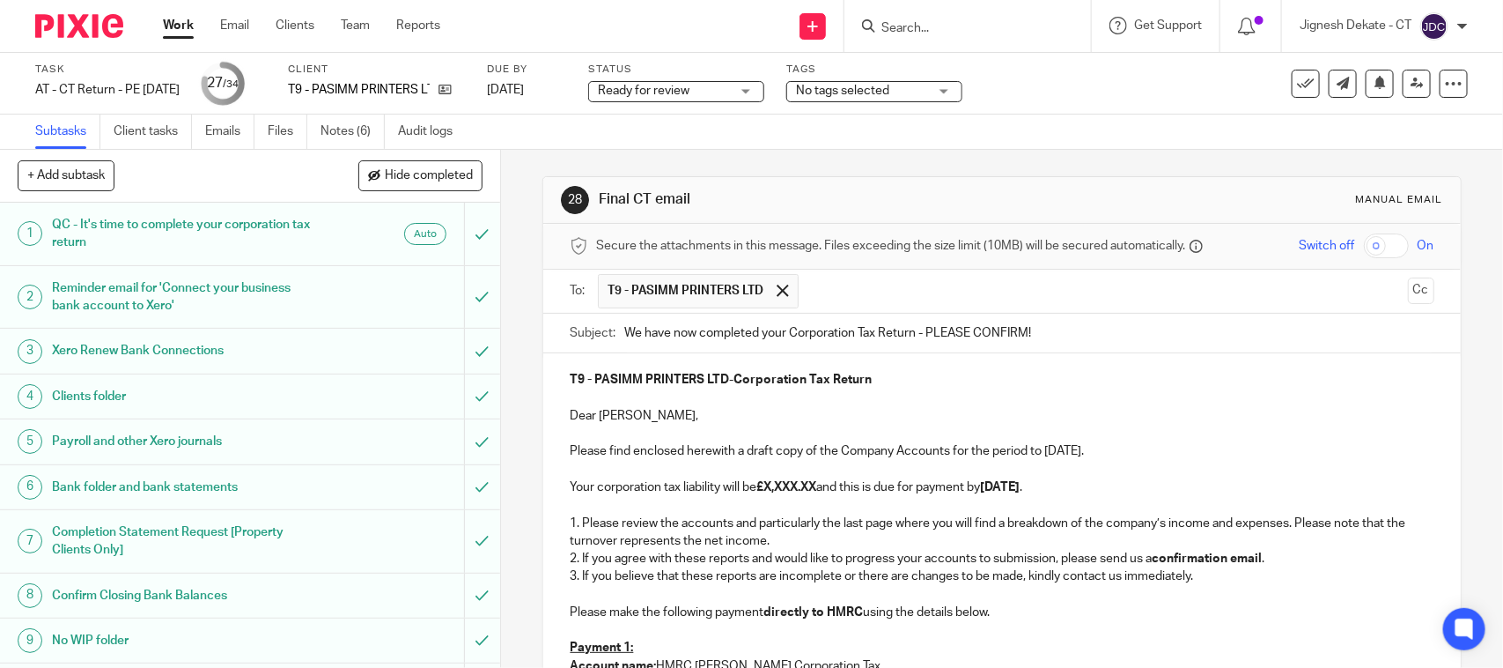
click at [816, 487] on strong "£X,XXX.XX" at bounding box center [787, 487] width 60 height 12
click at [1058, 454] on p "Please find enclosed herewith a draft copy of the Company Accounts for the peri…" at bounding box center [1002, 451] width 864 height 18
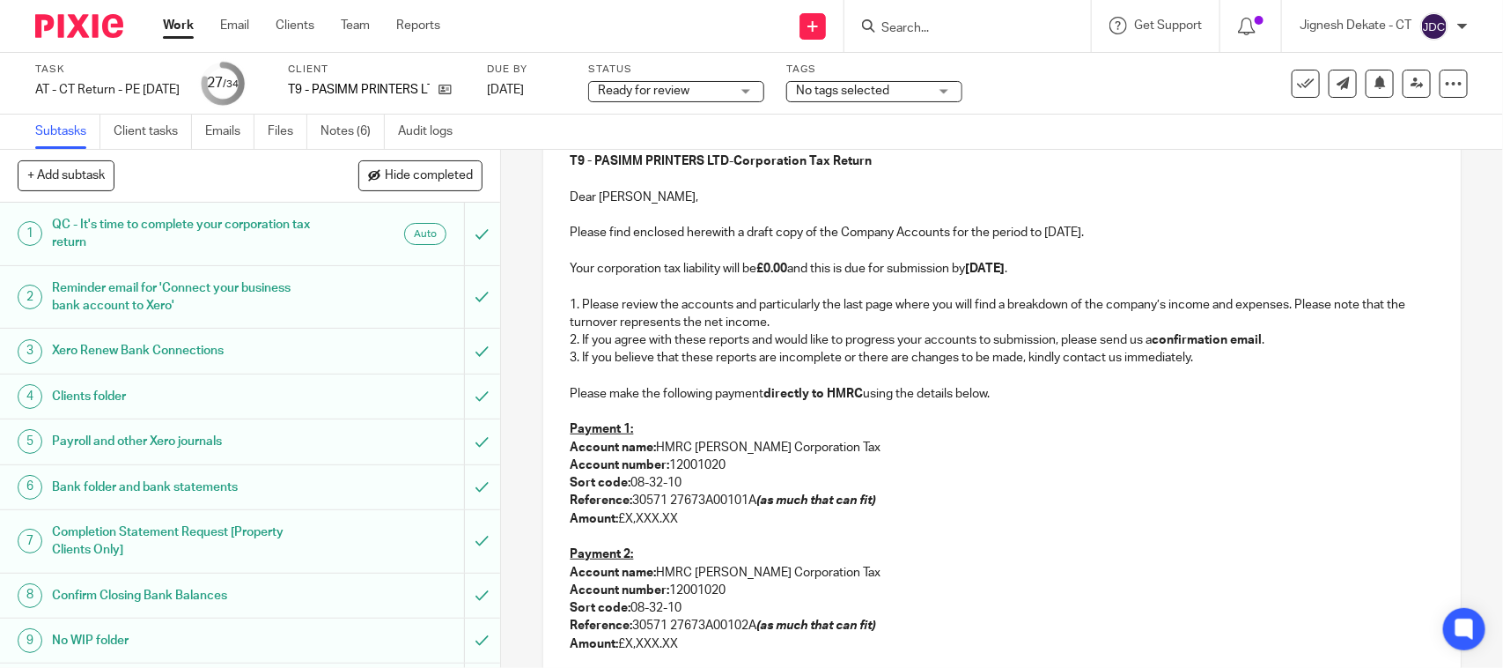
scroll to position [220, 0]
click at [617, 380] on p at bounding box center [1002, 375] width 864 height 18
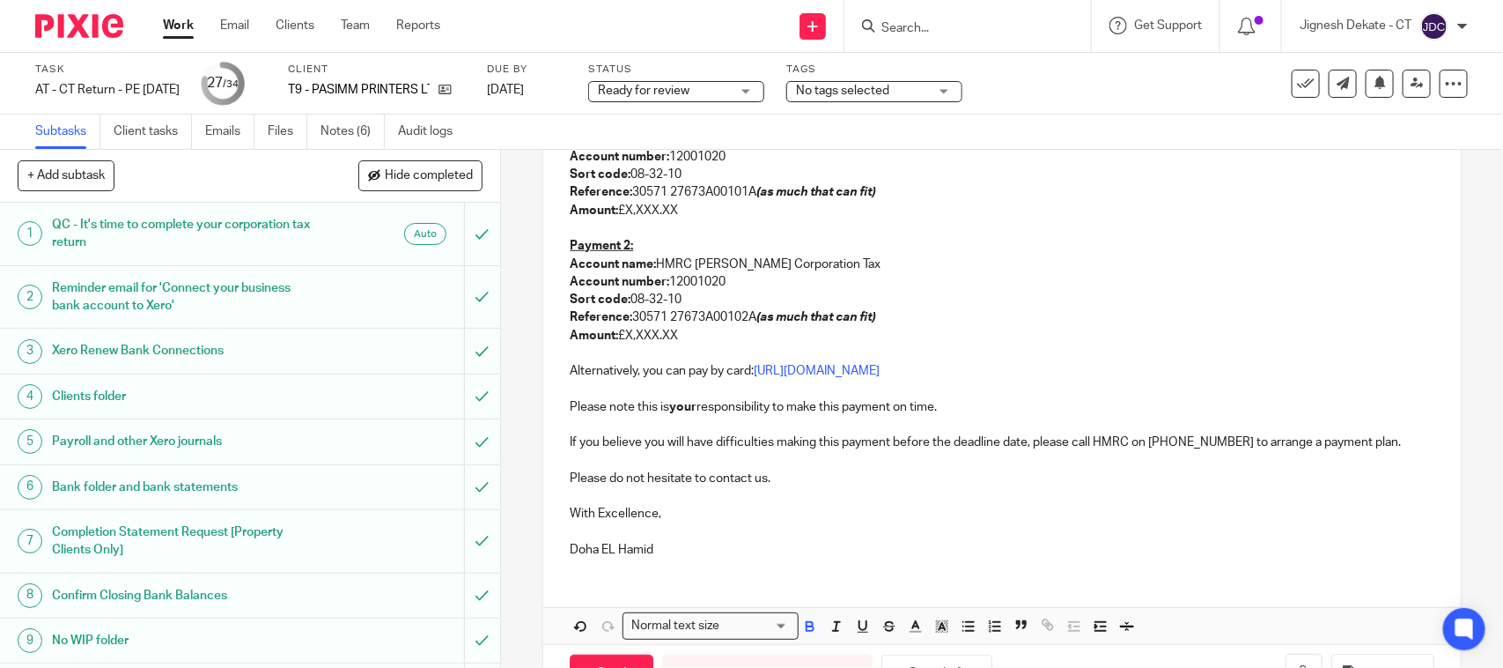
scroll to position [550, 0]
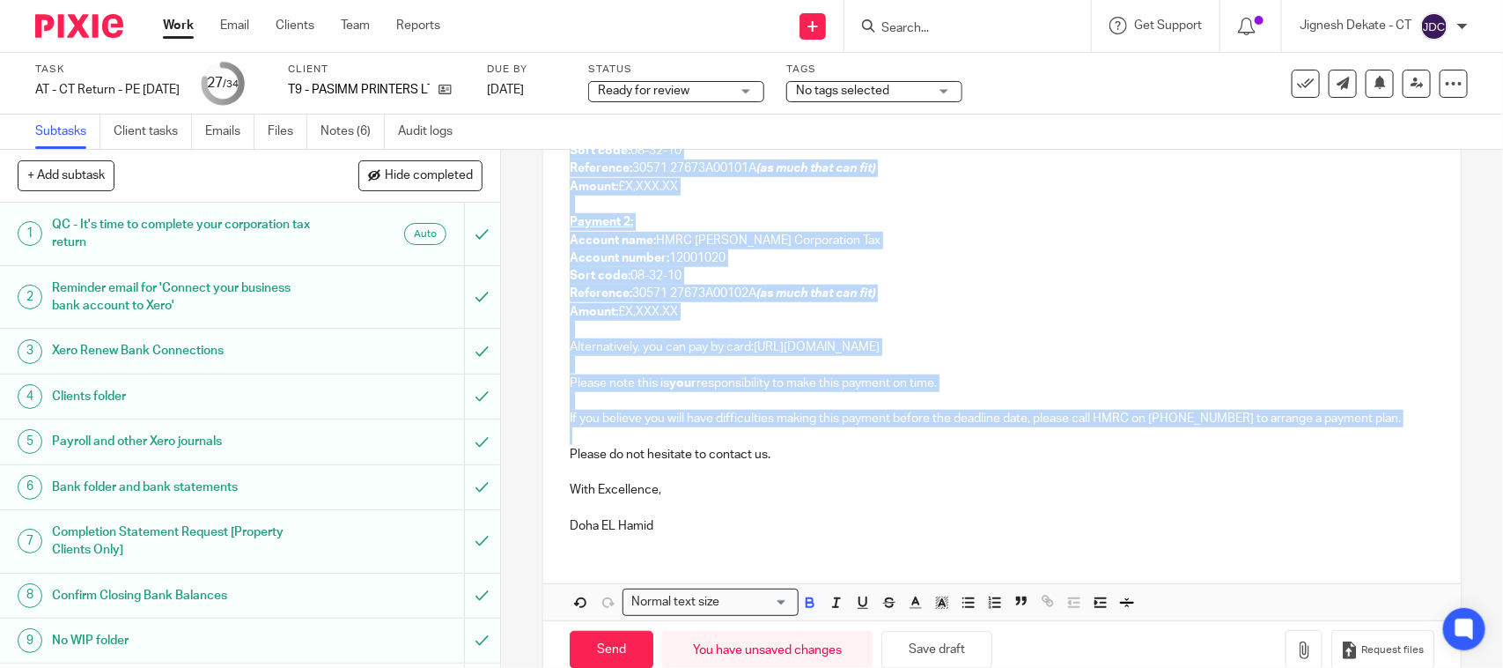
click at [627, 432] on p at bounding box center [1002, 436] width 864 height 18
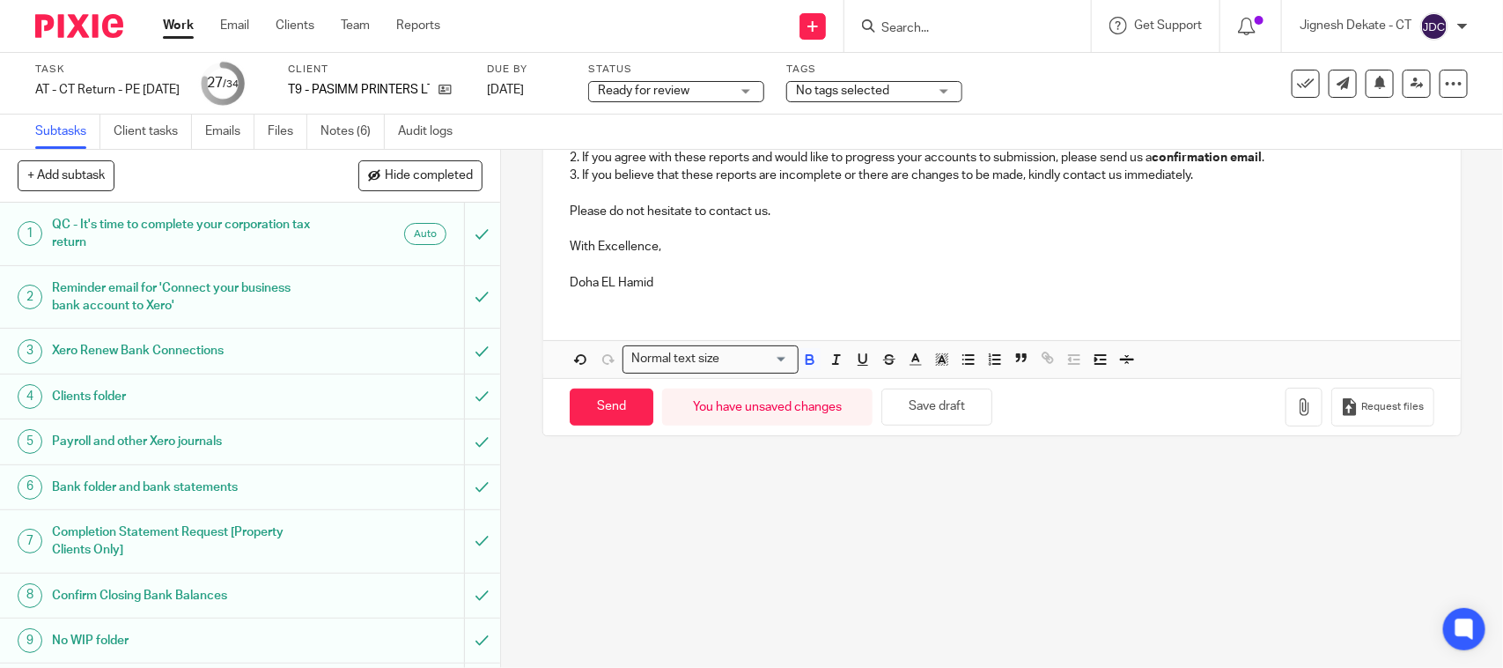
scroll to position [157, 0]
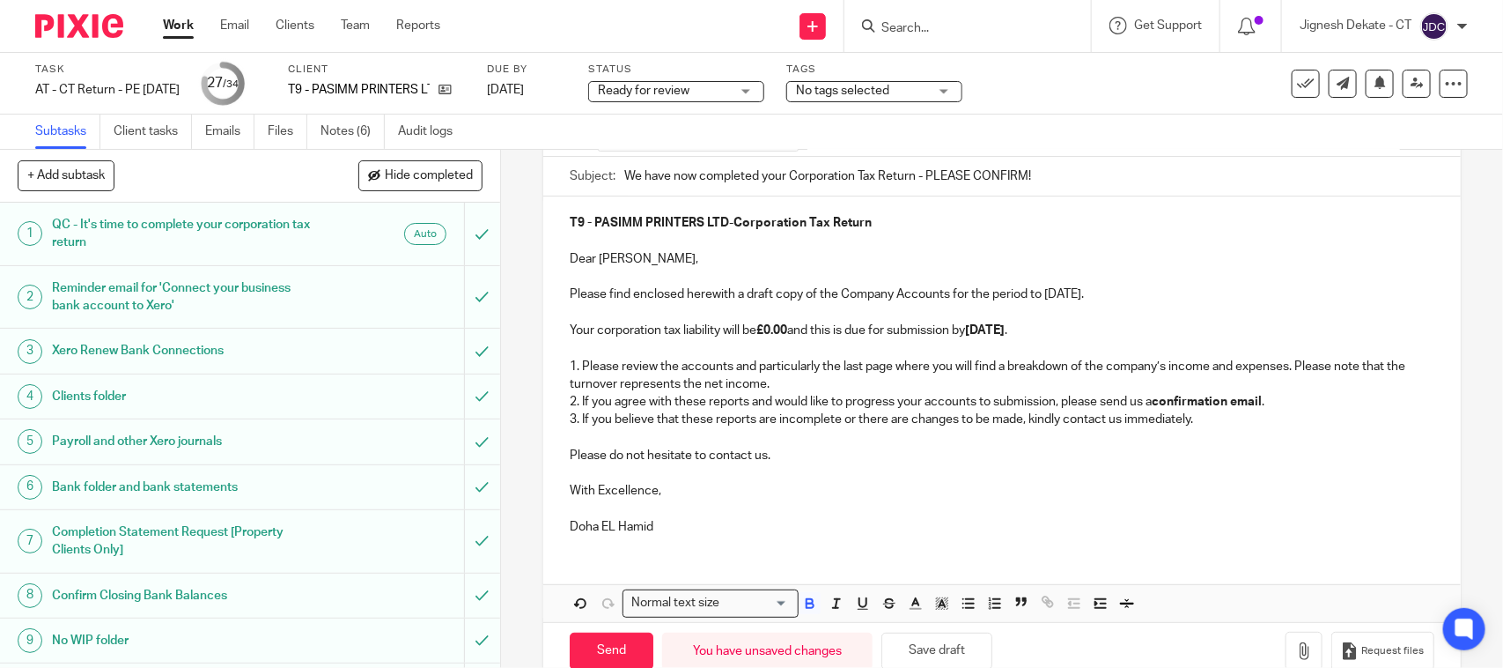
click at [656, 525] on p "Doha EL Hamid" at bounding box center [1002, 527] width 864 height 18
click at [1225, 443] on p at bounding box center [1002, 438] width 864 height 18
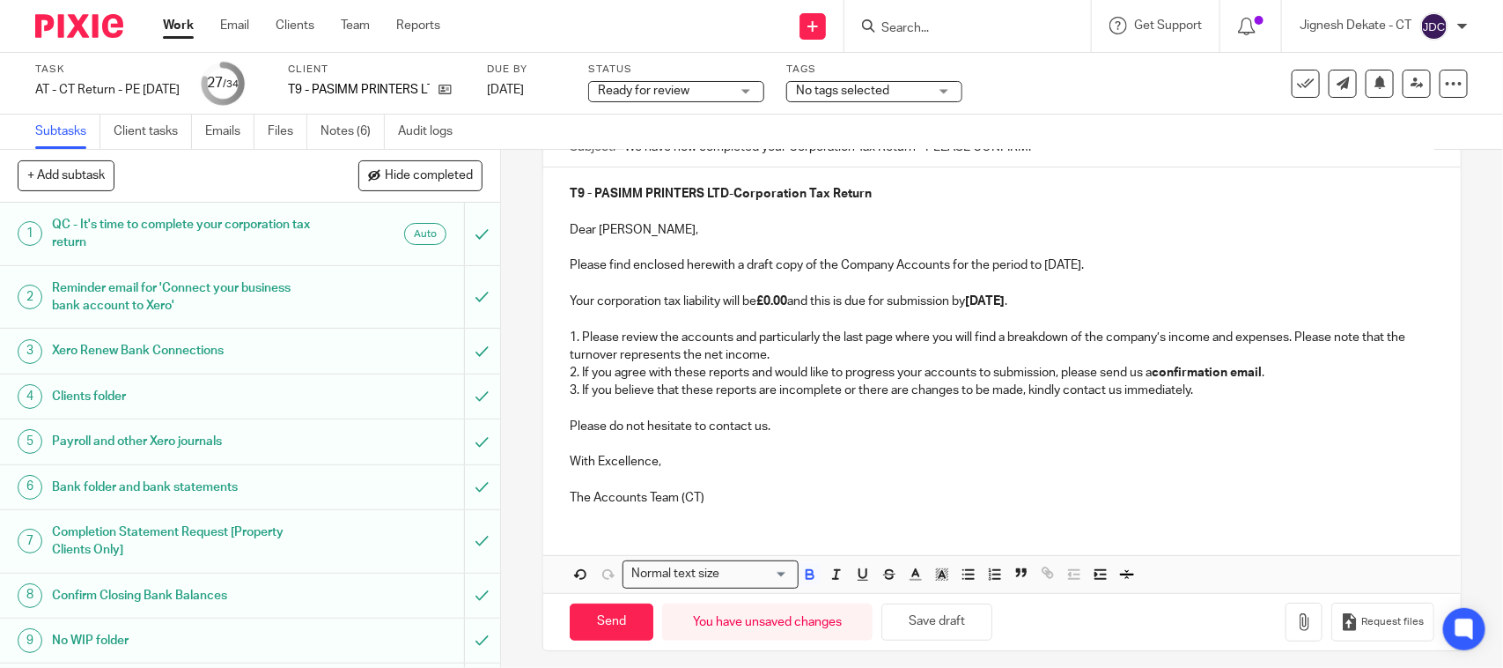
scroll to position [199, 0]
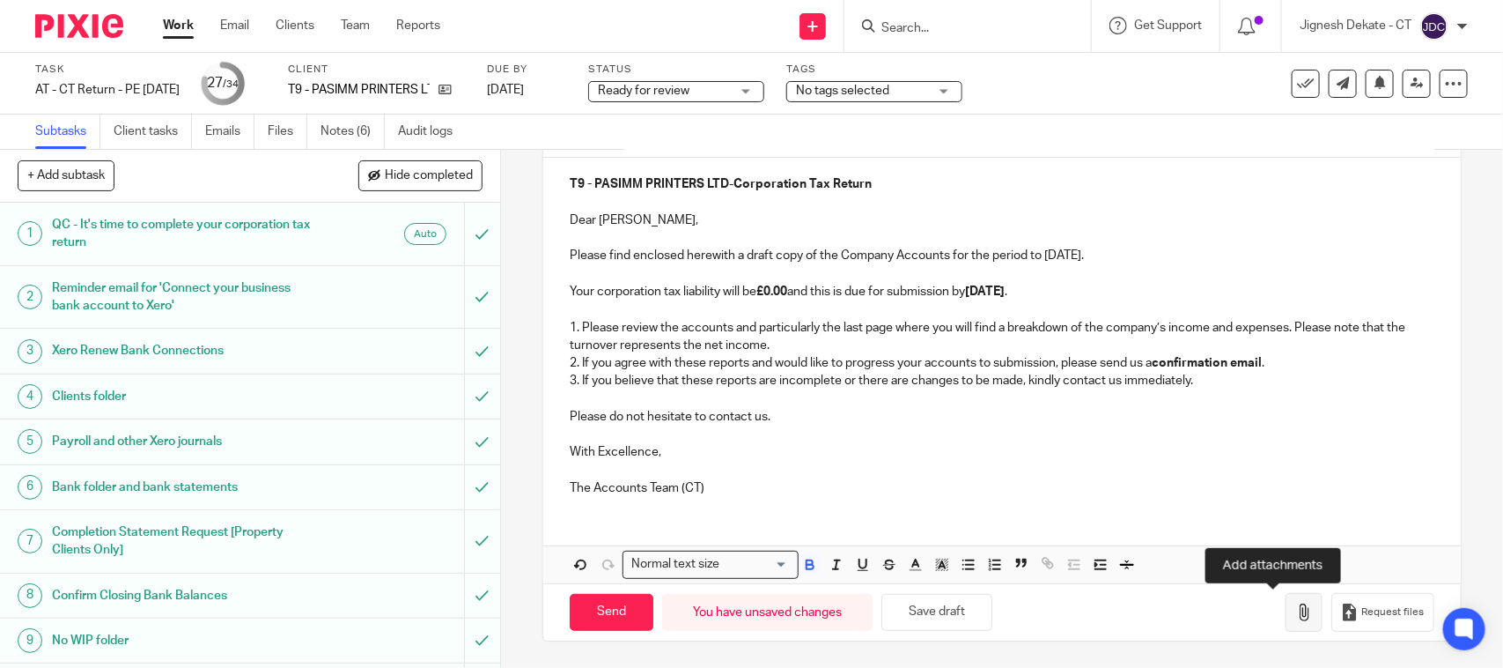
click at [1286, 603] on button "button" at bounding box center [1304, 613] width 37 height 40
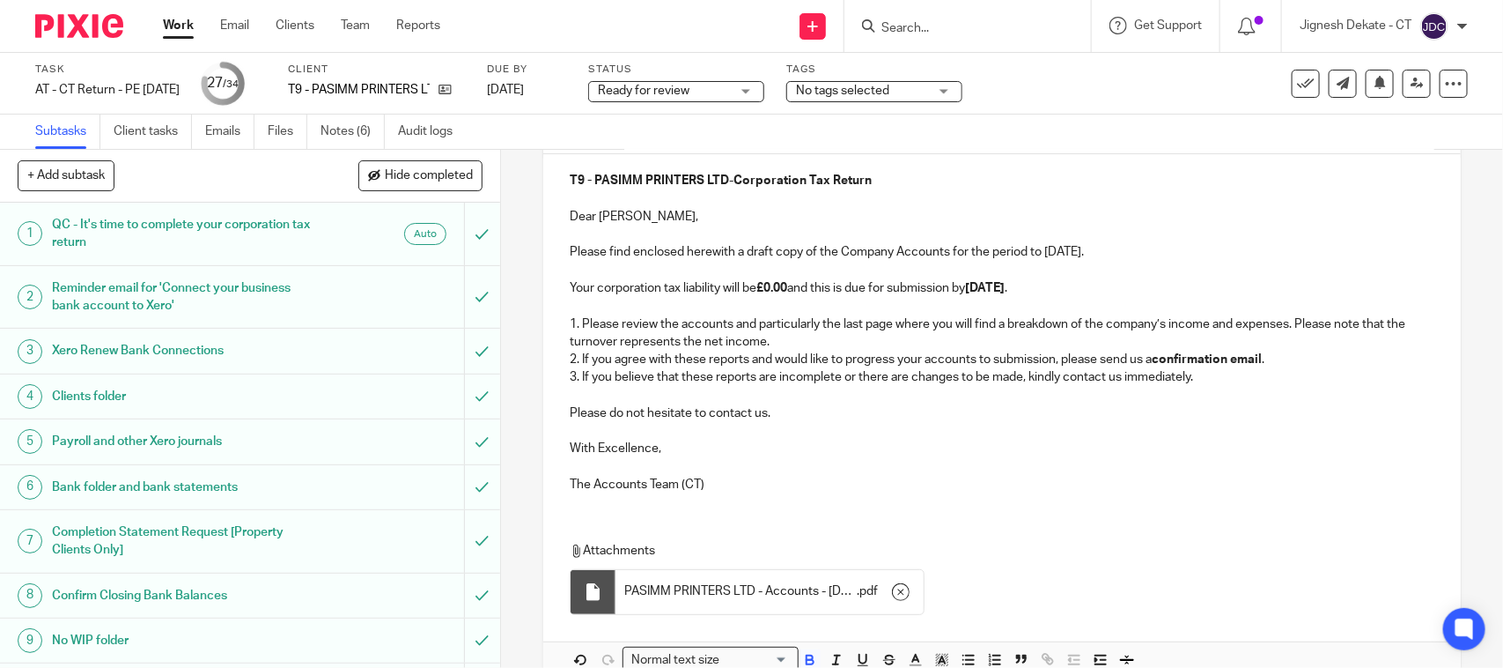
click at [1097, 410] on p "Please do not hesitate to contact us." at bounding box center [1002, 413] width 864 height 18
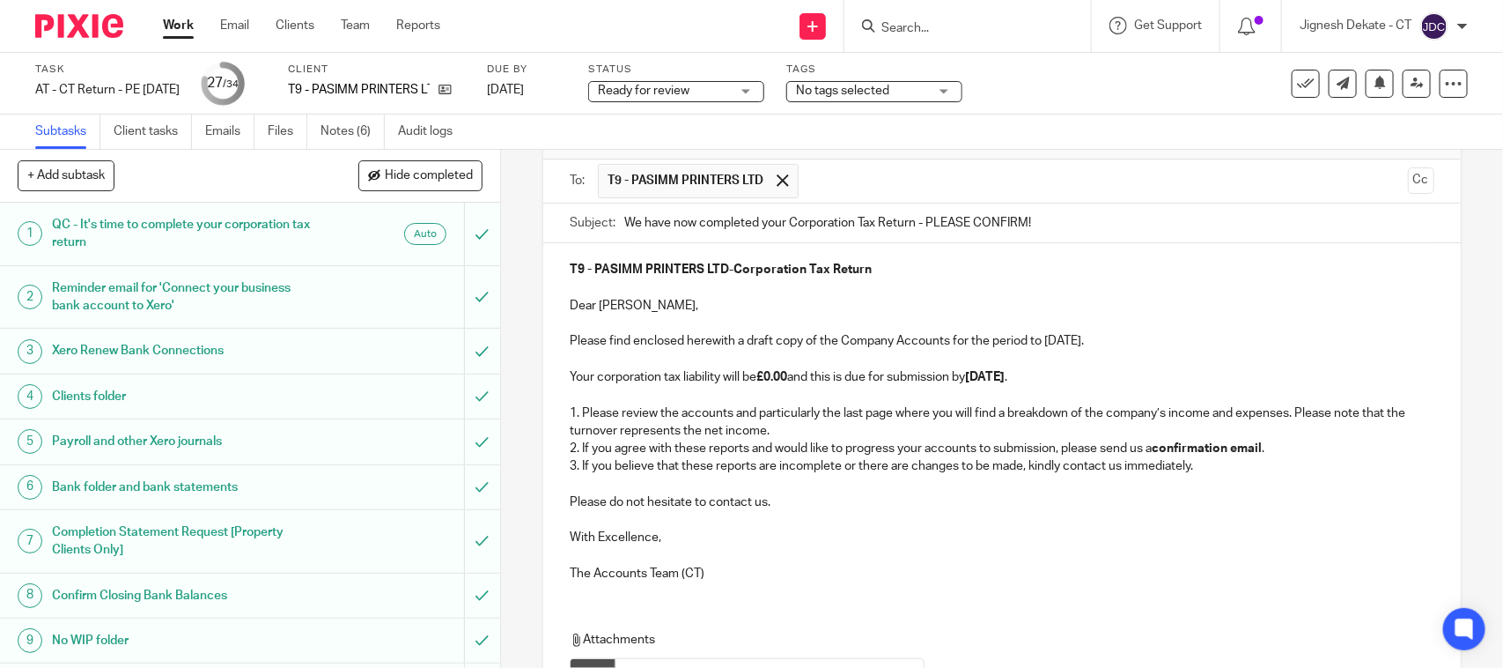
scroll to position [299, 0]
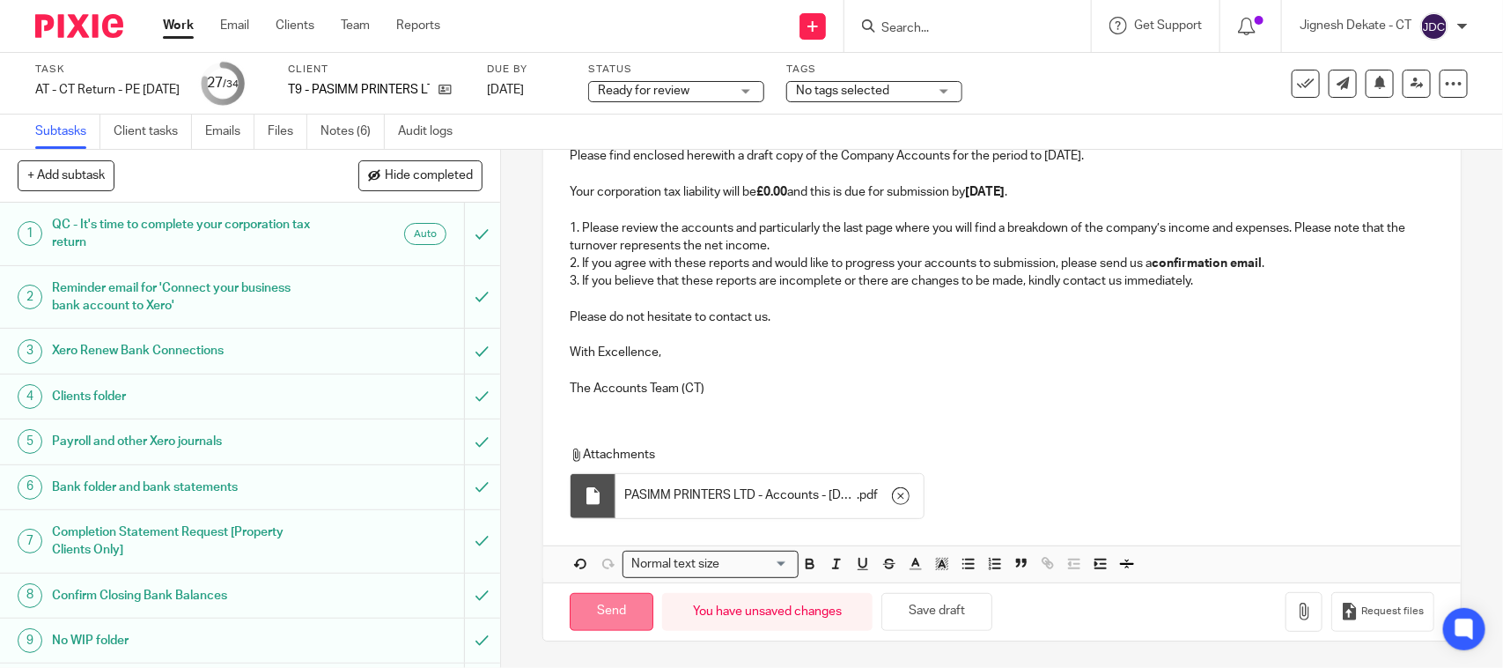
click at [592, 614] on input "Send" at bounding box center [612, 612] width 84 height 38
type input "Sent"
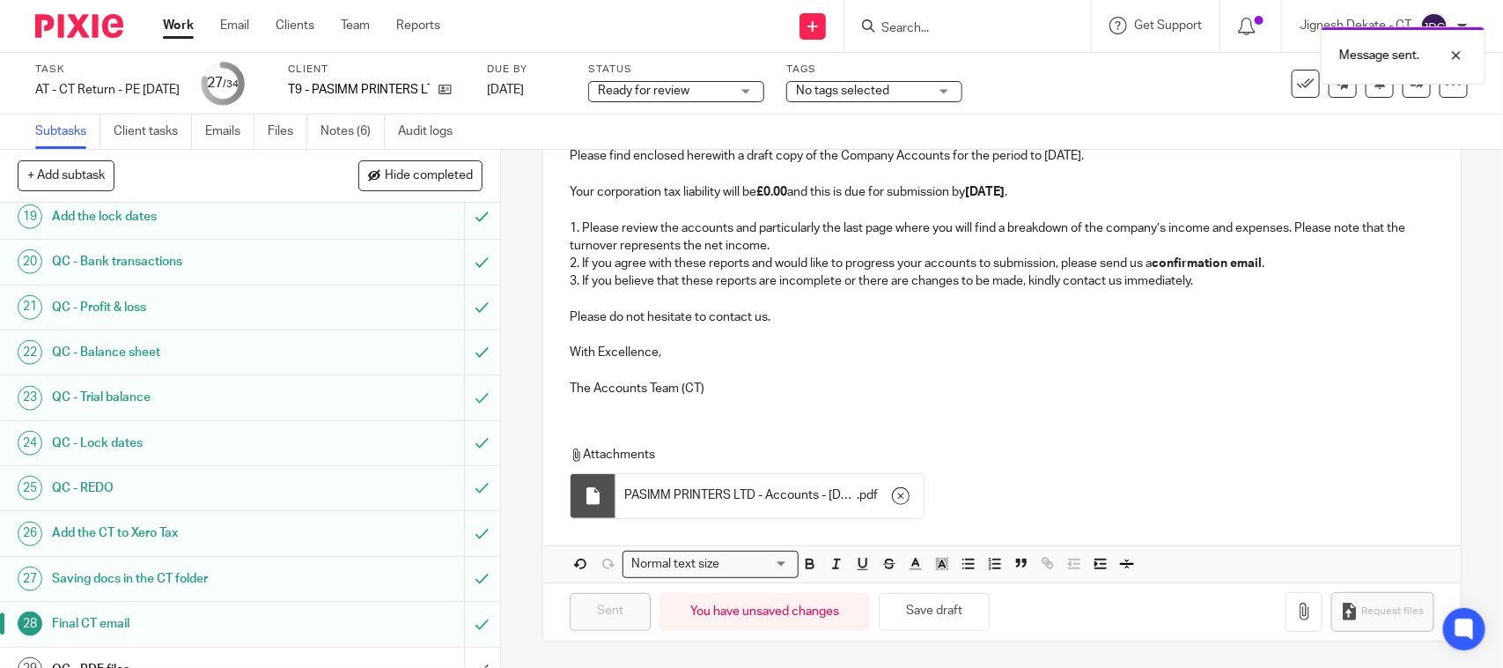
scroll to position [1101, 0]
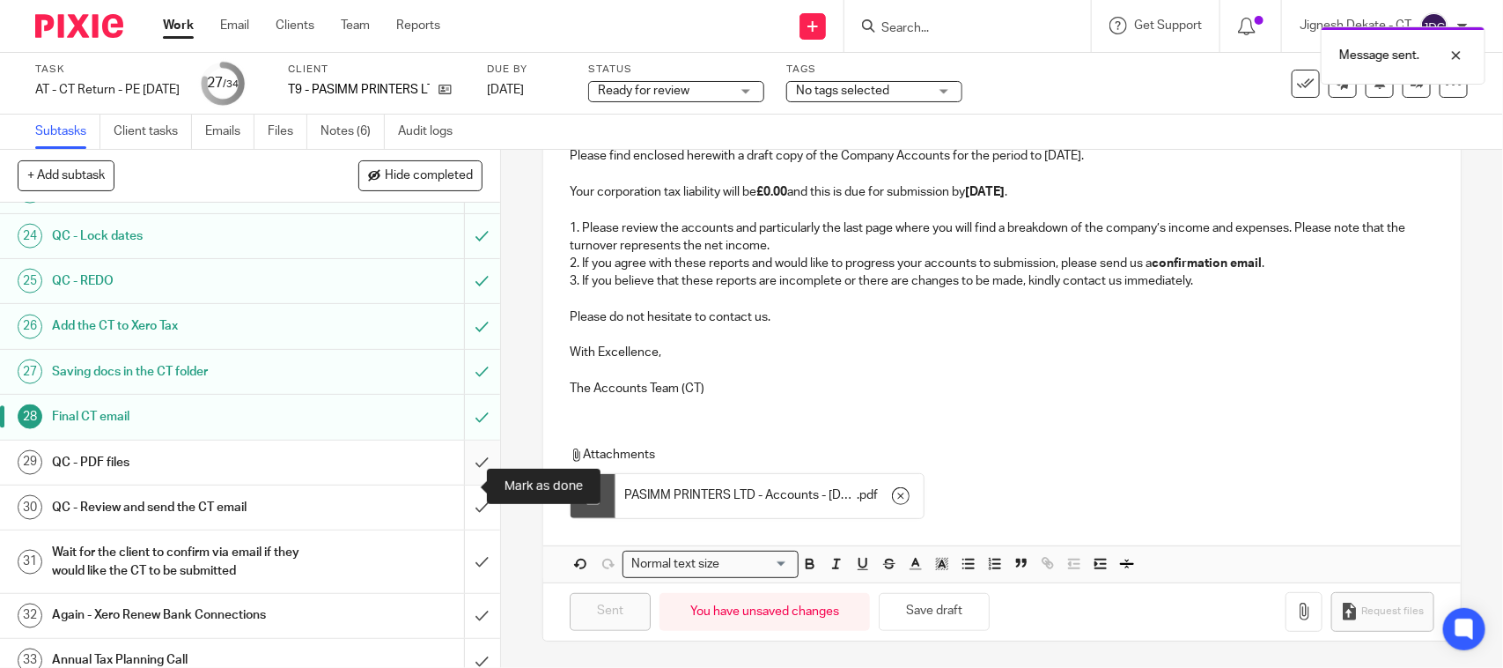
click at [447, 484] on input "submit" at bounding box center [250, 462] width 500 height 44
click at [447, 520] on input "submit" at bounding box center [250, 507] width 500 height 44
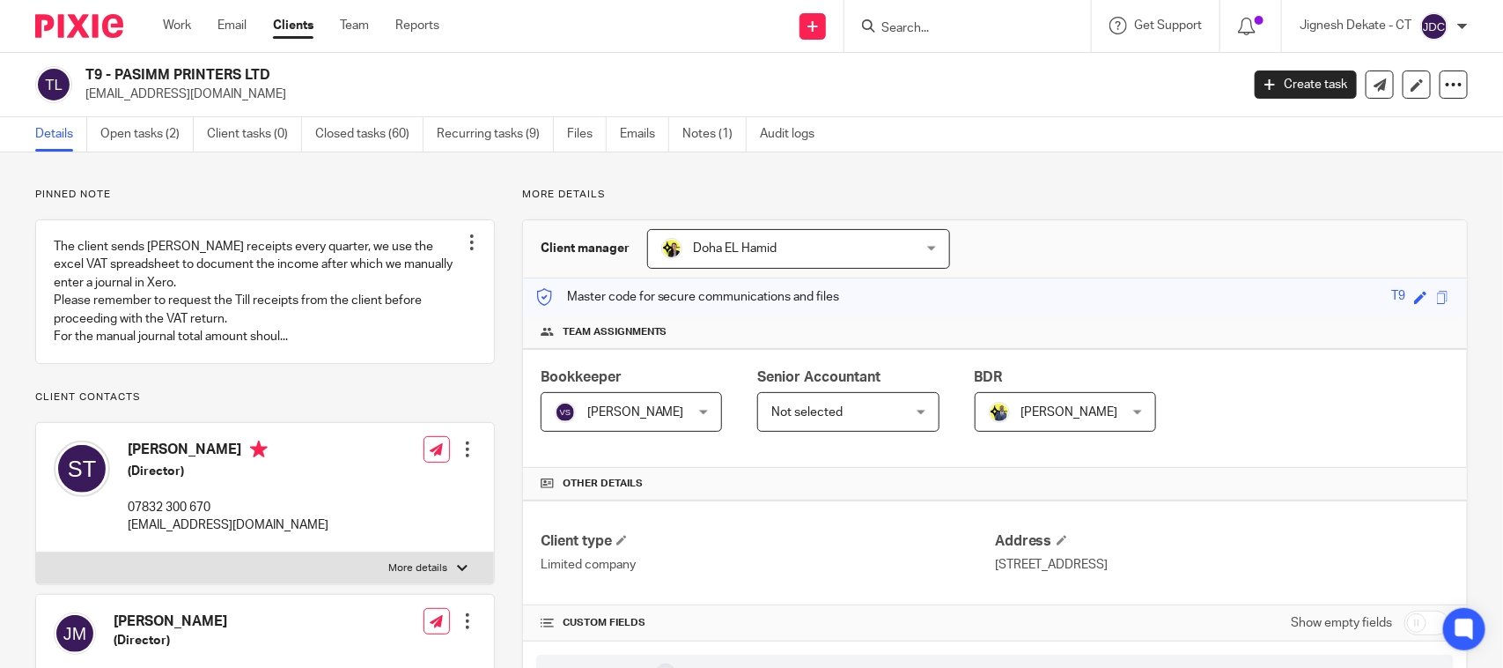
click at [1080, 196] on p "More details" at bounding box center [995, 195] width 946 height 14
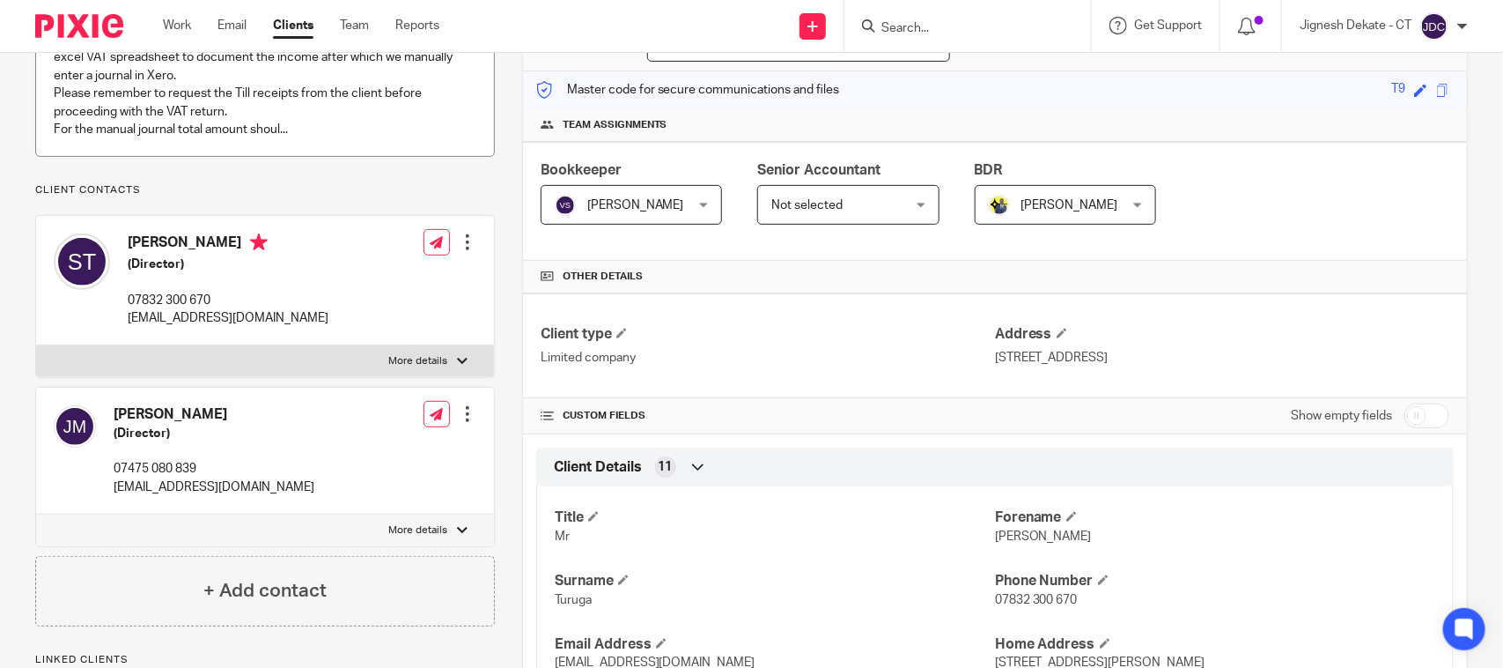
scroll to position [220, 0]
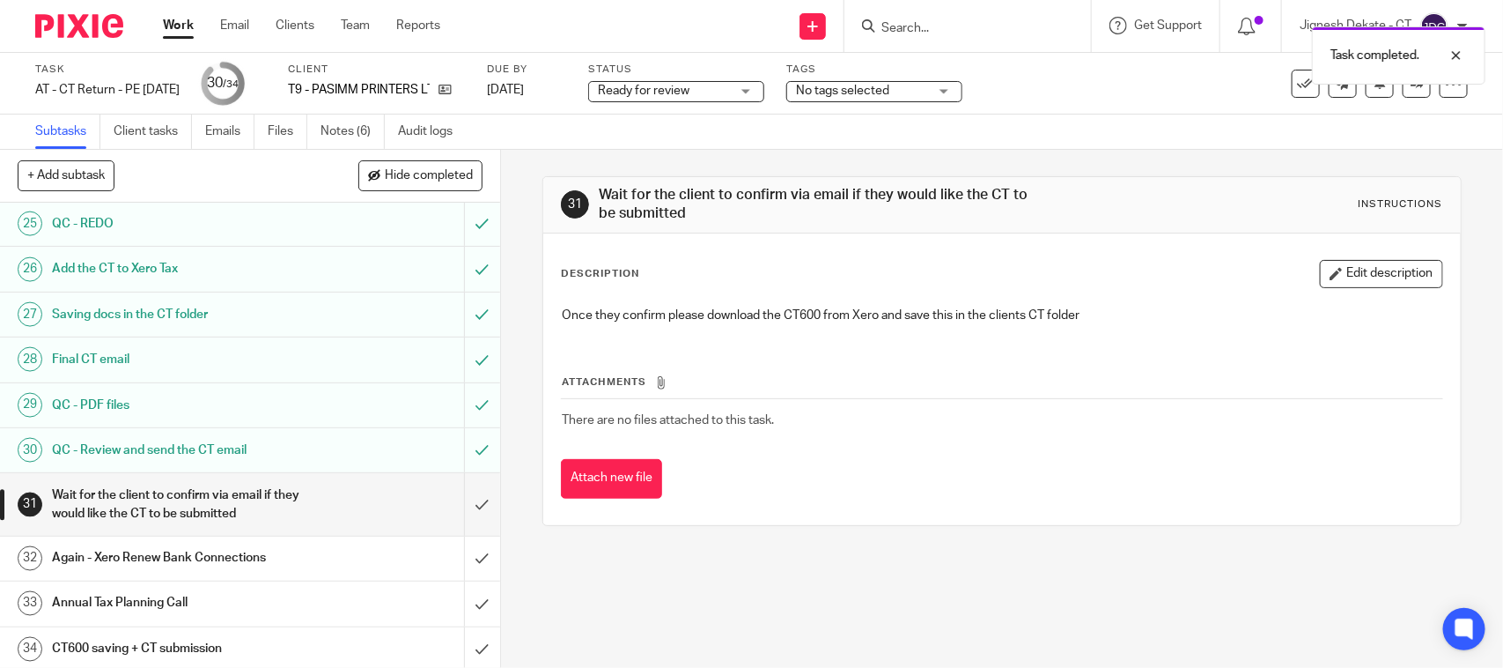
scroll to position [1187, 0]
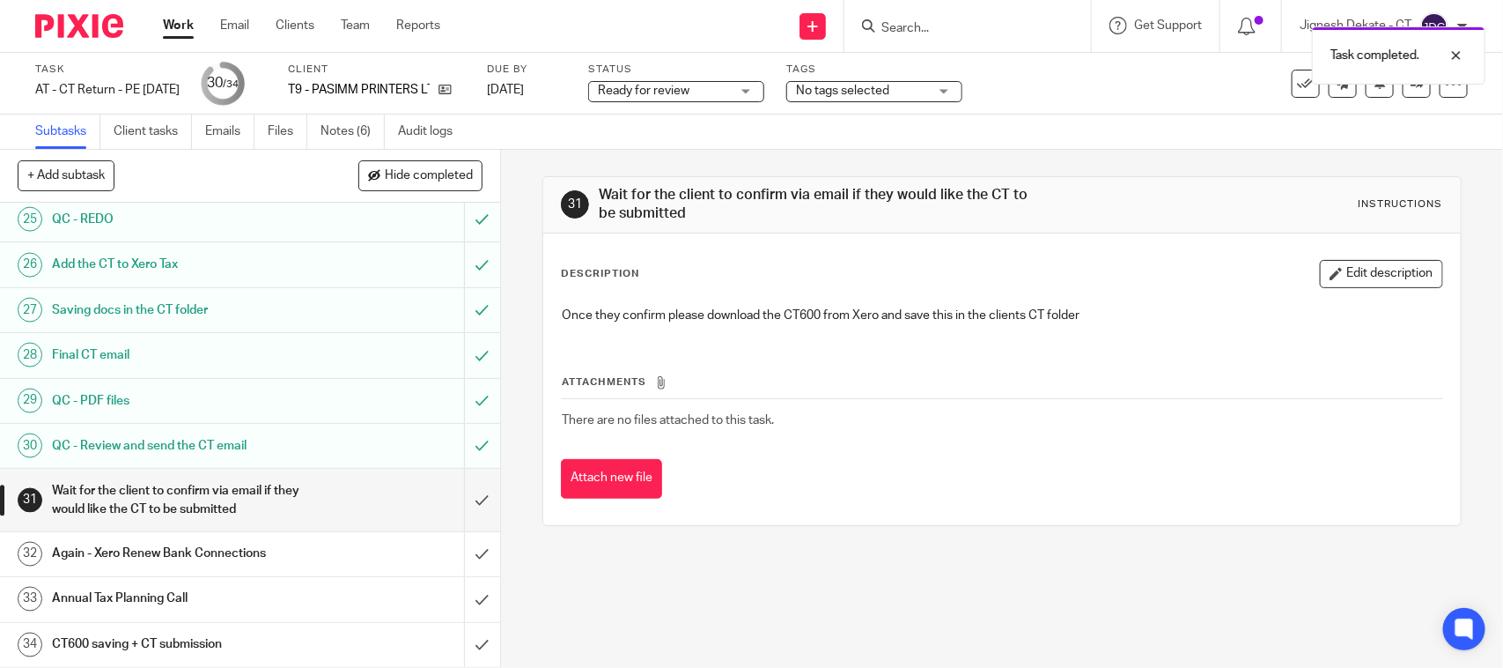
click at [654, 91] on span "Ready for review" at bounding box center [644, 91] width 92 height 12
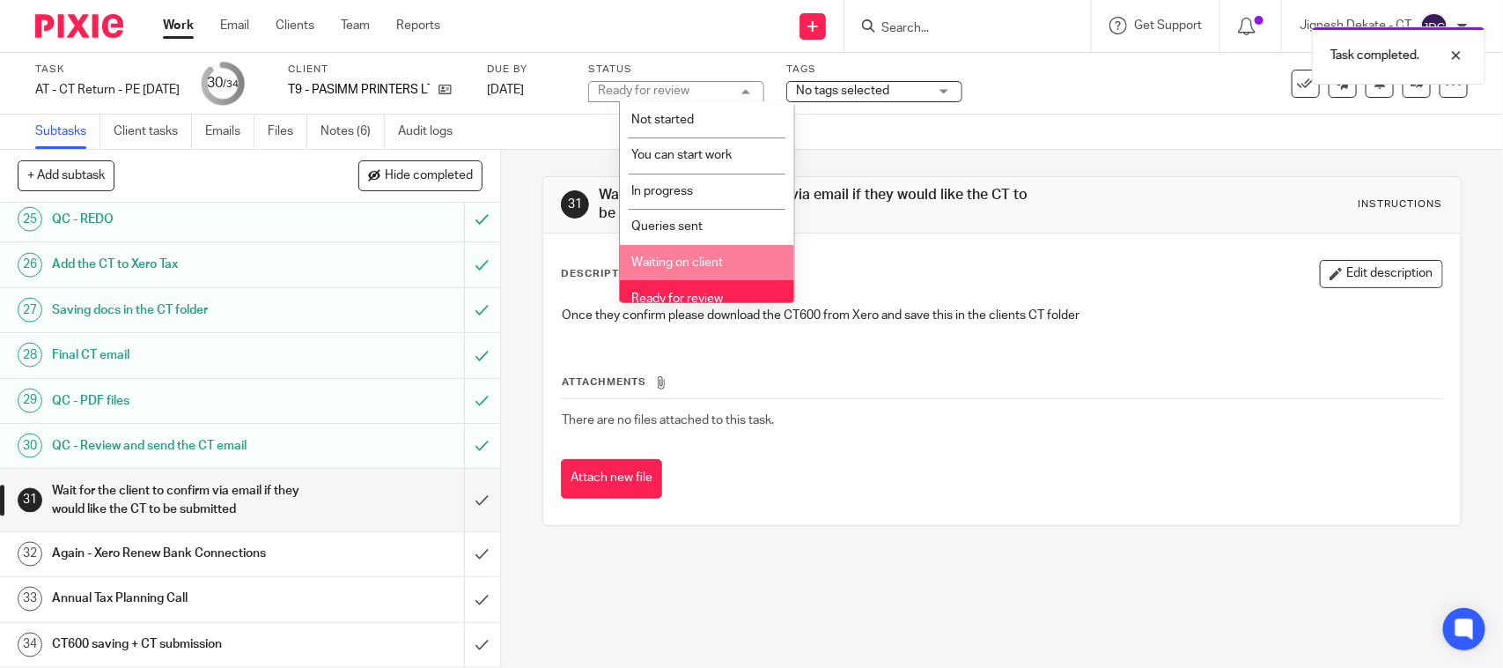
scroll to position [84, 0]
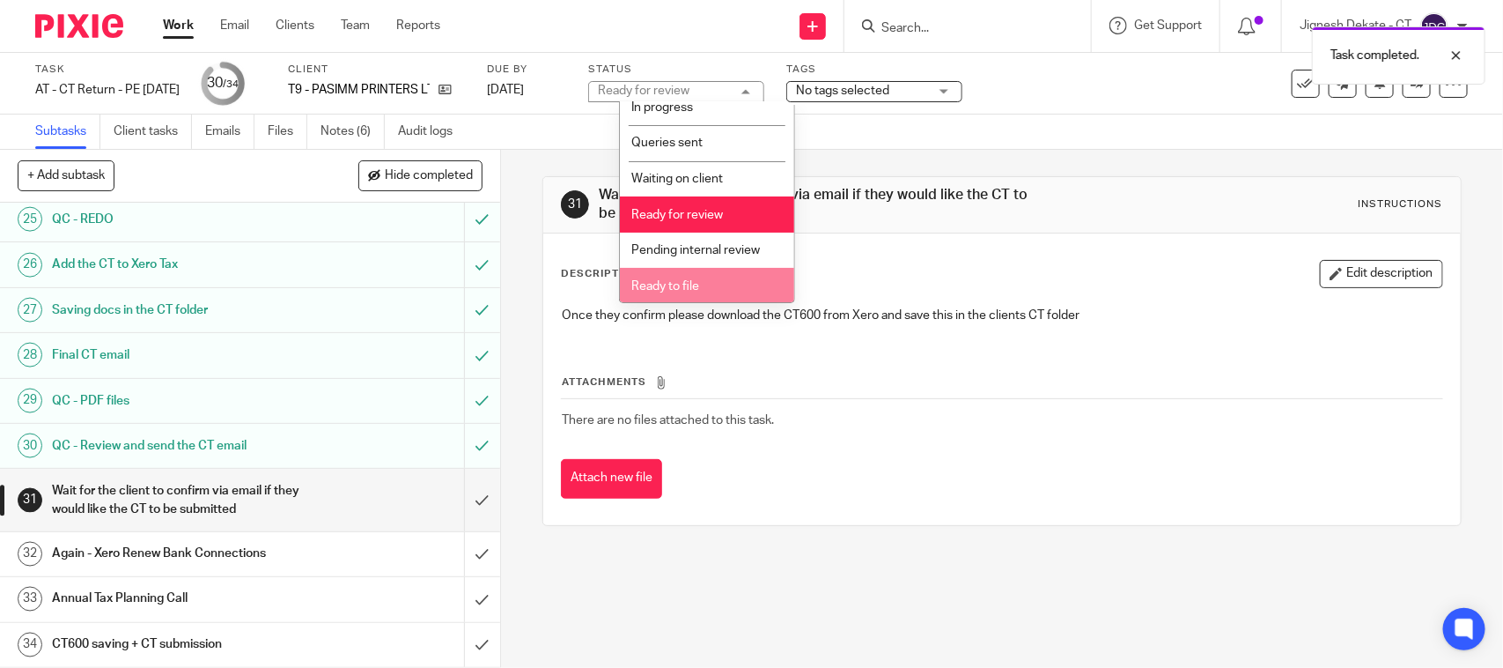
click at [678, 280] on span "Ready to file" at bounding box center [665, 286] width 68 height 12
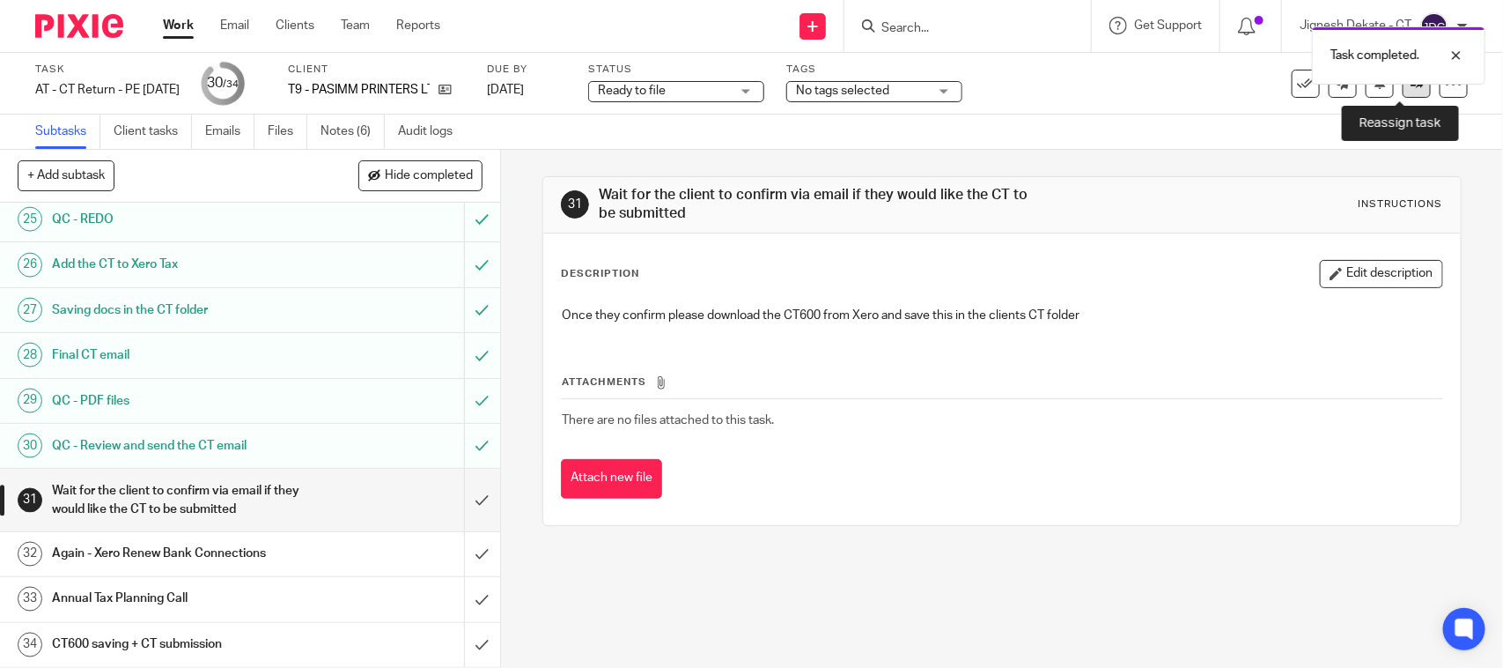
click at [1406, 90] on link at bounding box center [1417, 84] width 28 height 28
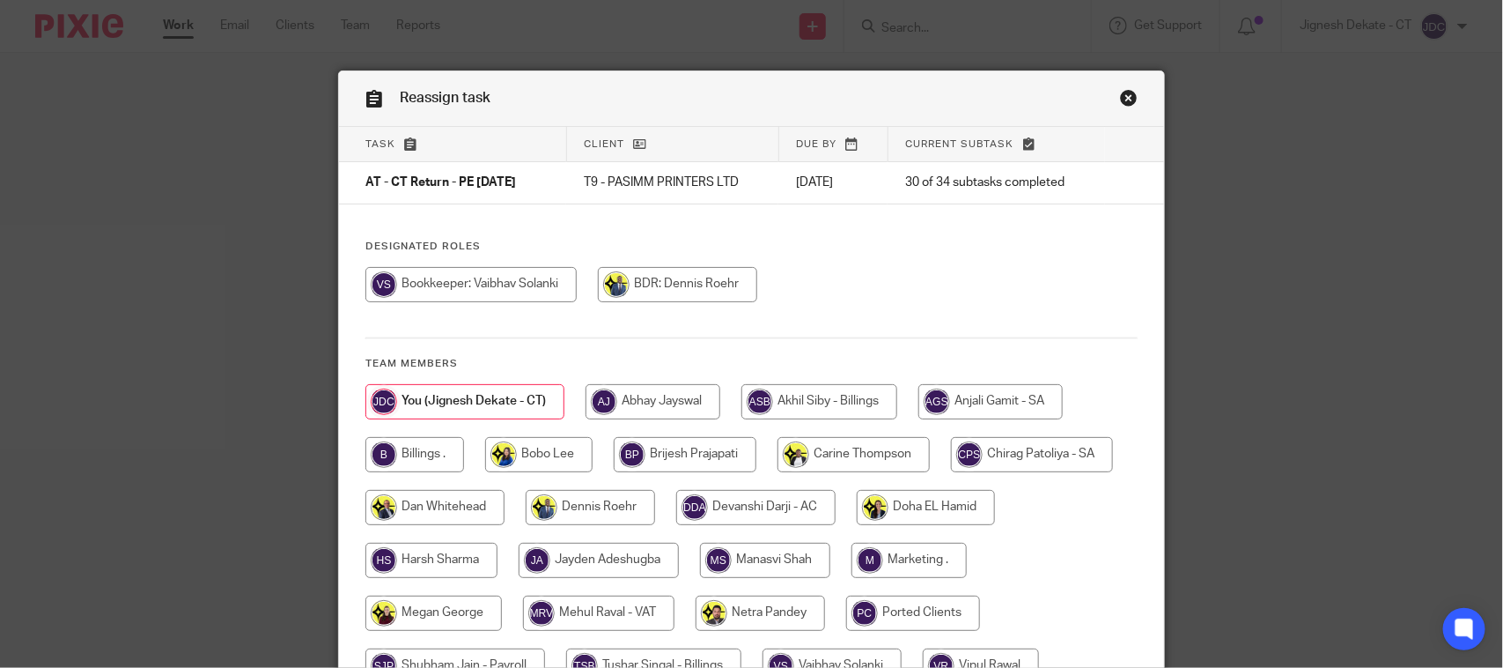
click at [423, 452] on input "radio" at bounding box center [415, 454] width 99 height 35
radio input "true"
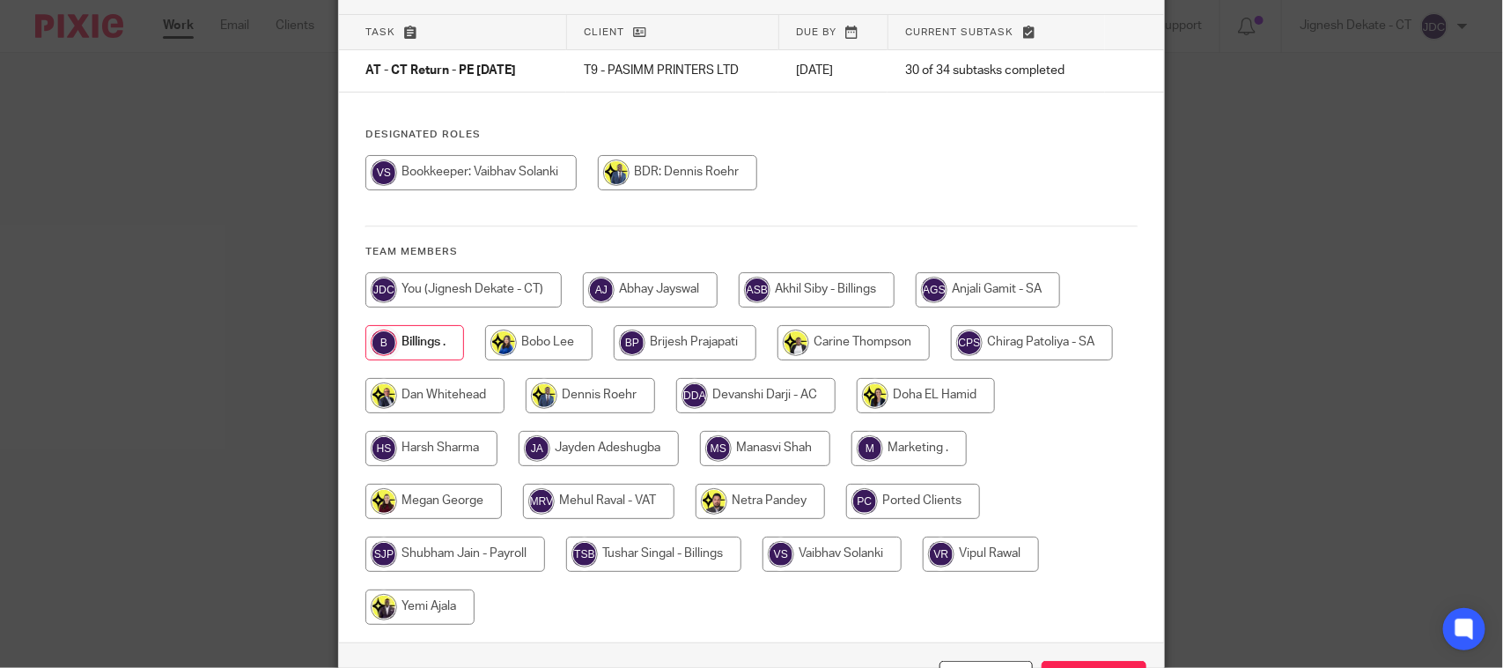
scroll to position [232, 0]
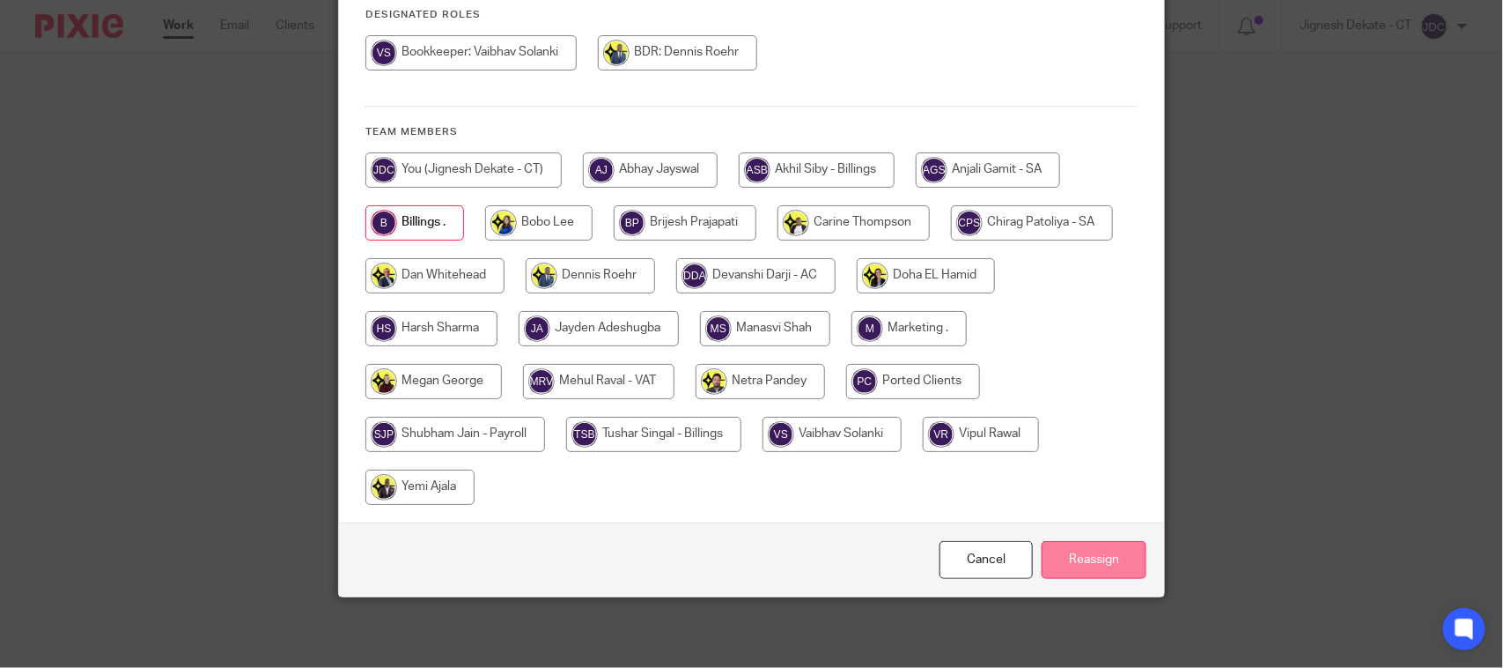
click at [1068, 558] on input "Reassign" at bounding box center [1094, 560] width 105 height 38
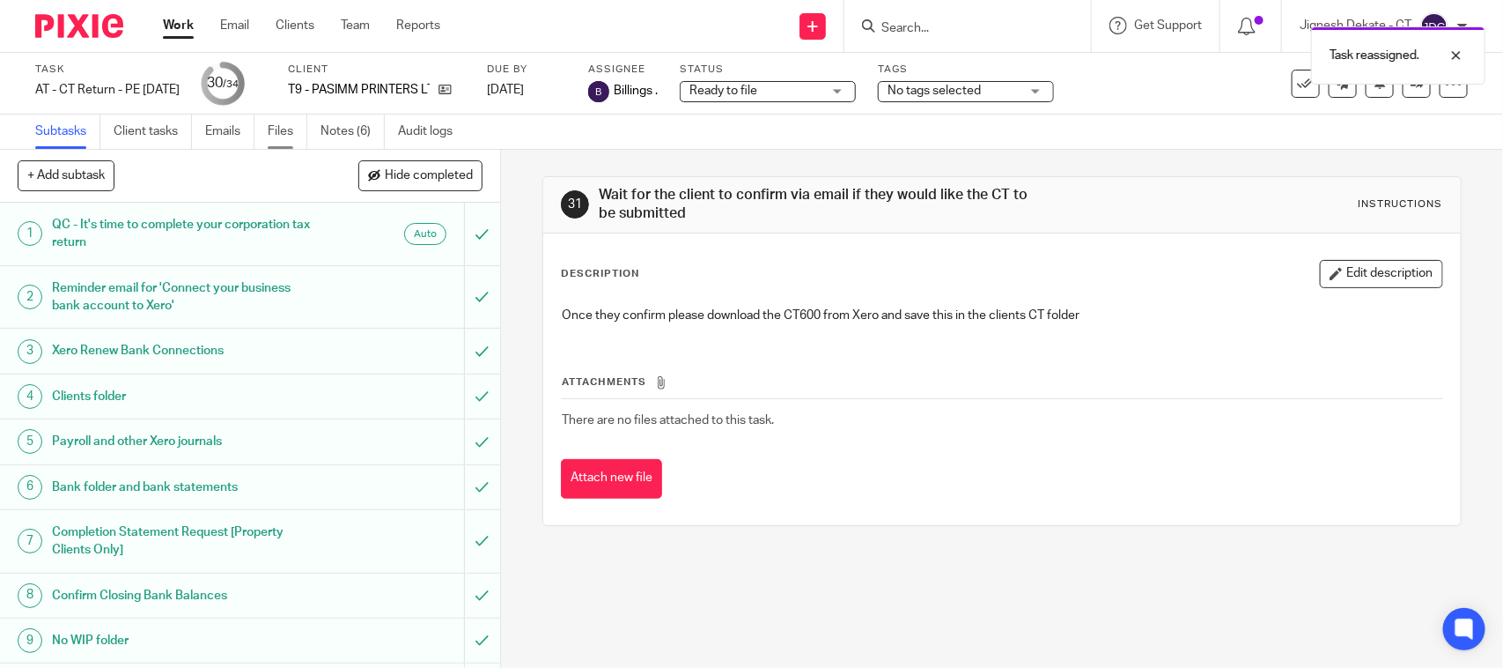
click at [295, 135] on link "Files" at bounding box center [288, 131] width 40 height 34
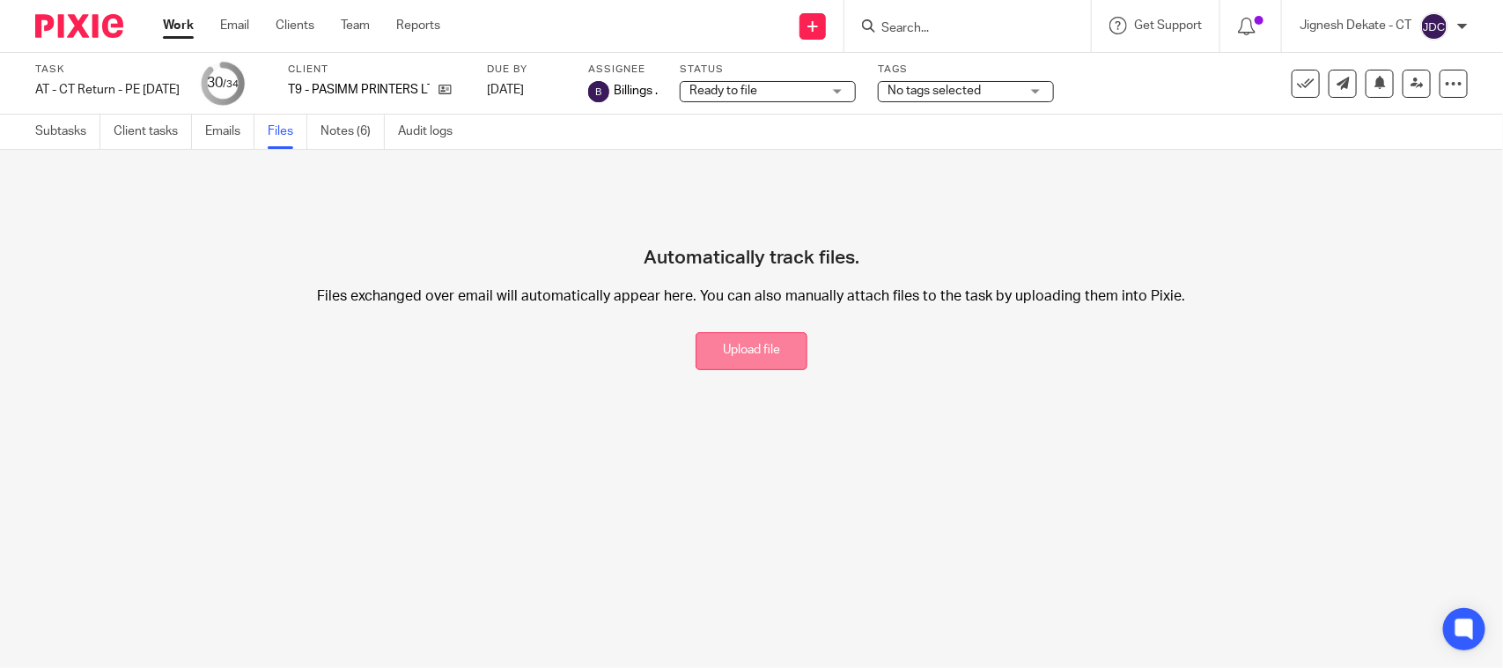
click at [713, 353] on button "Upload file" at bounding box center [752, 351] width 112 height 38
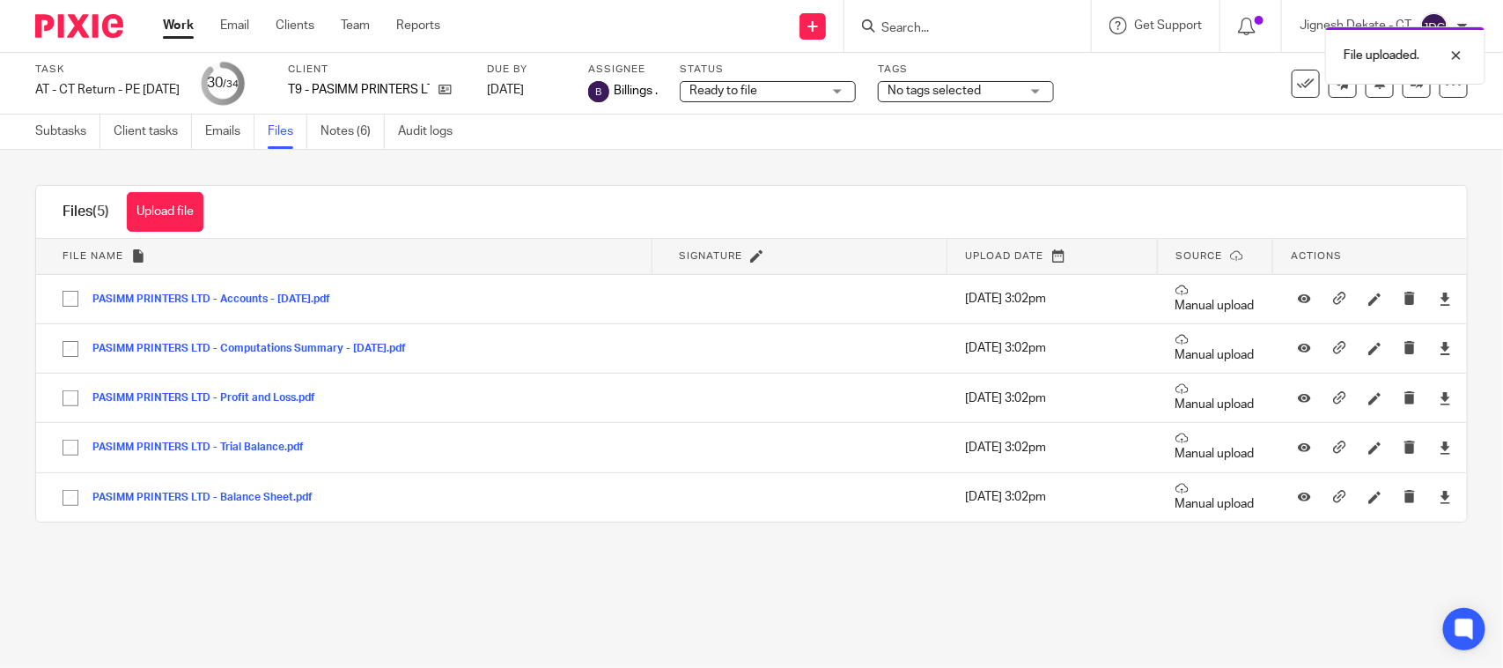
click at [196, 129] on ul "Subtasks Client tasks Emails Files Notes (6) Audit logs" at bounding box center [257, 131] width 444 height 34
click at [216, 129] on link "Emails" at bounding box center [229, 131] width 49 height 34
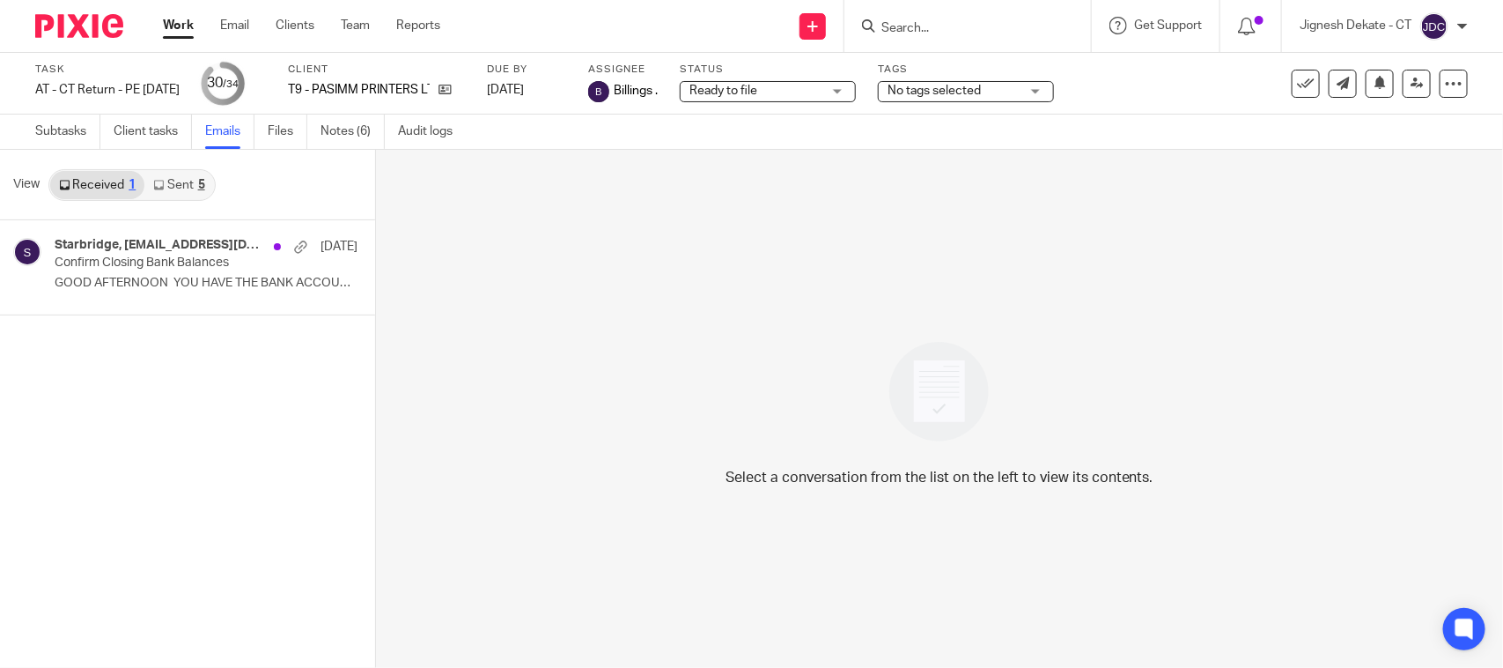
click at [190, 179] on link "Sent 5" at bounding box center [178, 185] width 69 height 28
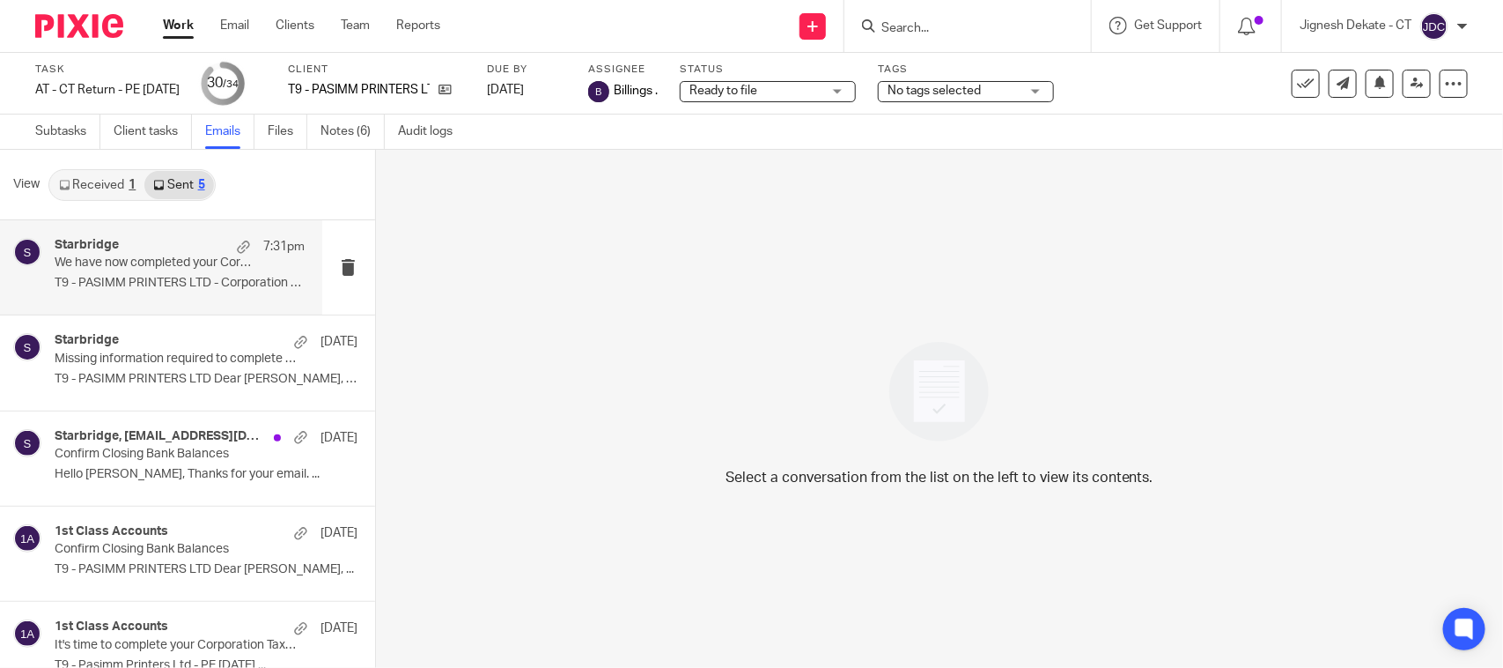
click at [164, 284] on p "T9 - PASIMM PRINTERS LTD - Corporation Tax..." at bounding box center [180, 283] width 250 height 15
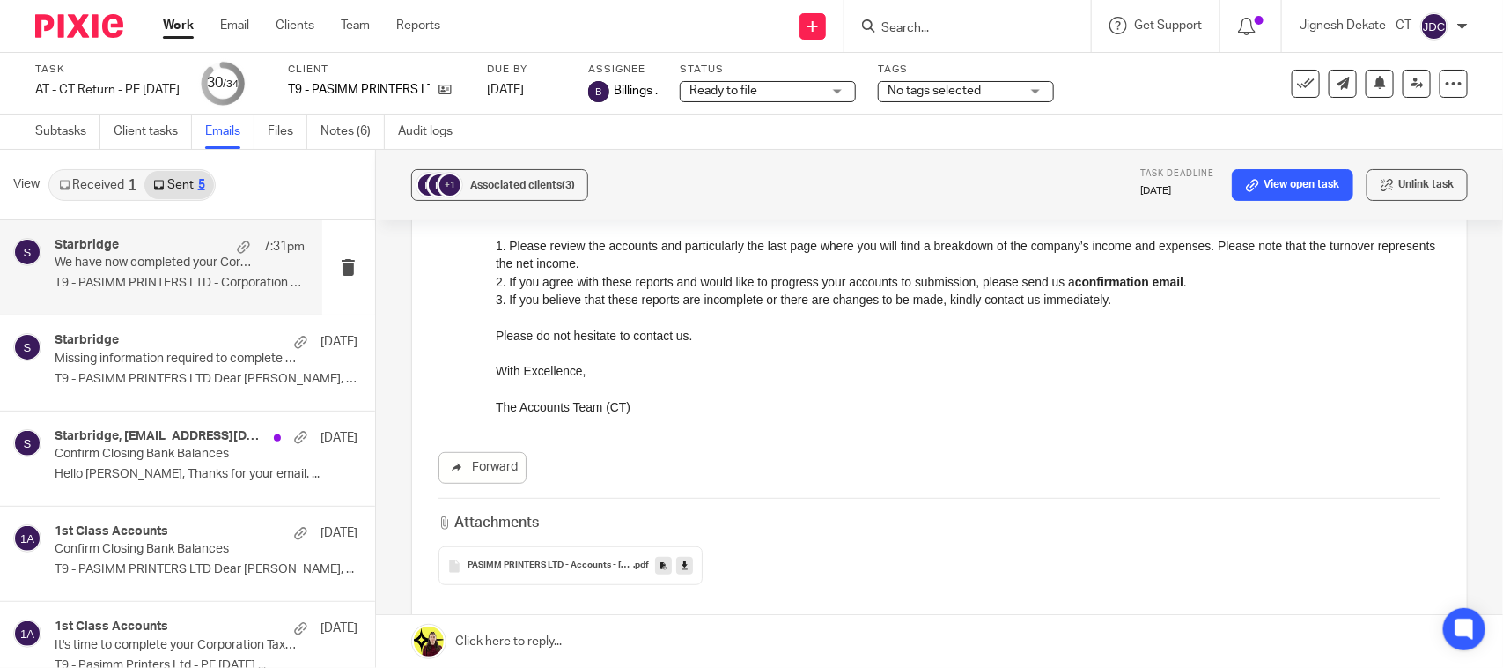
scroll to position [48, 0]
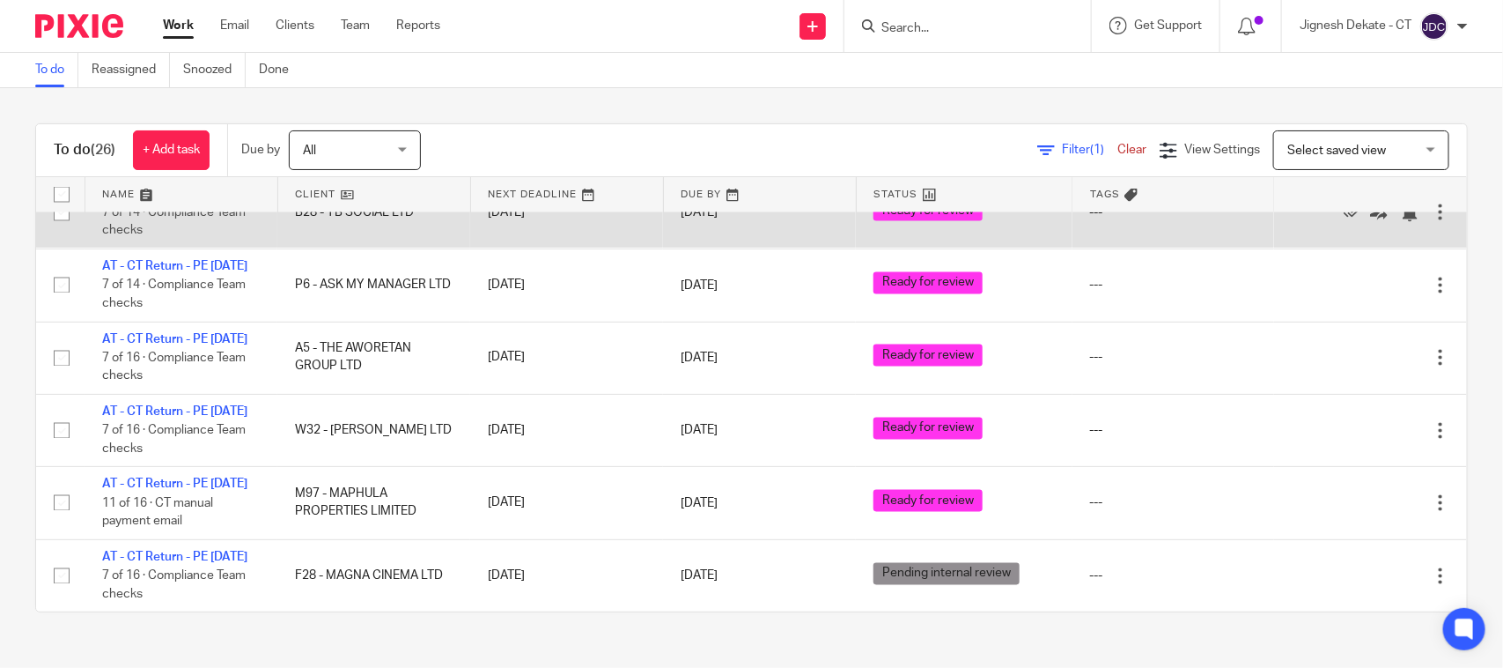
scroll to position [1842, 0]
